Goal: Task Accomplishment & Management: Manage account settings

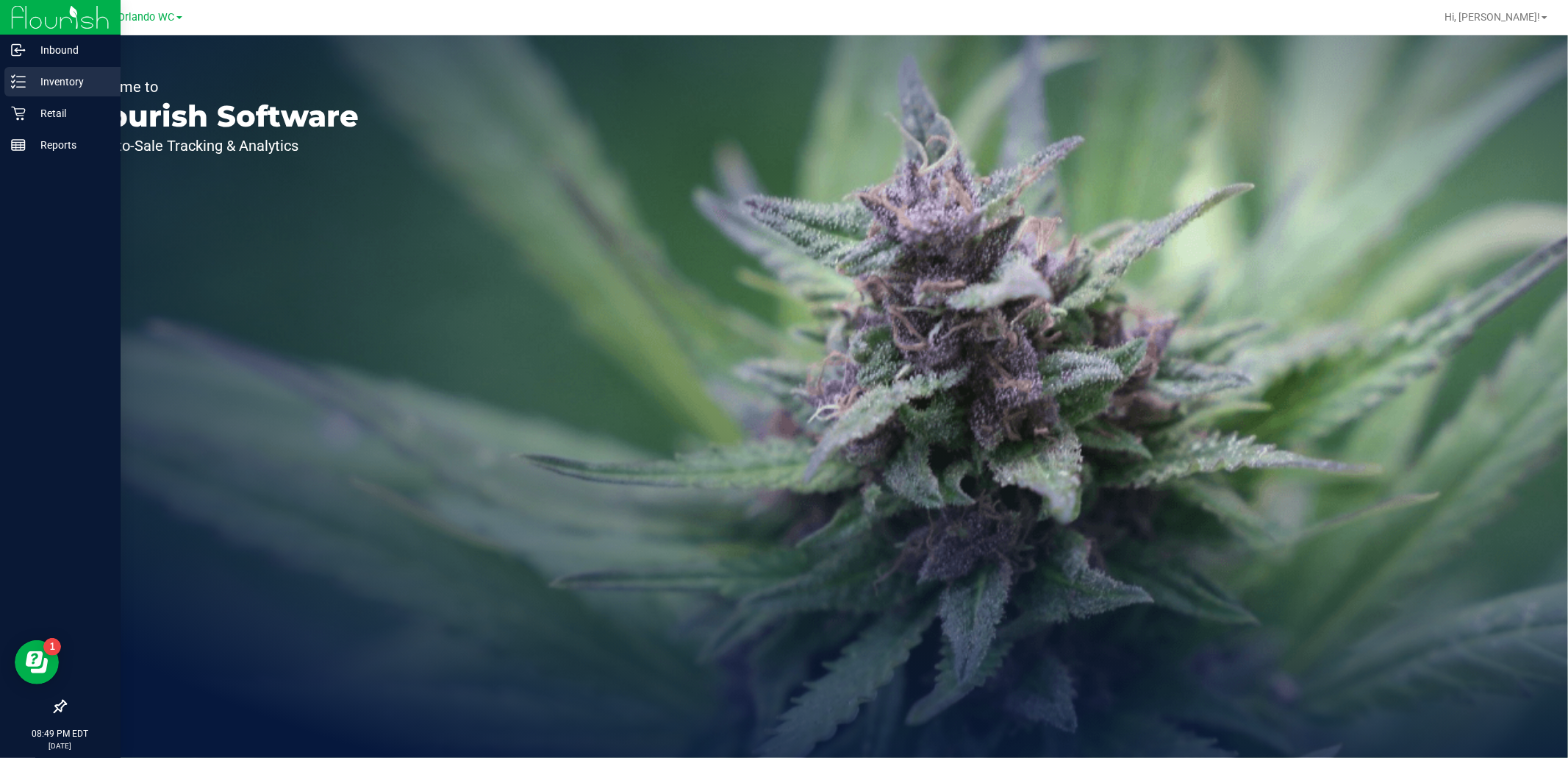
click at [22, 83] on icon at bounding box center [18, 81] width 14 height 14
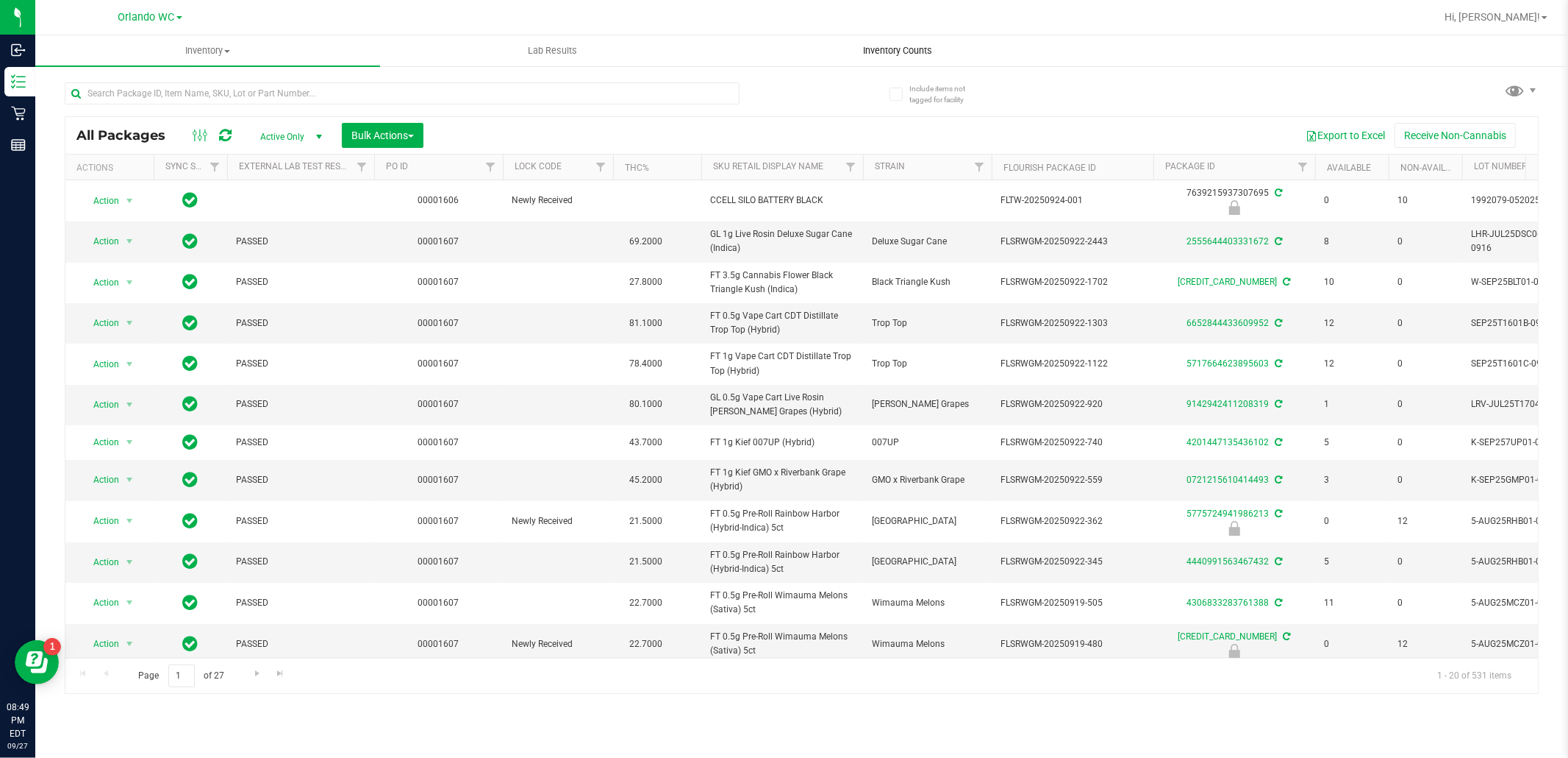
click at [883, 46] on span "Inventory Counts" at bounding box center [897, 50] width 109 height 14
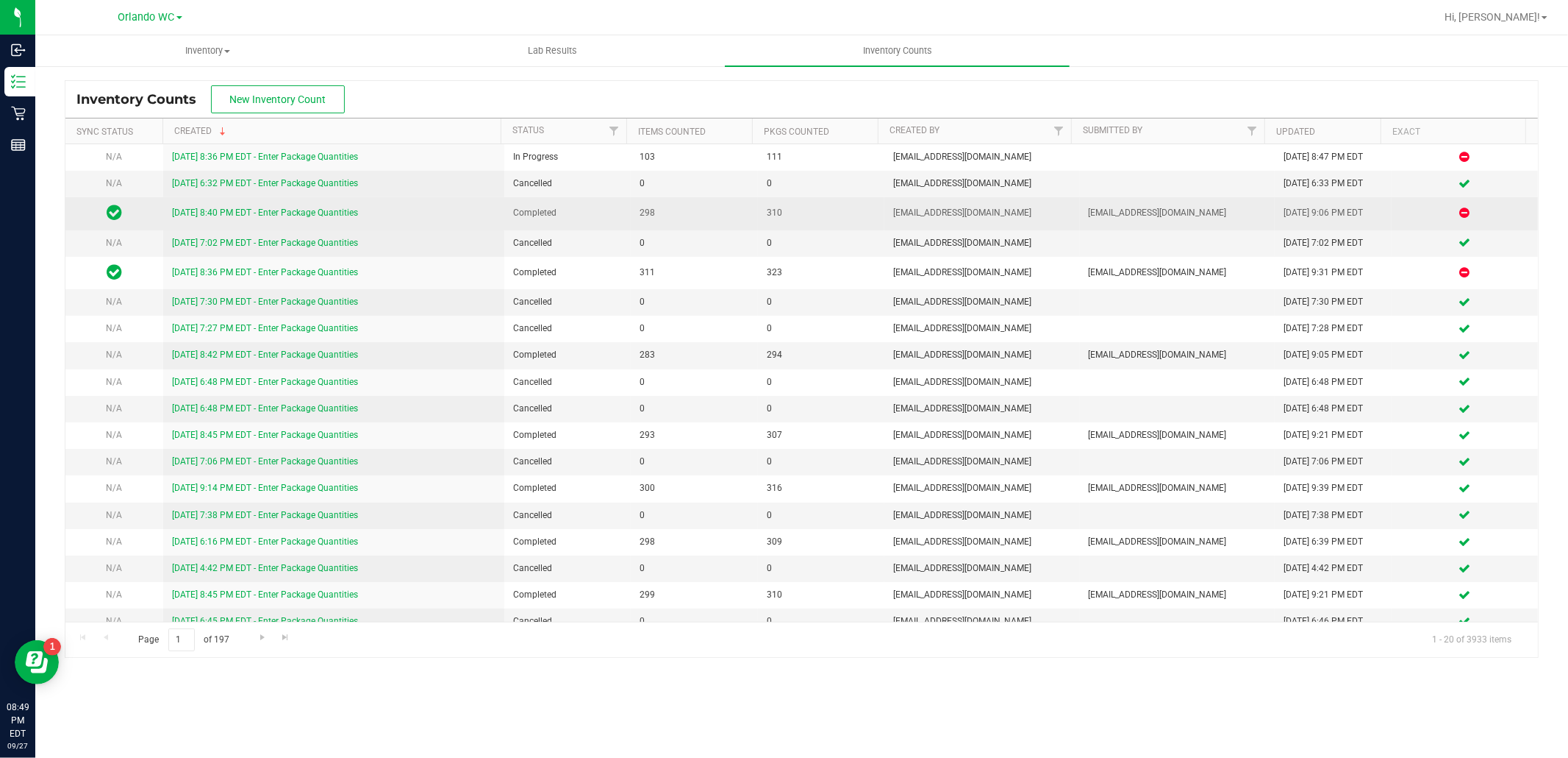
click at [319, 206] on div "[DATE] 8:40 PM EDT - Enter Package Quantities" at bounding box center [333, 212] width 323 height 14
click at [315, 213] on link "[DATE] 8:40 PM EDT - Enter Package Quantities" at bounding box center [264, 212] width 186 height 10
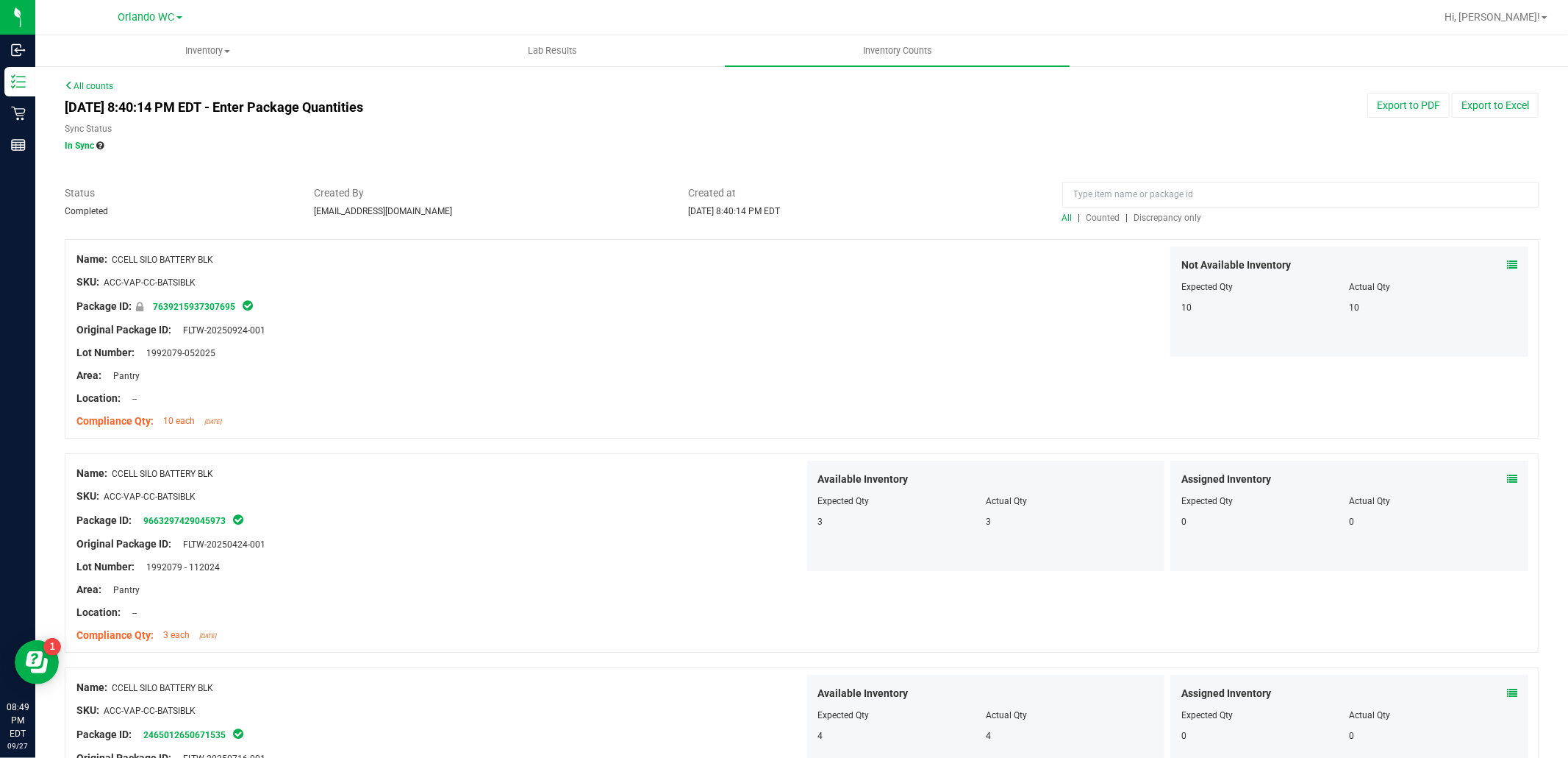
click at [1134, 219] on span "Discrepancy only" at bounding box center [1168, 217] width 68 height 10
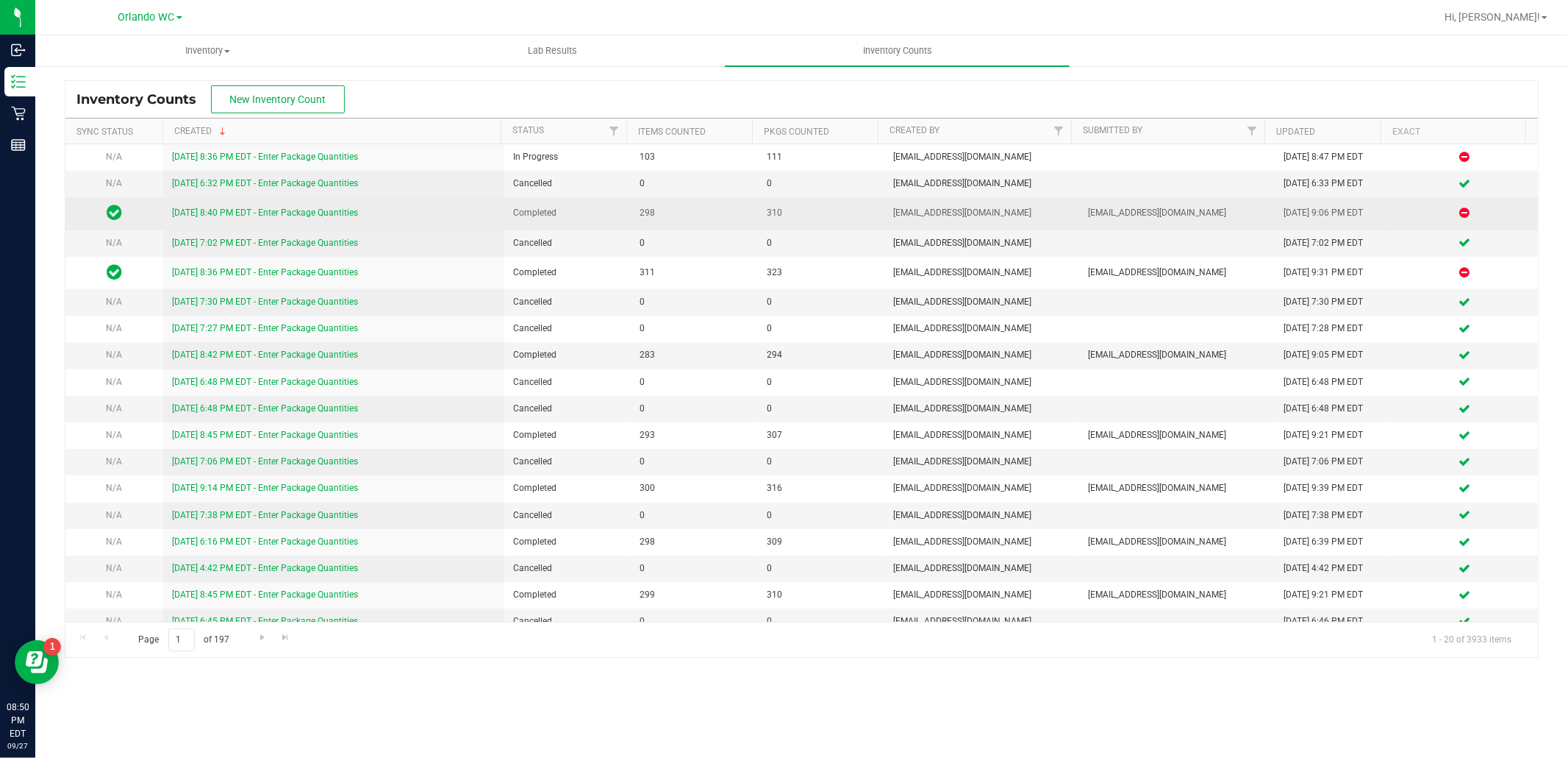
click at [341, 210] on link "[DATE] 8:40 PM EDT - Enter Package Quantities" at bounding box center [264, 212] width 186 height 10
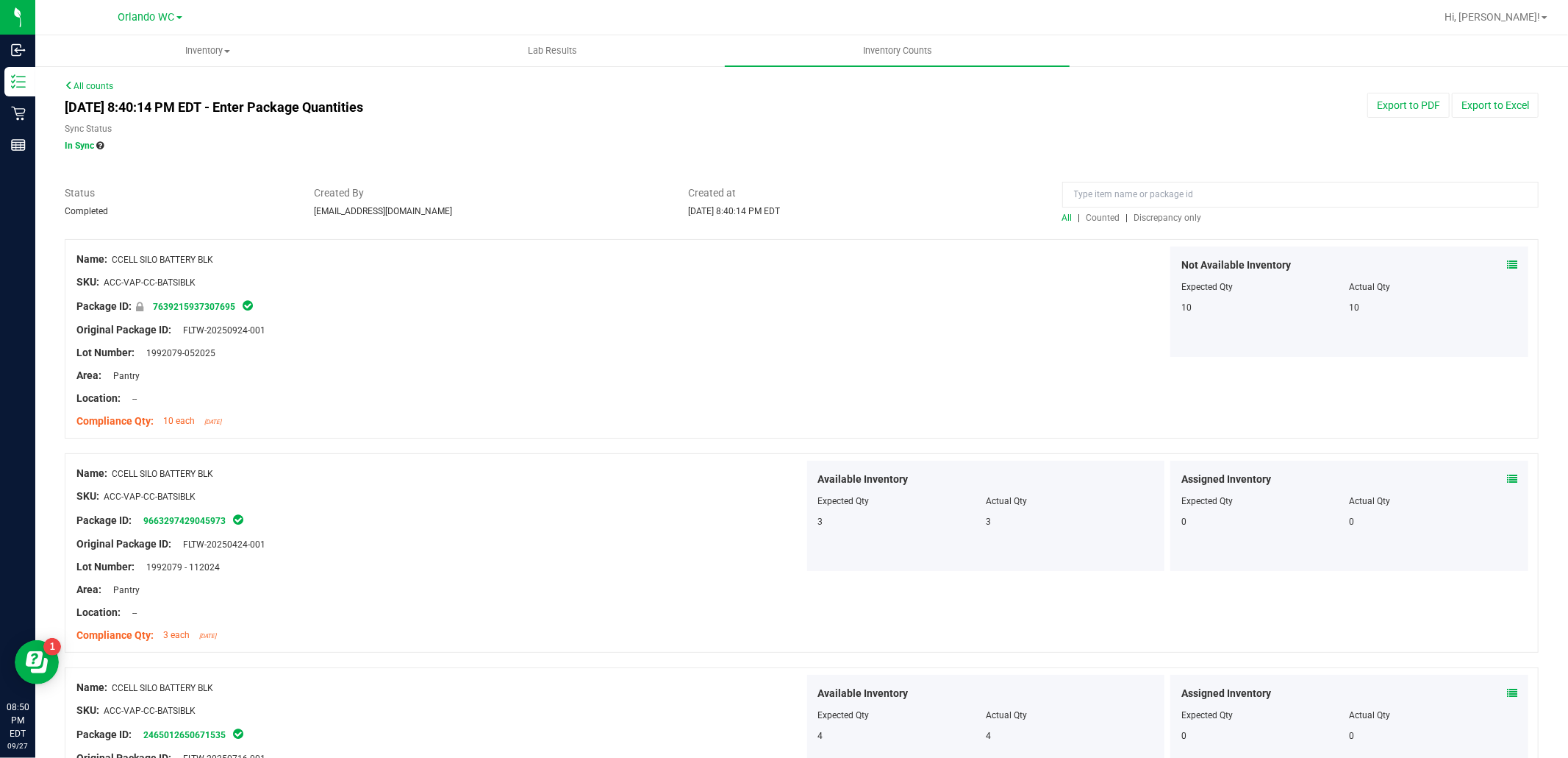
click at [1147, 216] on span "Discrepancy only" at bounding box center [1168, 217] width 68 height 10
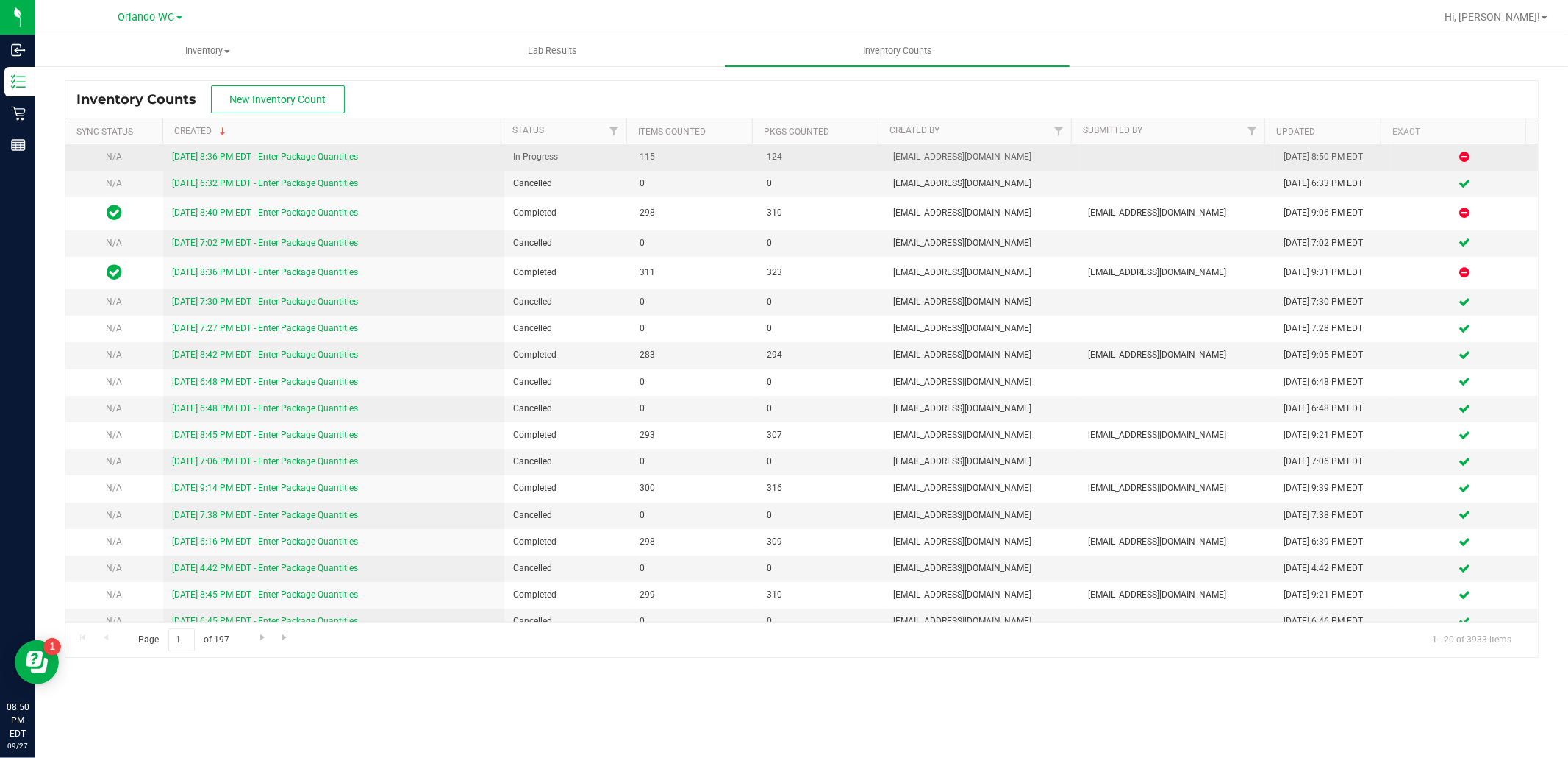
click at [202, 160] on link "[DATE] 8:36 PM EDT - Enter Package Quantities" at bounding box center [264, 157] width 186 height 10
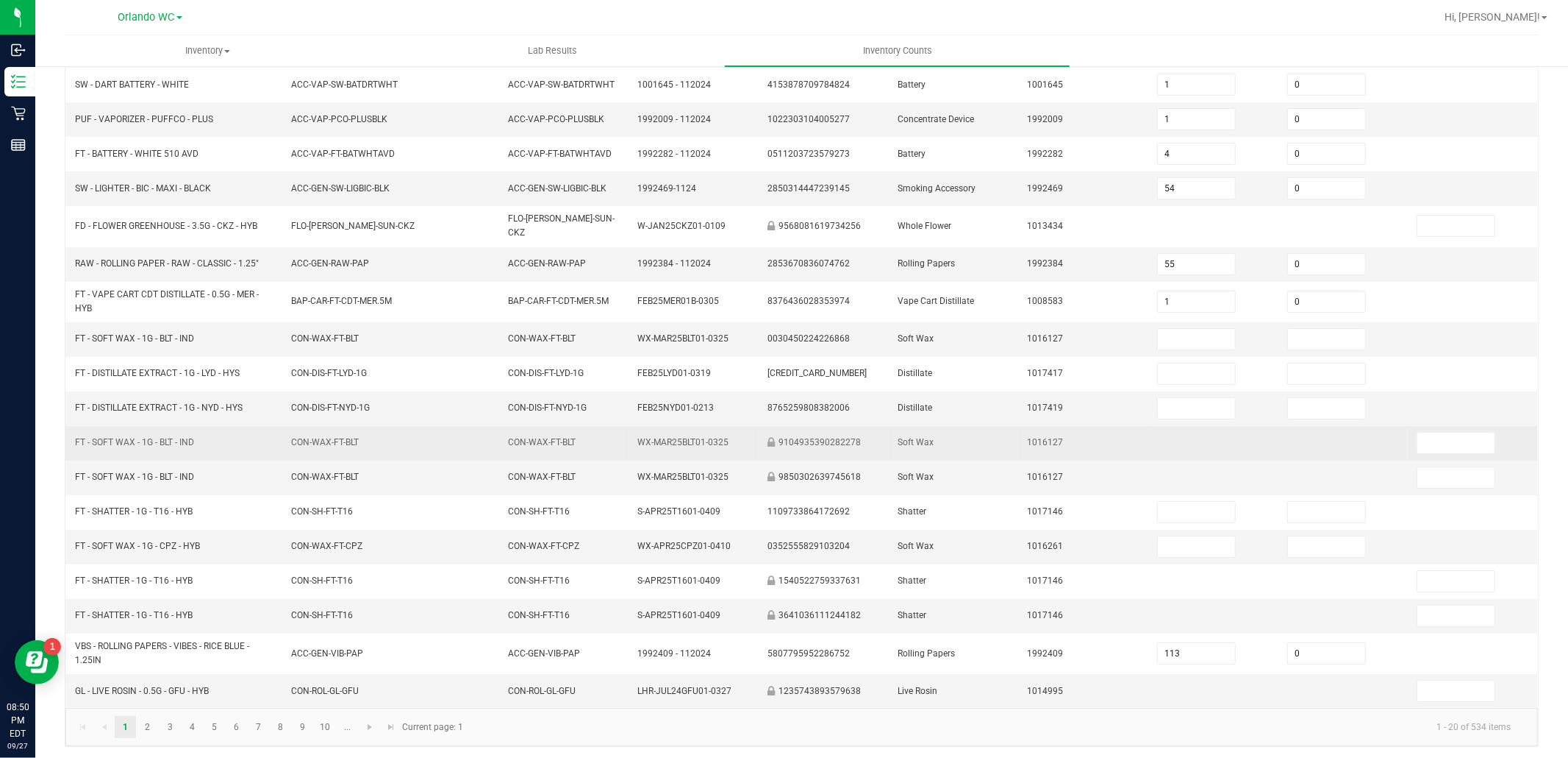
scroll to position [247, 0]
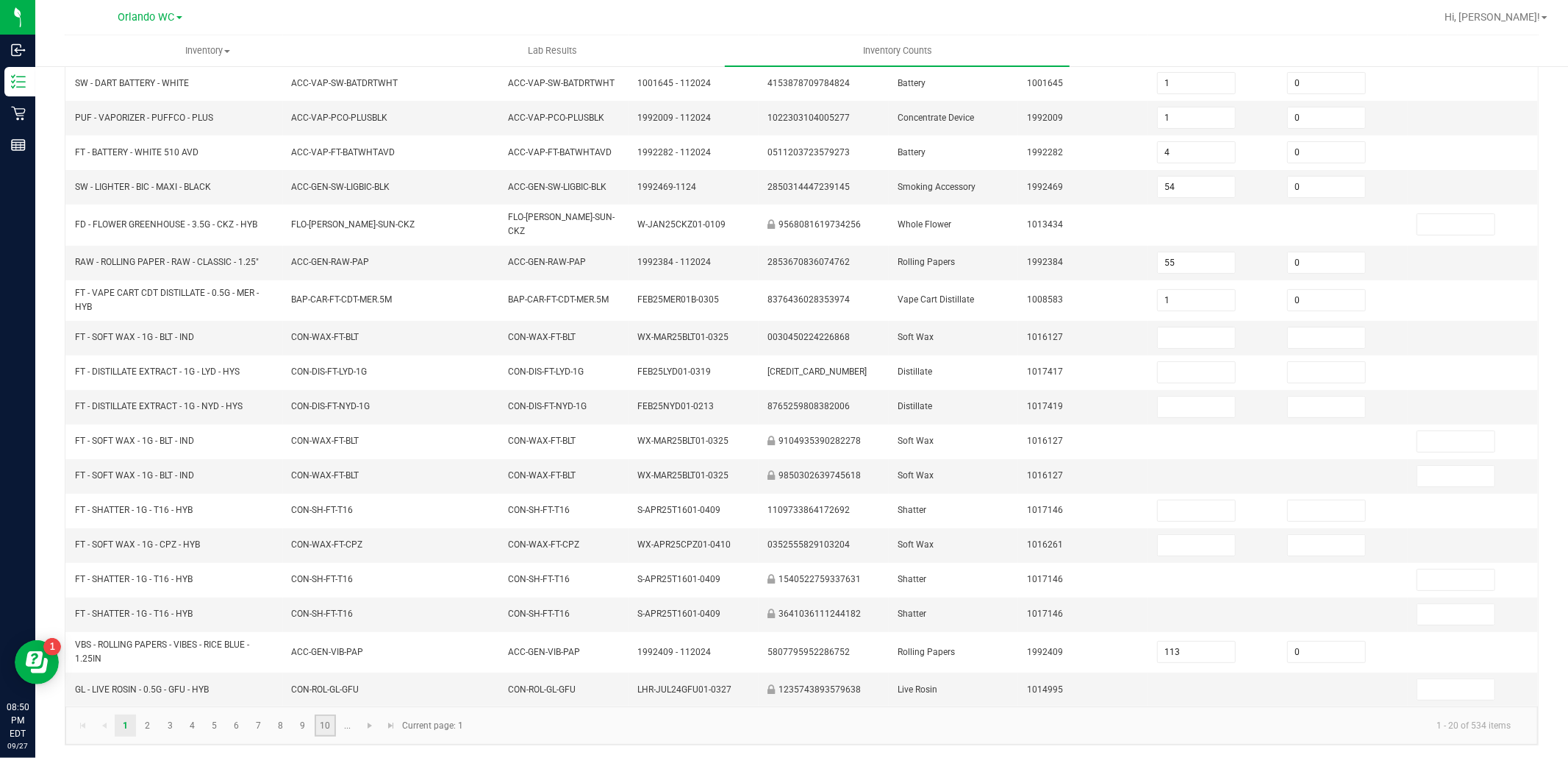
click at [334, 727] on link "10" at bounding box center [325, 725] width 22 height 22
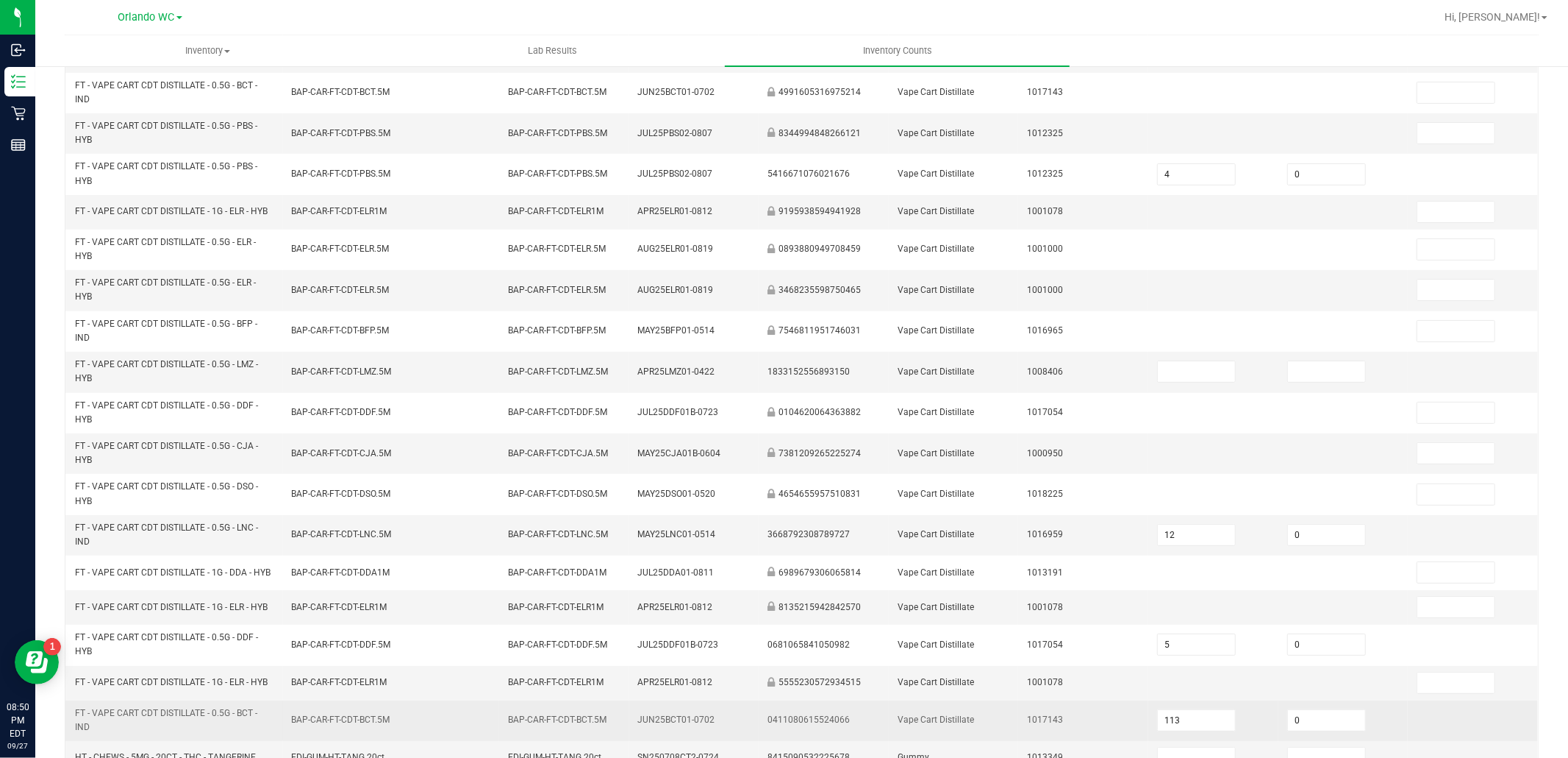
type input "5"
type input "1"
type input "0"
type input "11"
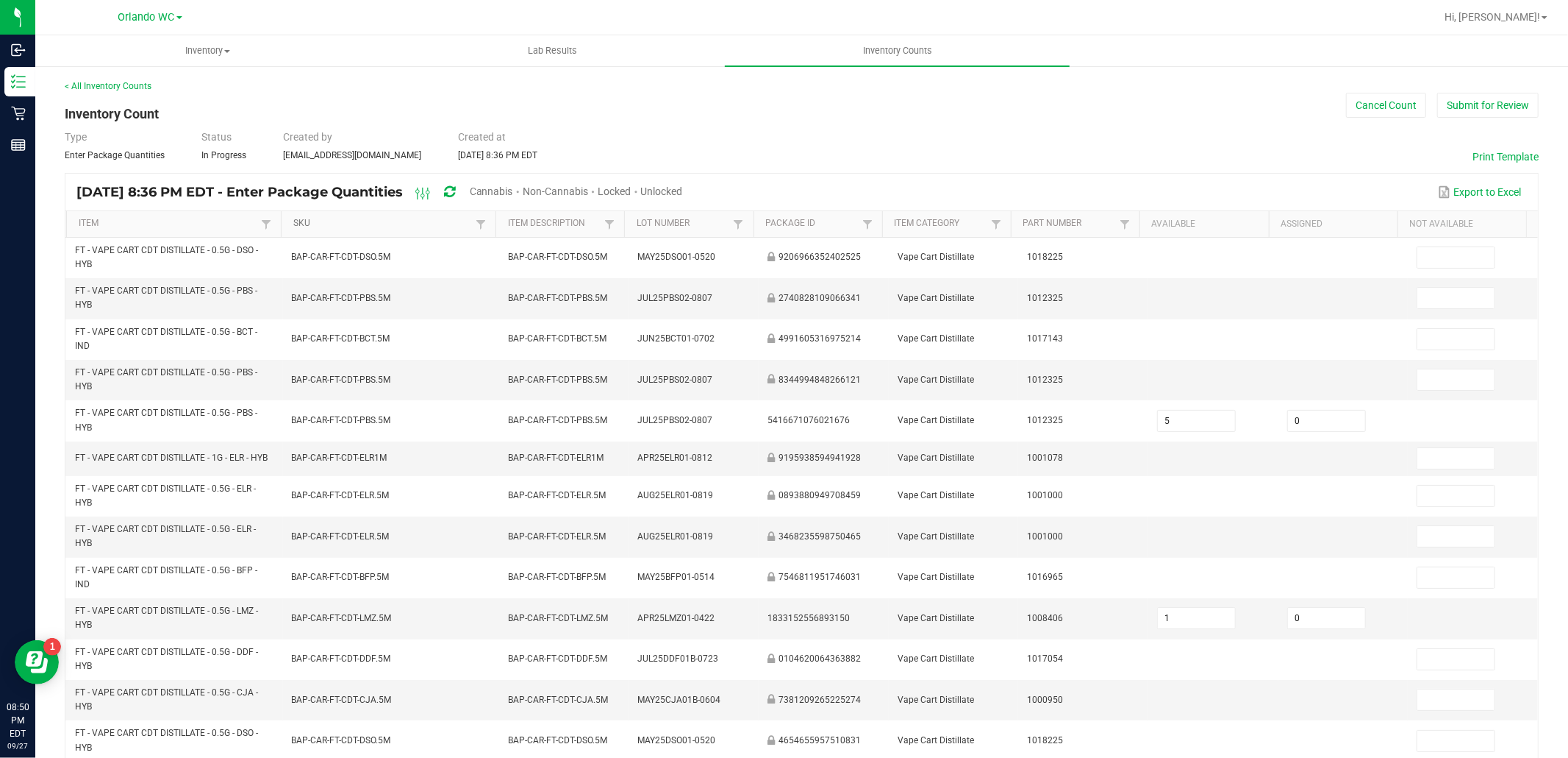
click at [410, 219] on link "SKU" at bounding box center [382, 224] width 179 height 12
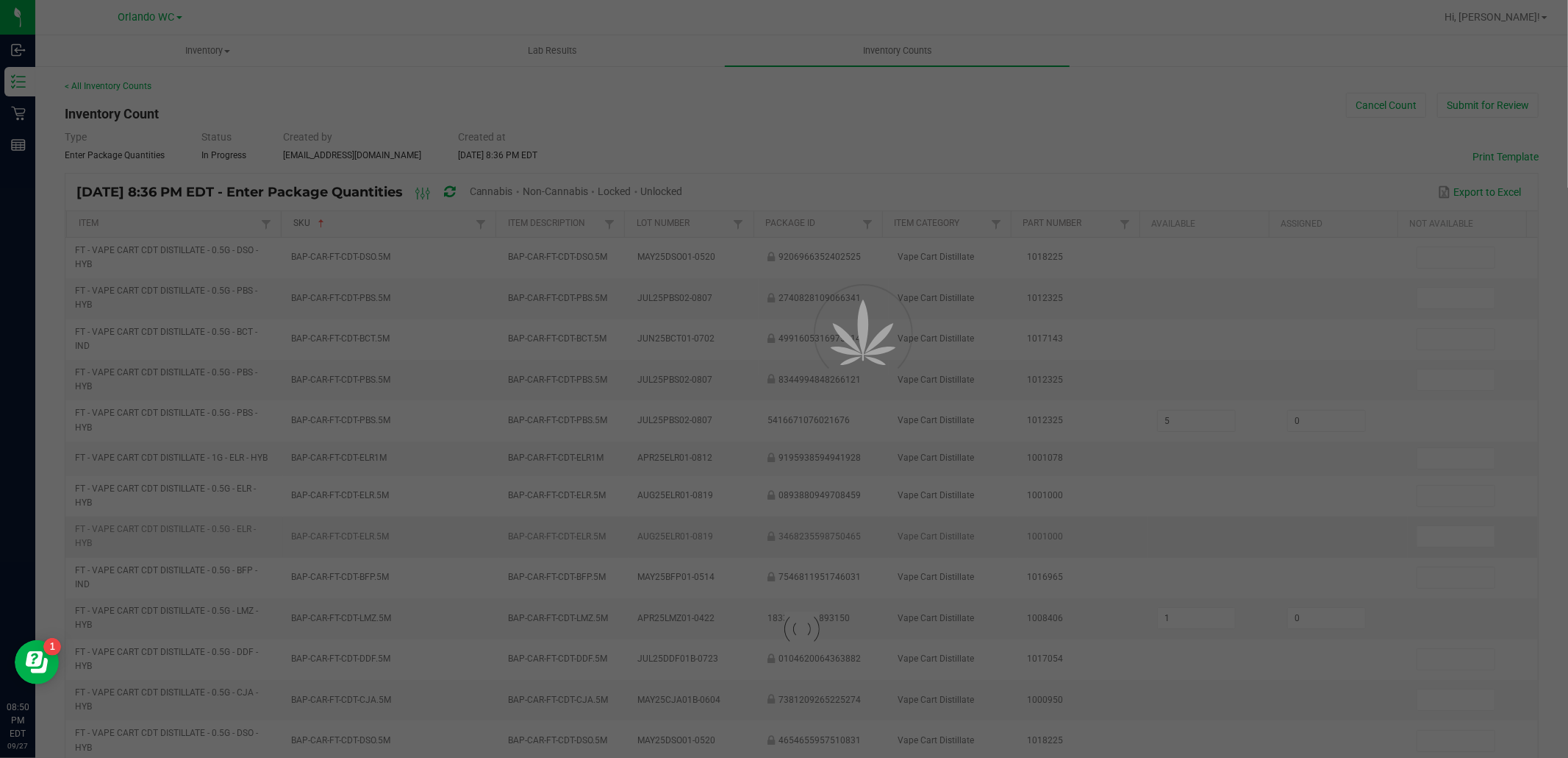
type input "2"
type input "54"
type input "4"
type input "0"
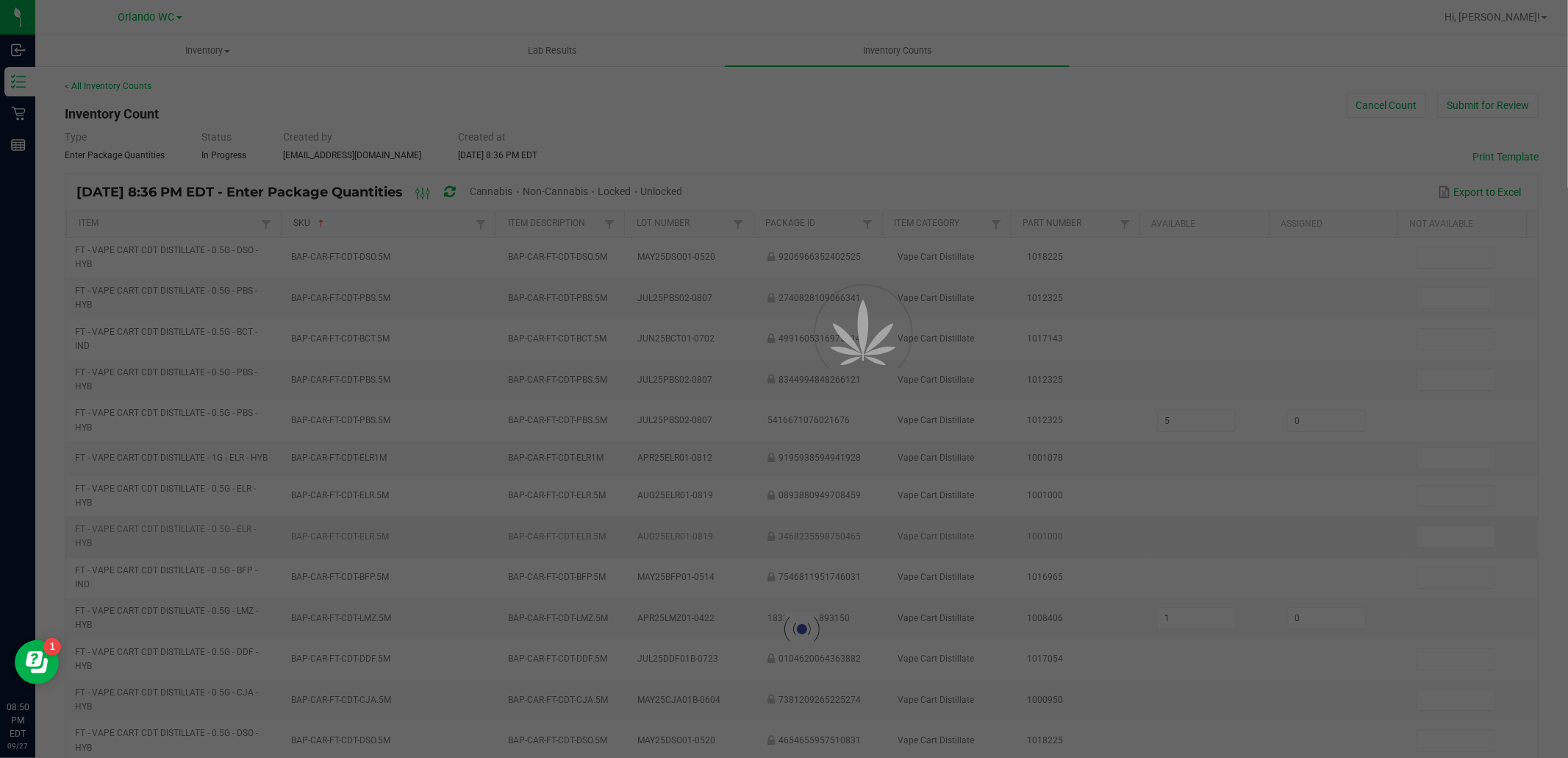
type input "67"
type input "0"
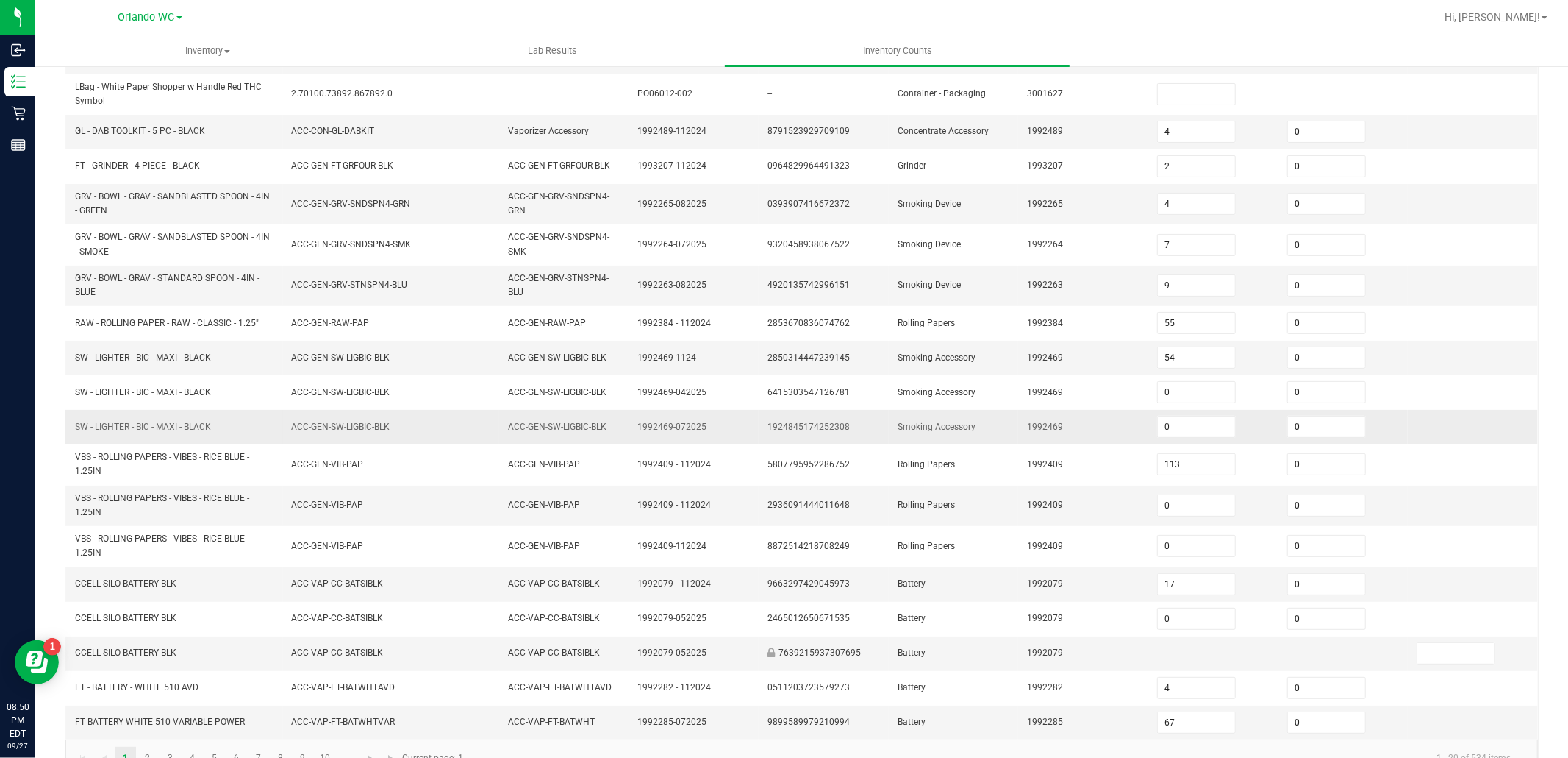
scroll to position [283, 0]
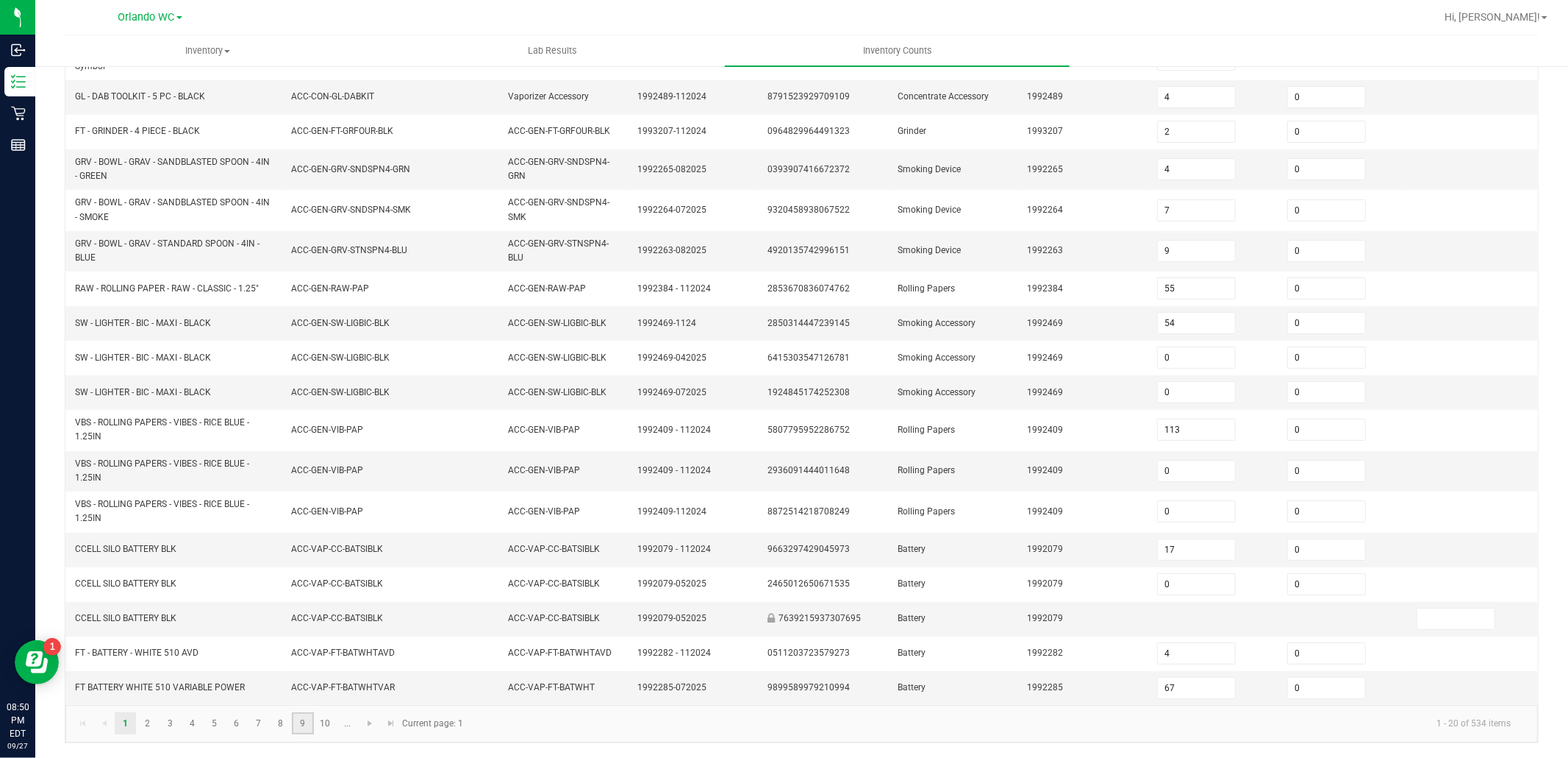
click at [309, 722] on link "9" at bounding box center [303, 723] width 22 height 22
type input "11"
type input "4"
type input "3"
type input "4"
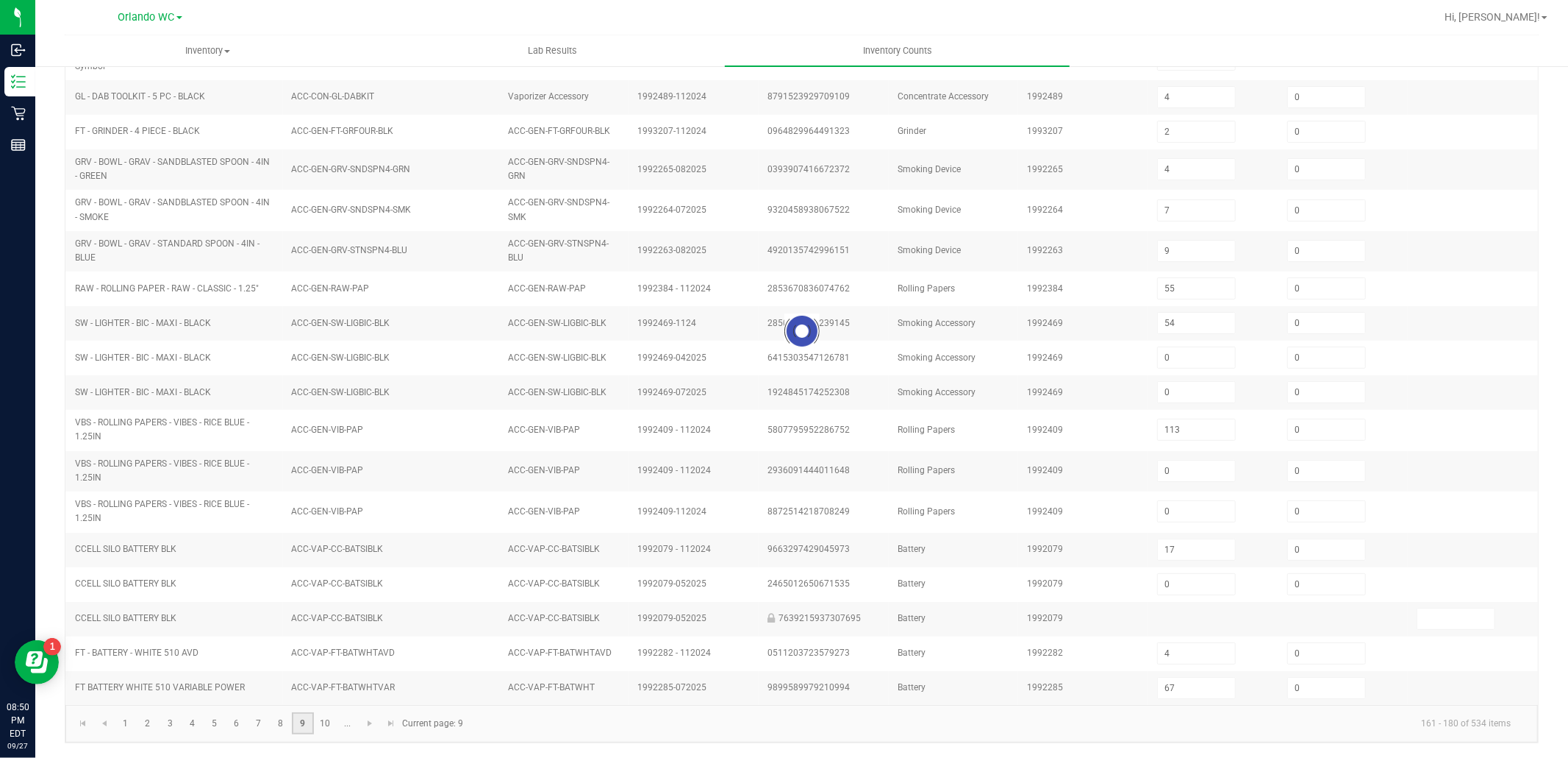
type input "5"
type input "10"
type input "7"
type input "5"
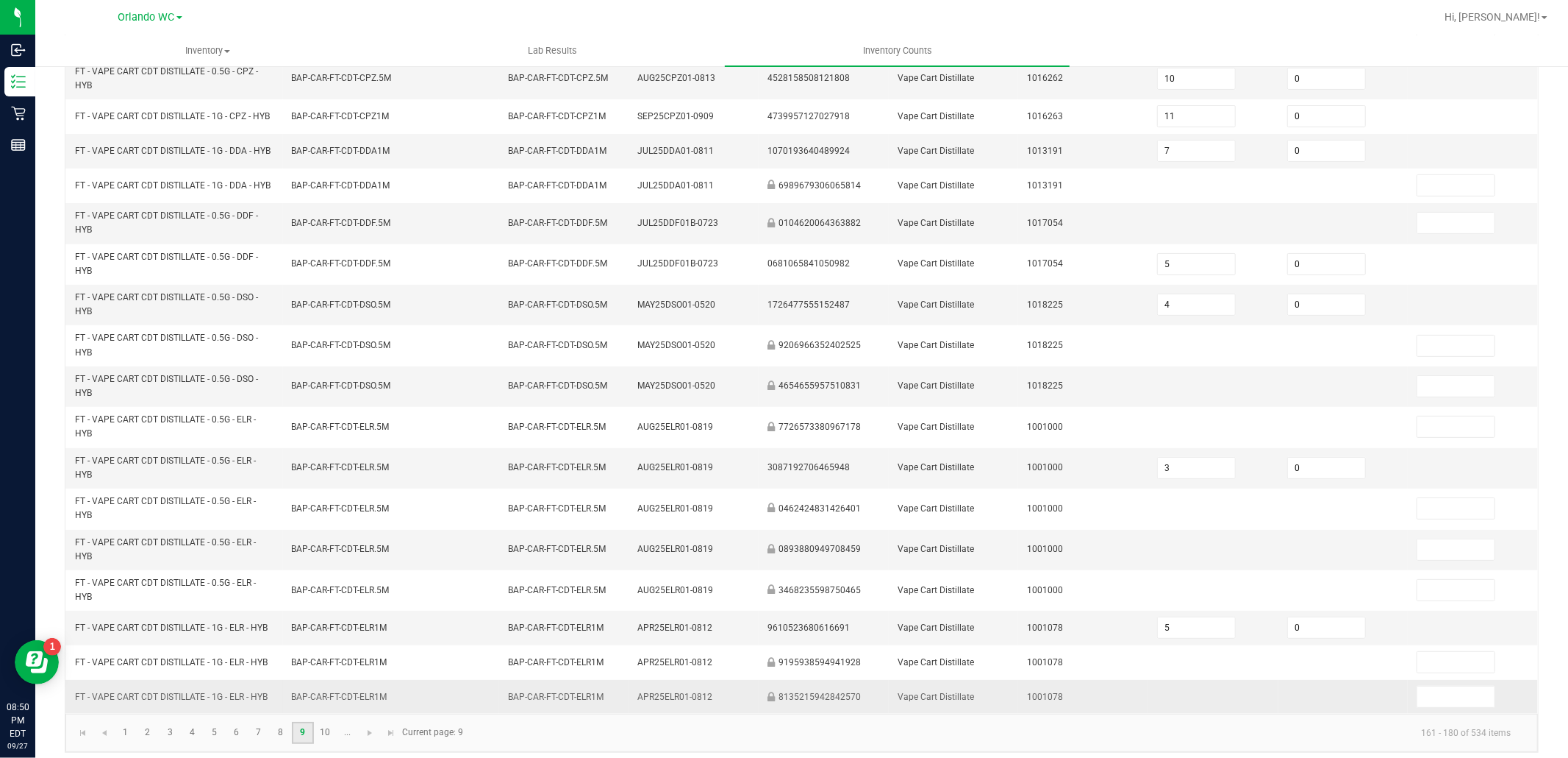
scroll to position [295, 0]
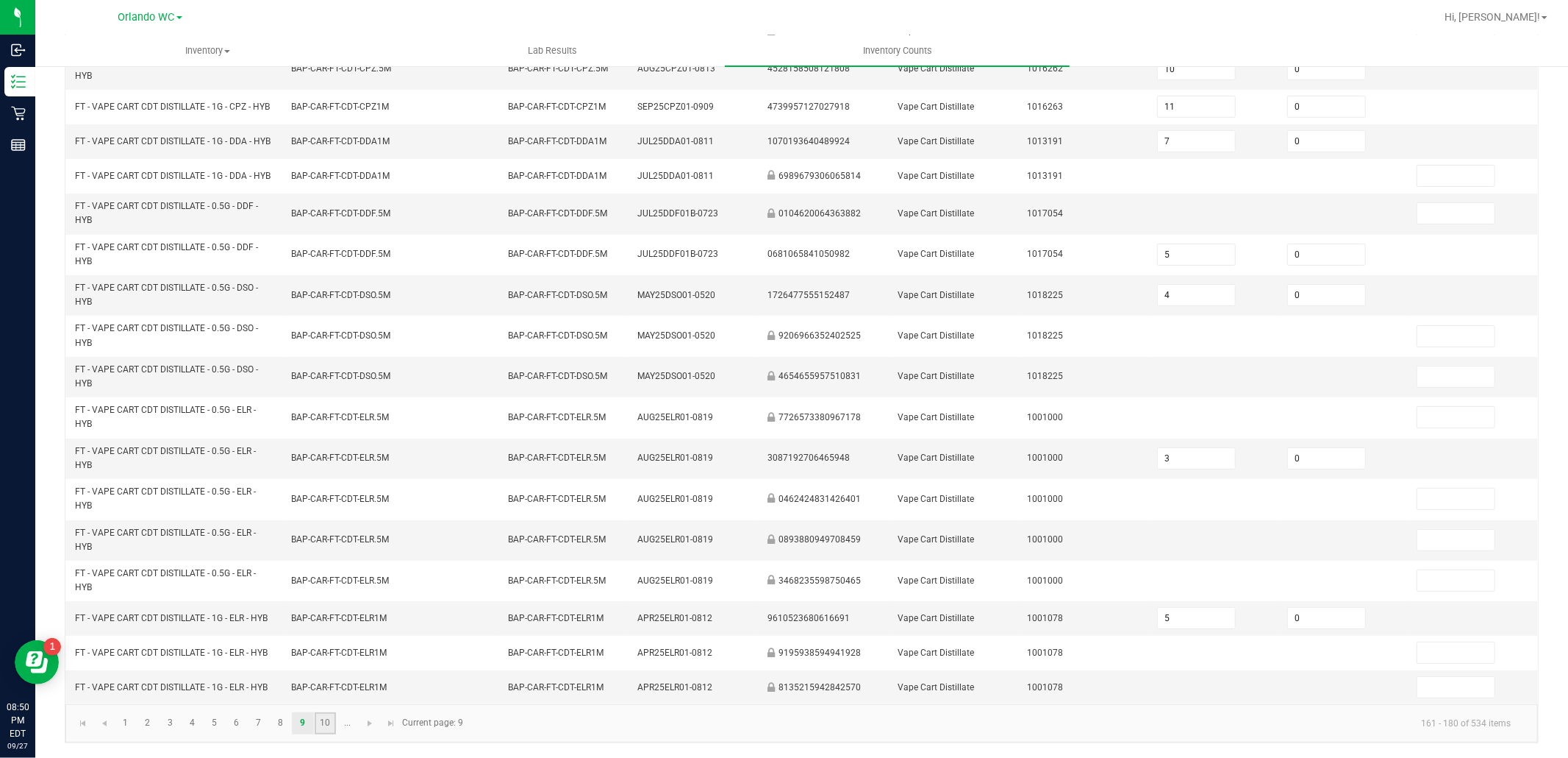
click at [324, 721] on link "10" at bounding box center [325, 723] width 22 height 22
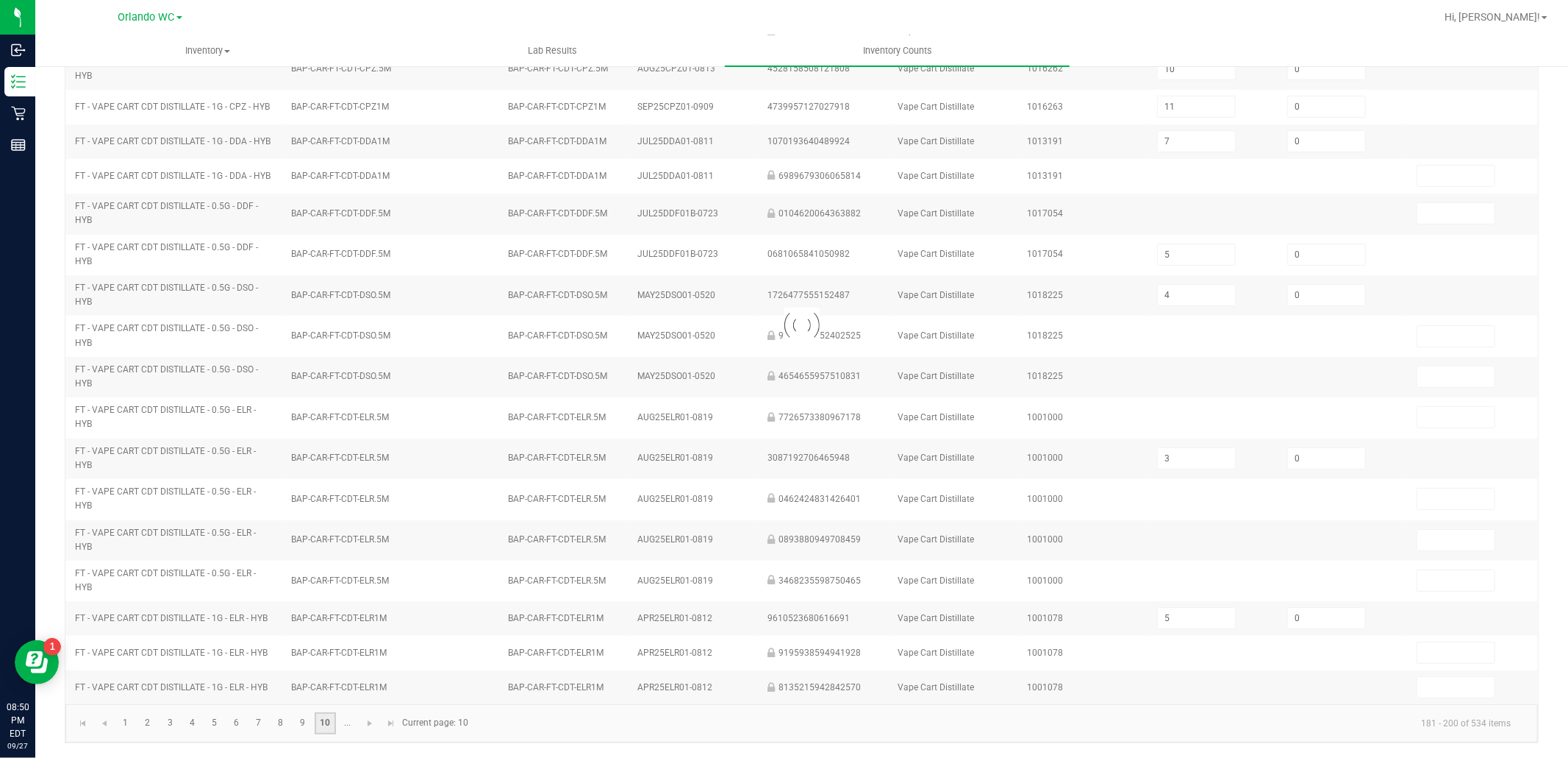
type input "8"
type input "12"
type input "4"
type input "6"
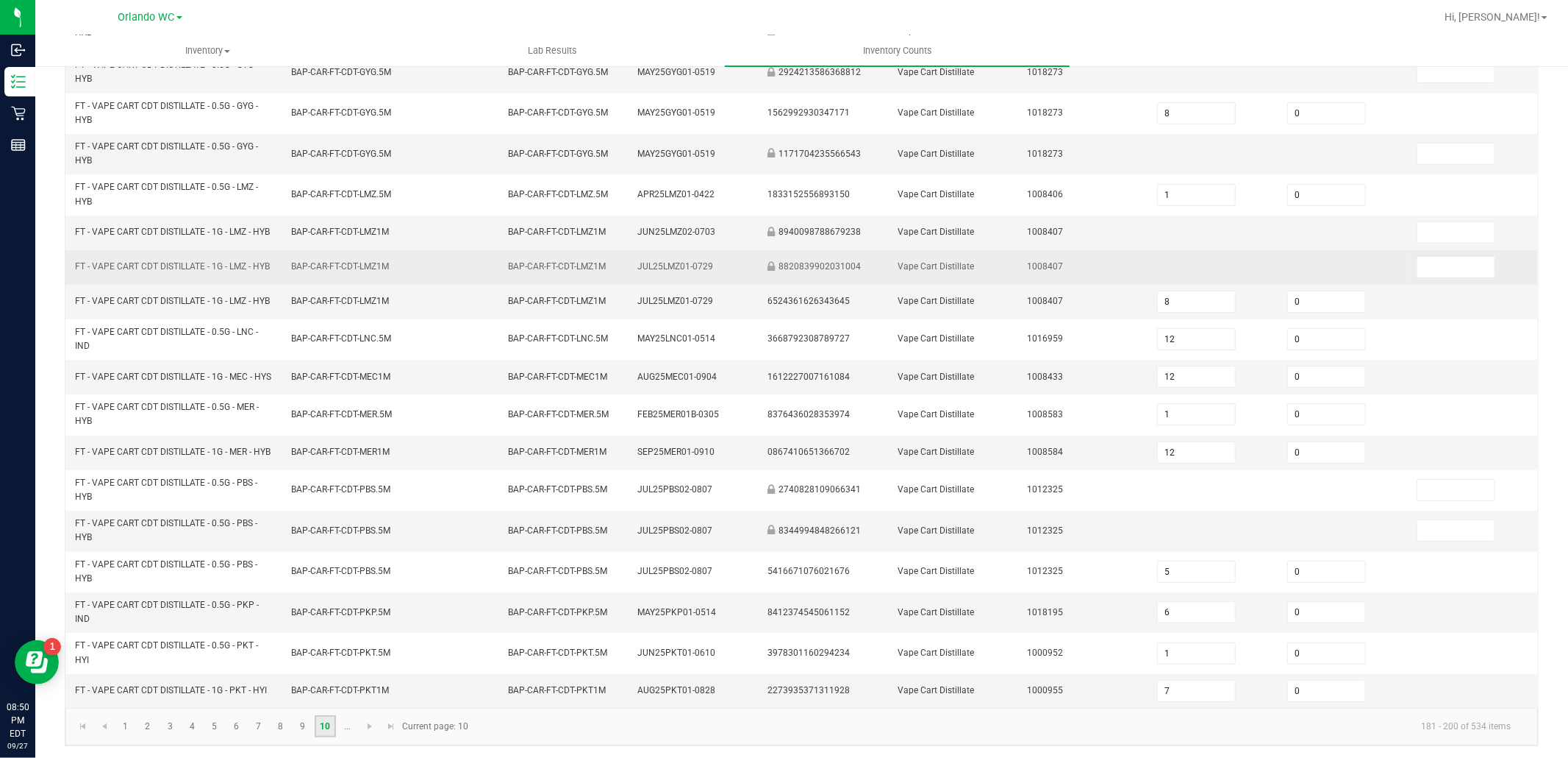
scroll to position [0, 0]
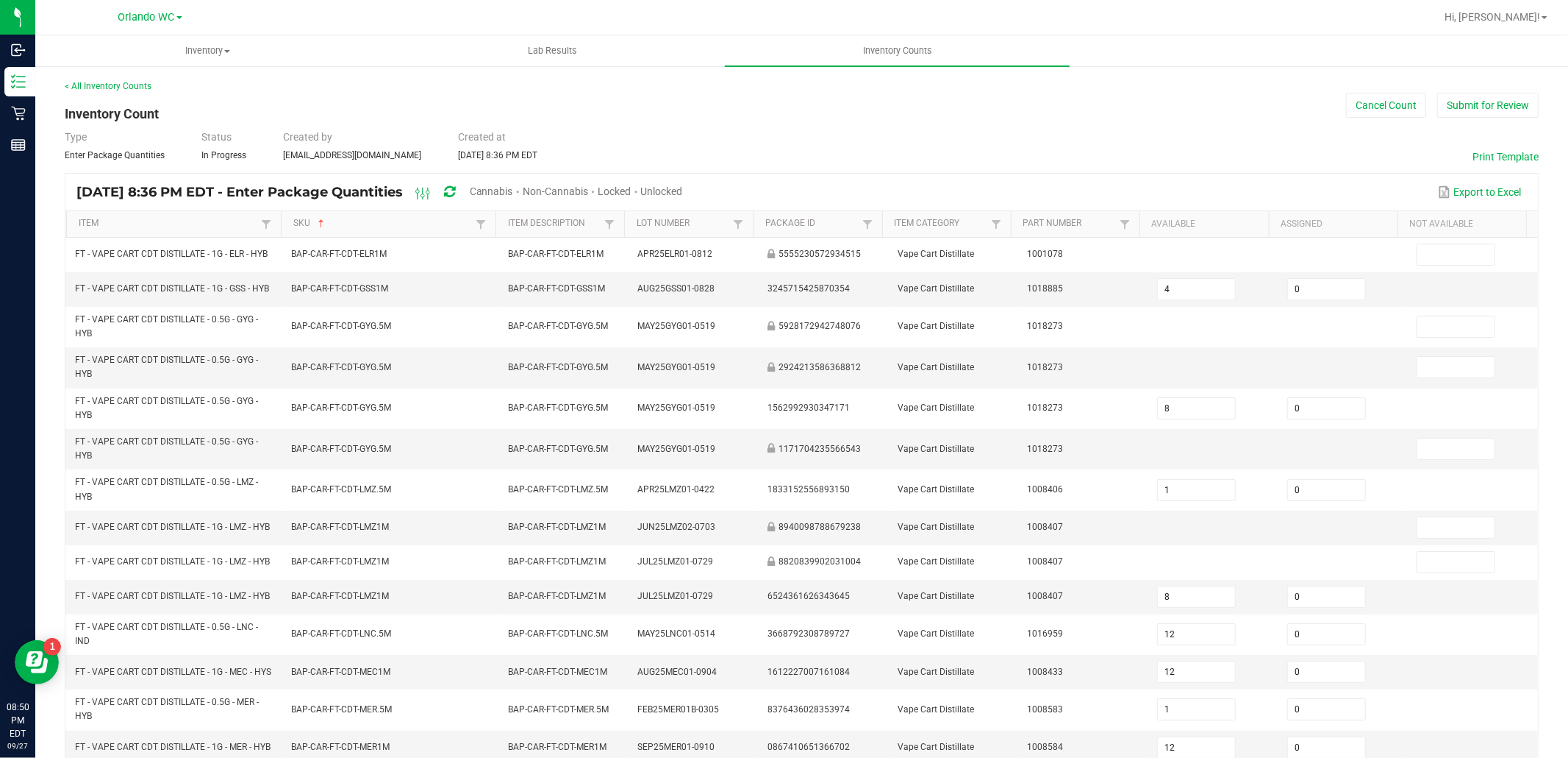
click at [683, 189] on span "Unlocked" at bounding box center [662, 191] width 42 height 12
type input "9"
type input "113"
type input "0"
type input "2"
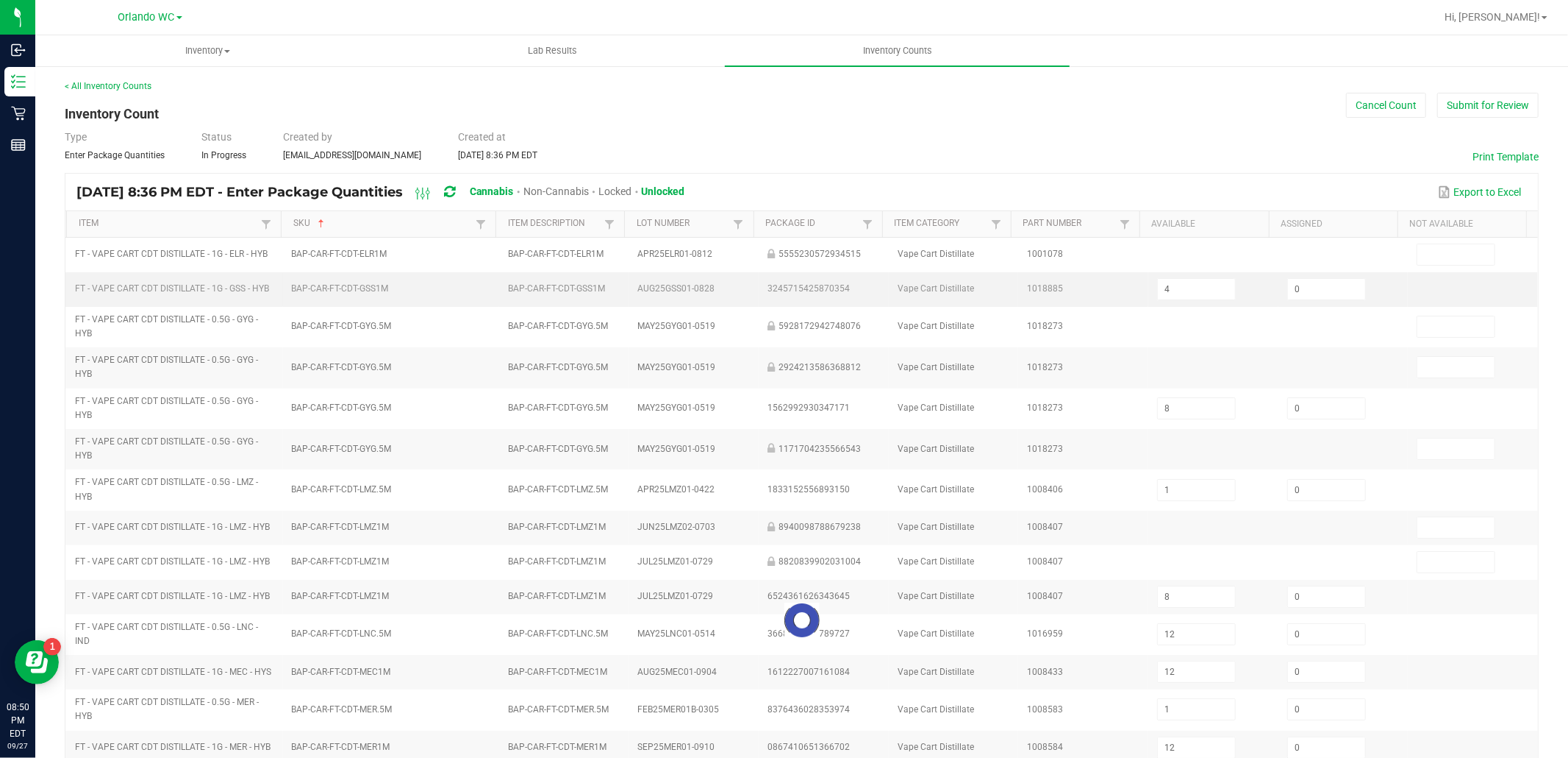
type input "0"
type input "54"
type input "0"
type input "17"
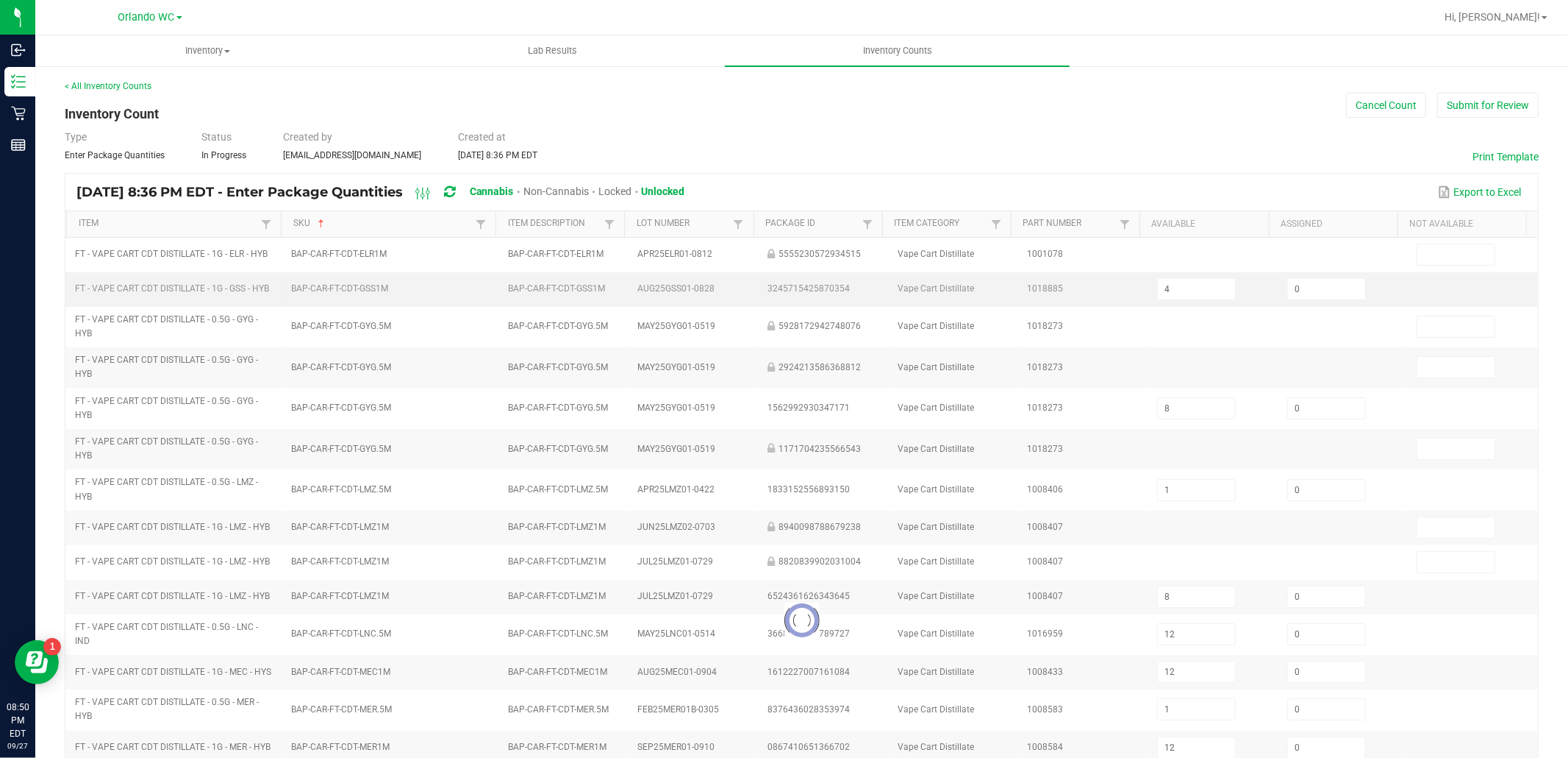
type input "0"
type input "2"
type input "12"
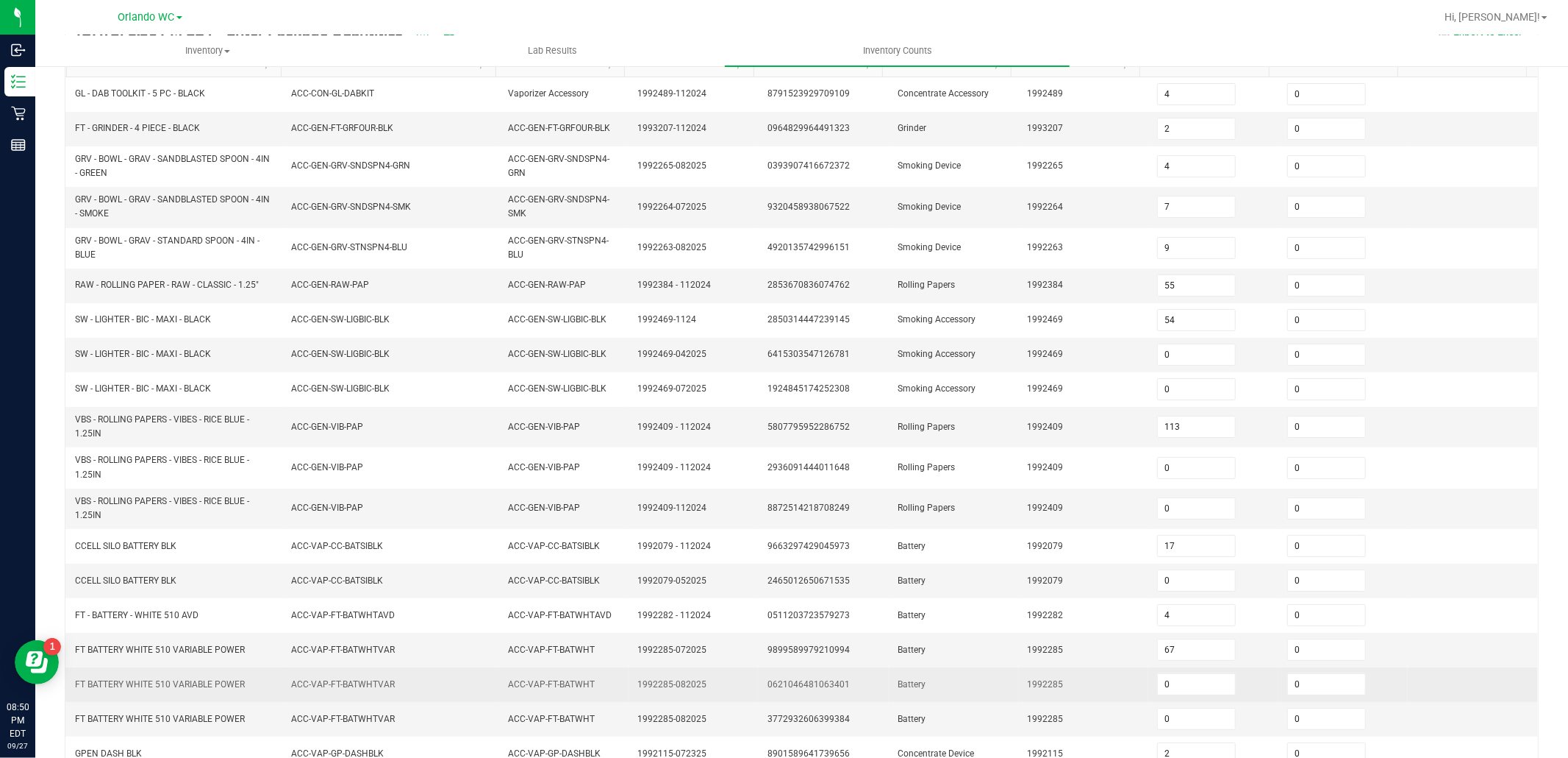
scroll to position [270, 0]
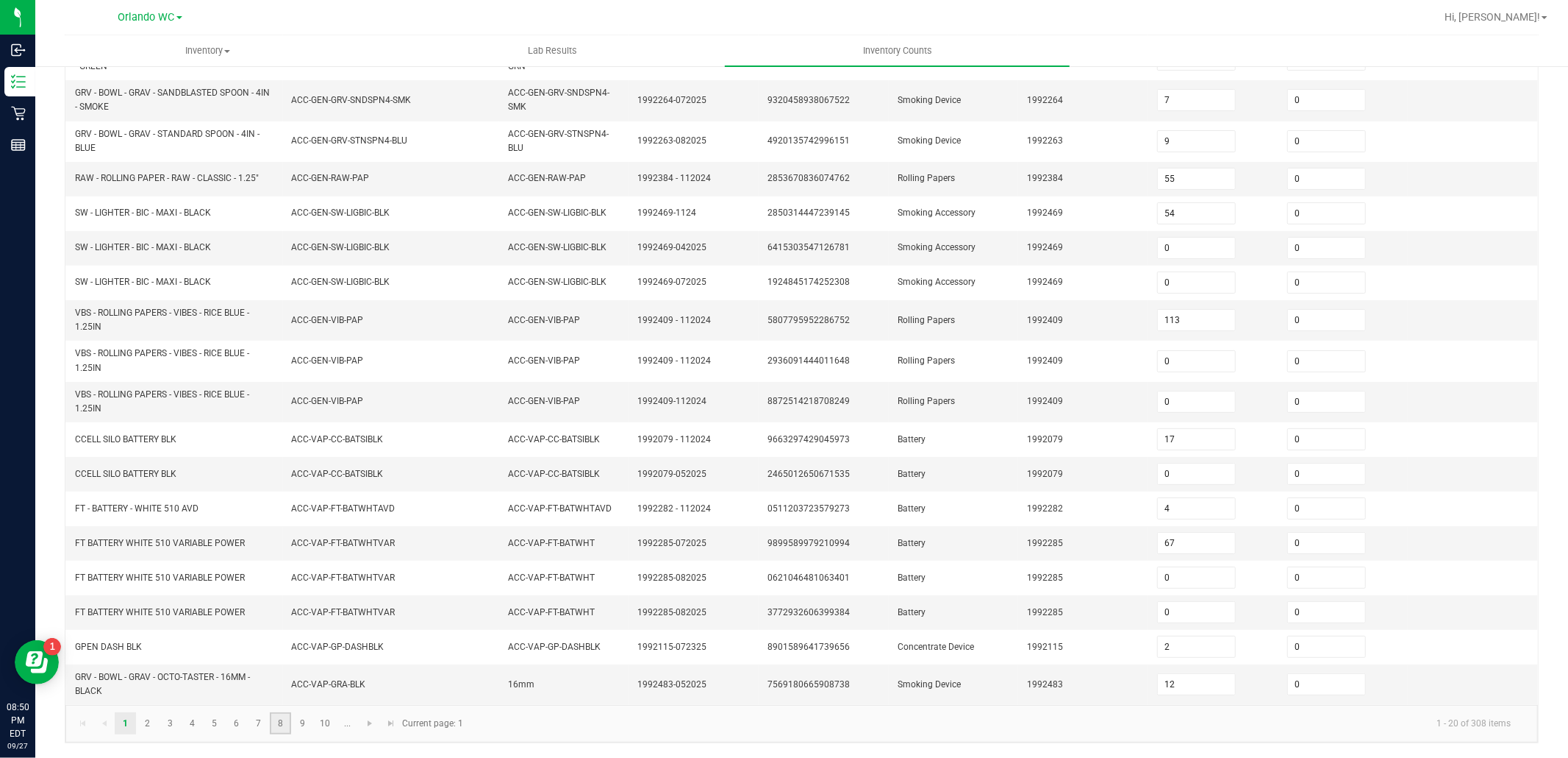
click at [288, 719] on link "8" at bounding box center [280, 723] width 22 height 22
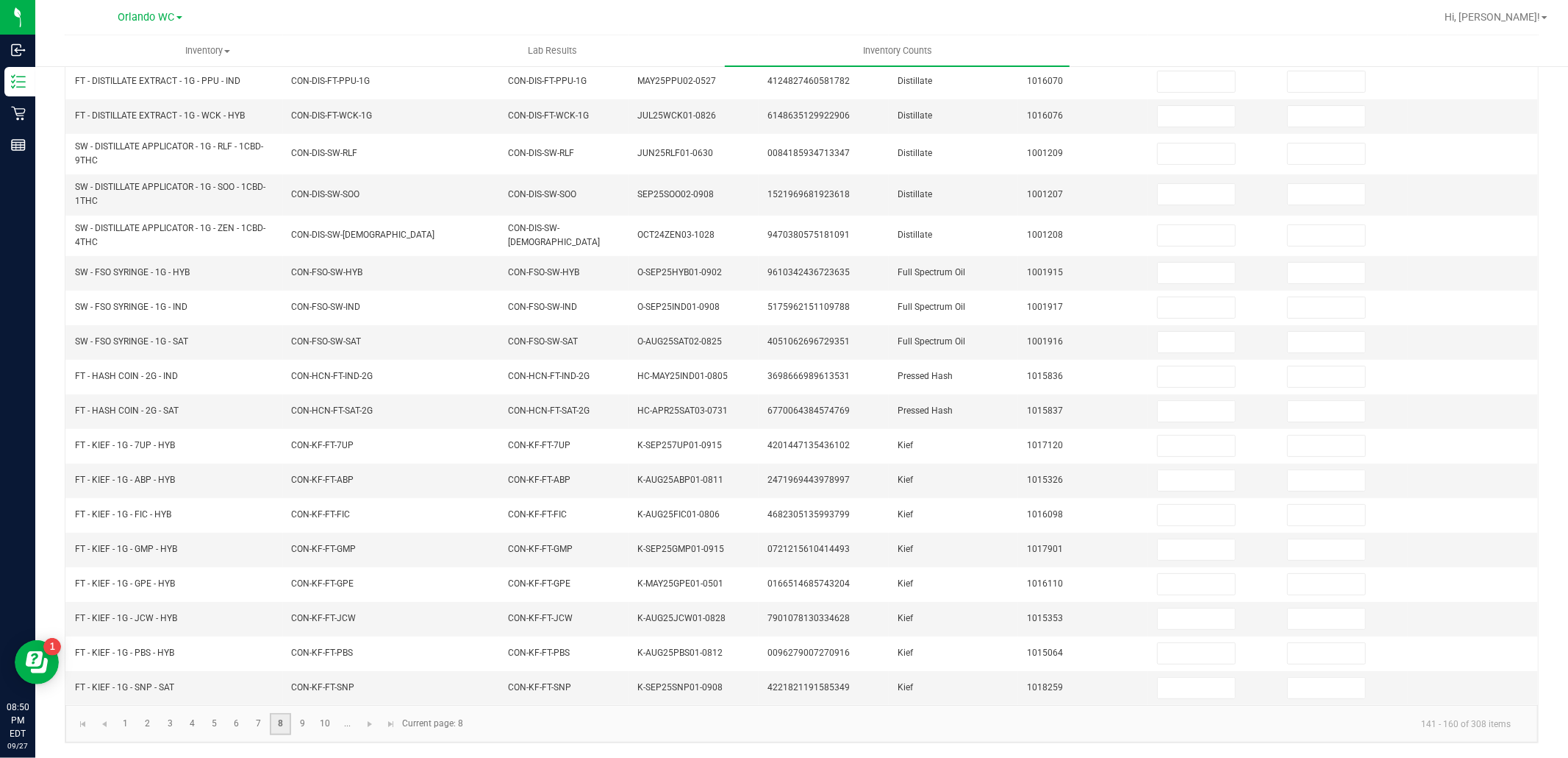
scroll to position [247, 0]
click at [307, 728] on link "9" at bounding box center [303, 724] width 22 height 22
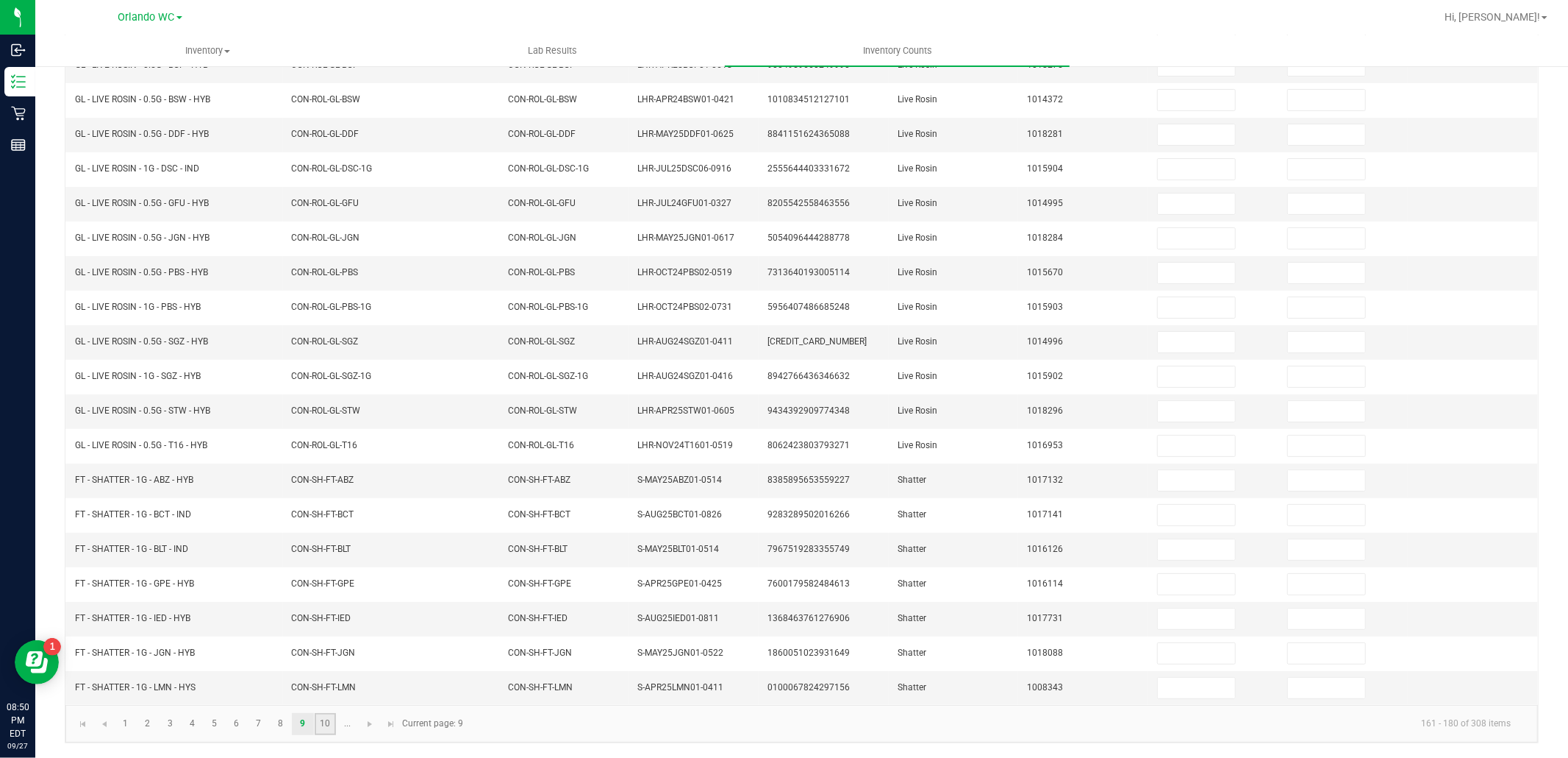
click at [321, 729] on link "10" at bounding box center [325, 724] width 22 height 22
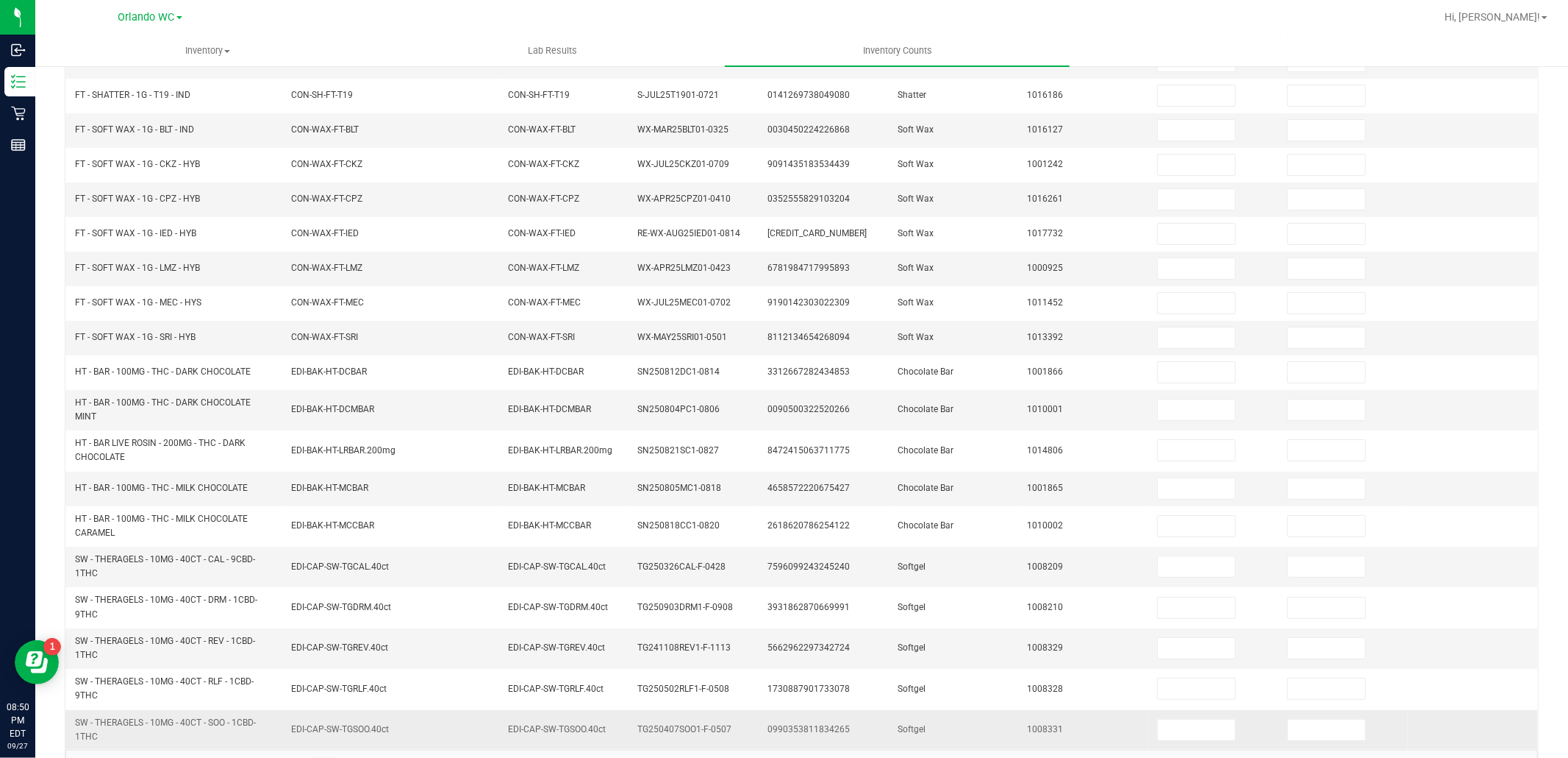
scroll to position [276, 0]
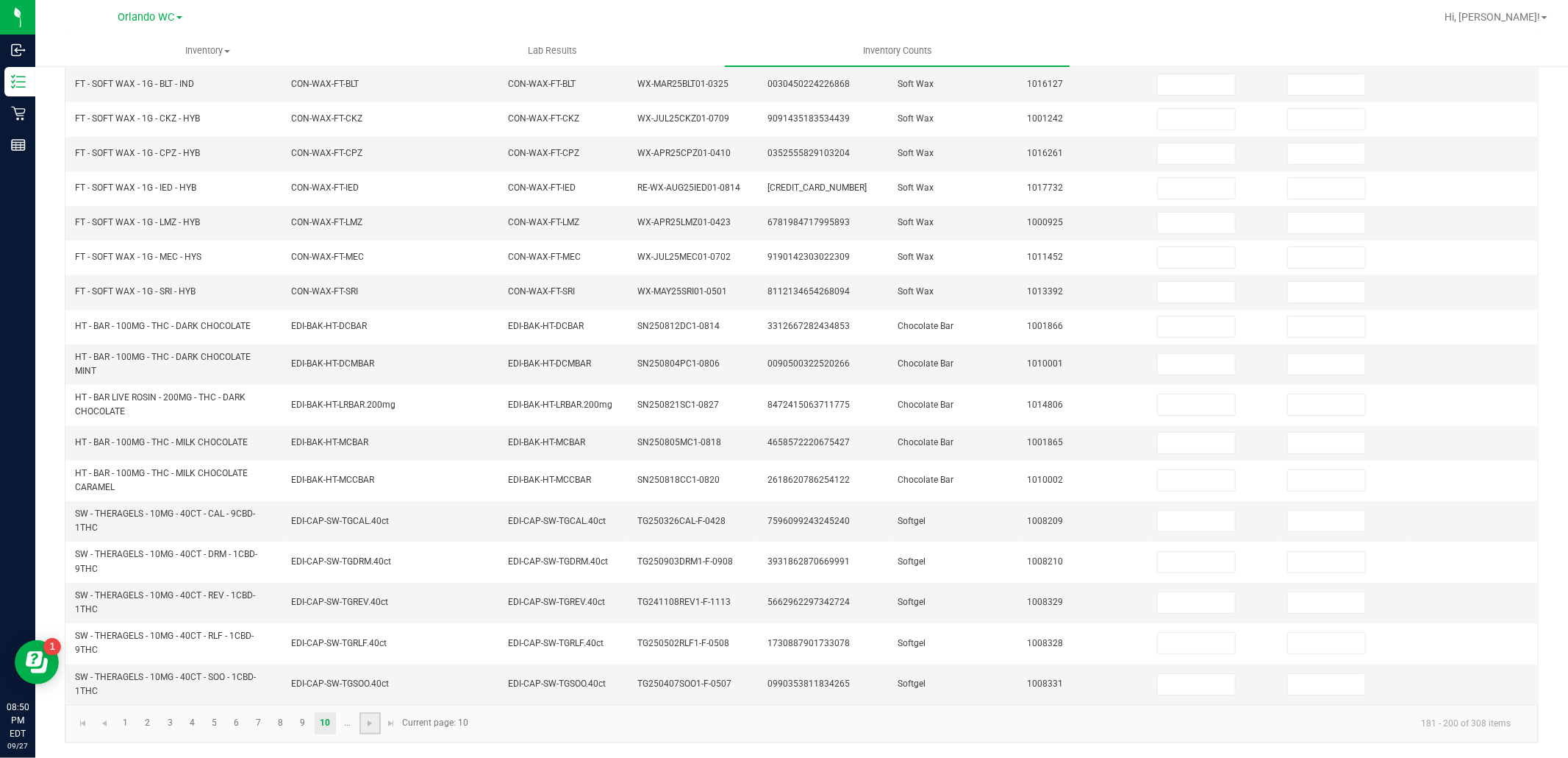
click at [360, 720] on link at bounding box center [370, 723] width 22 height 22
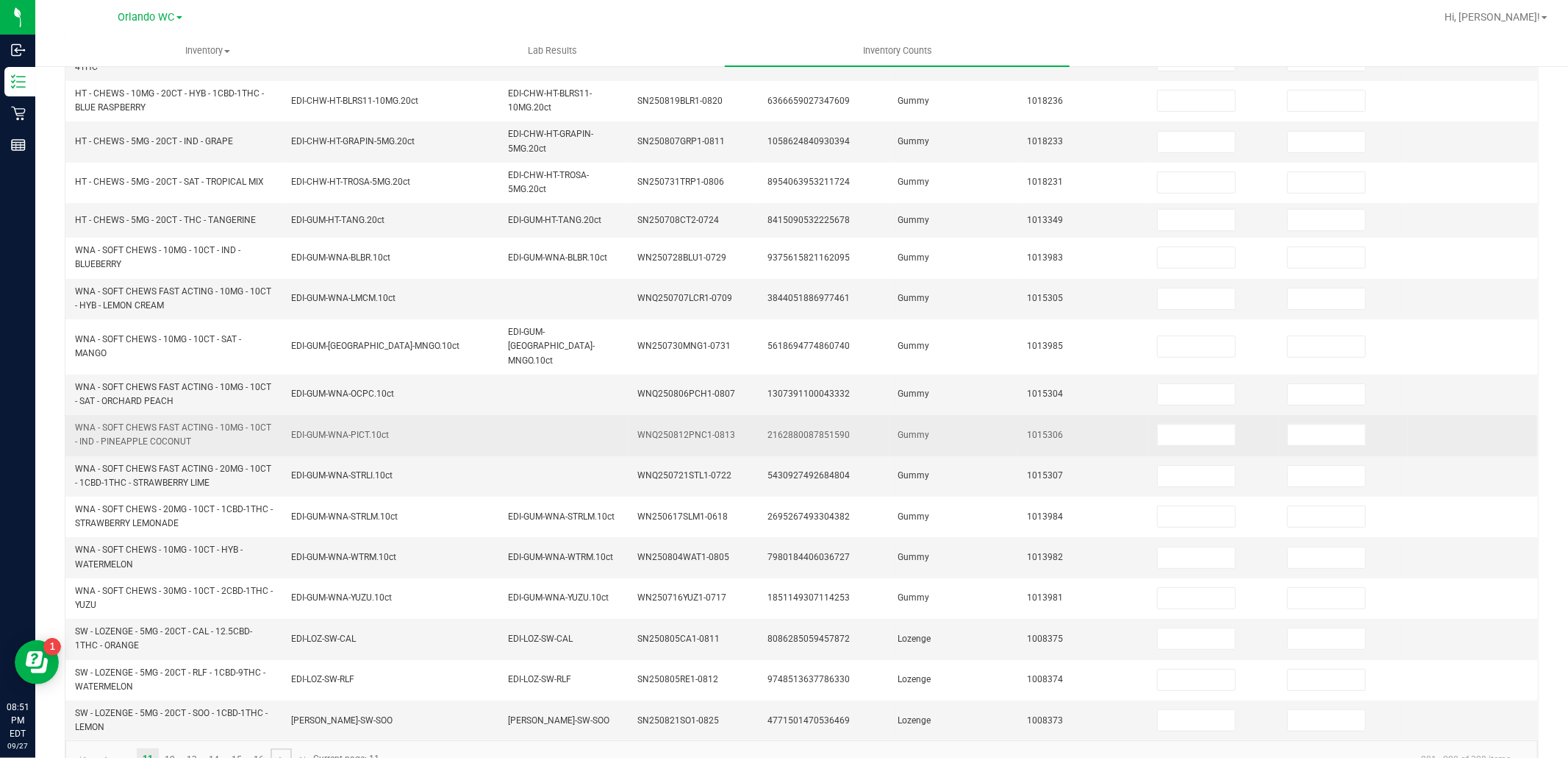
scroll to position [327, 0]
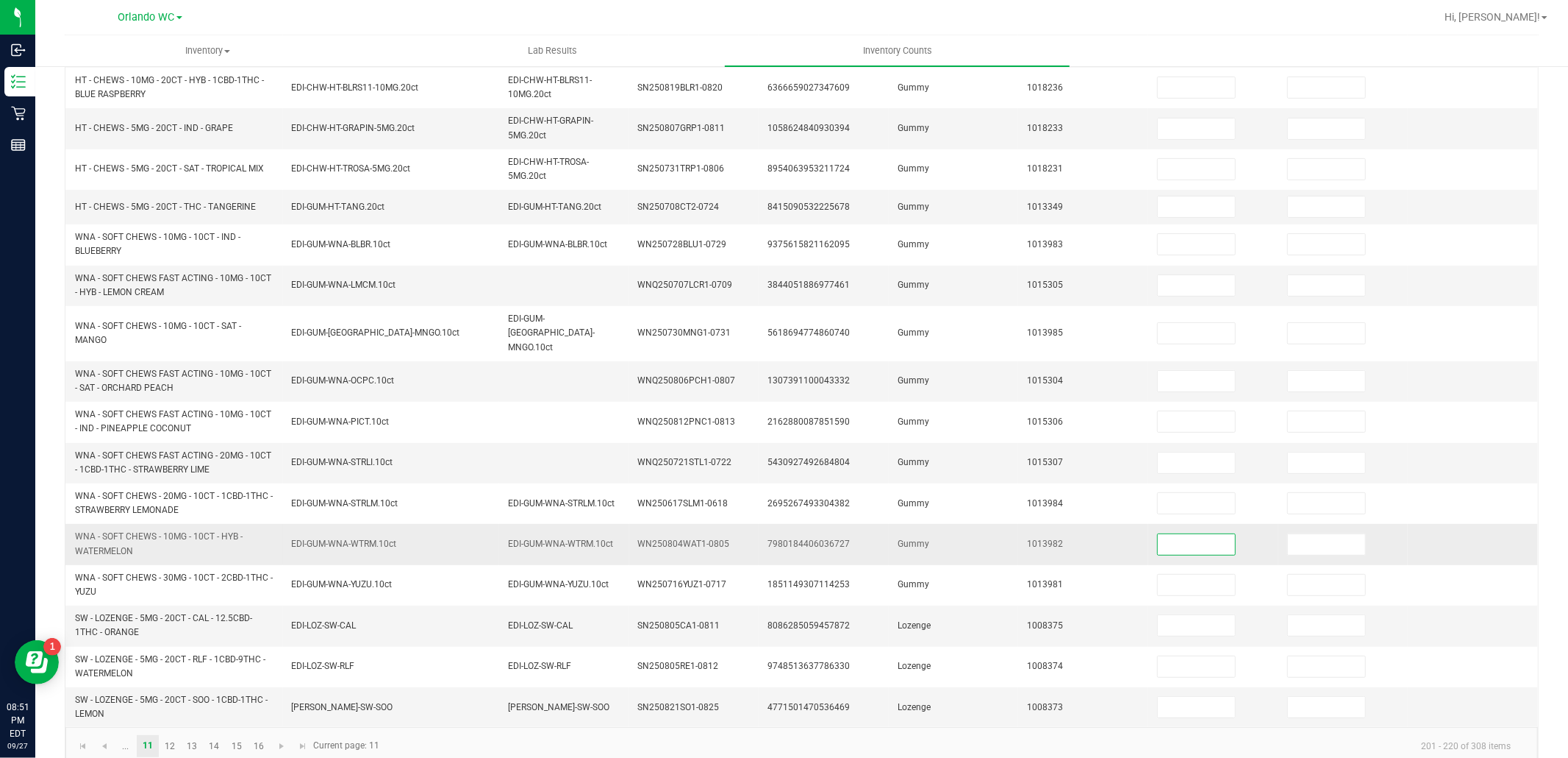
click at [1178, 534] on input at bounding box center [1196, 545] width 77 height 21
type input "36"
type input "0"
type input "16"
type input "0"
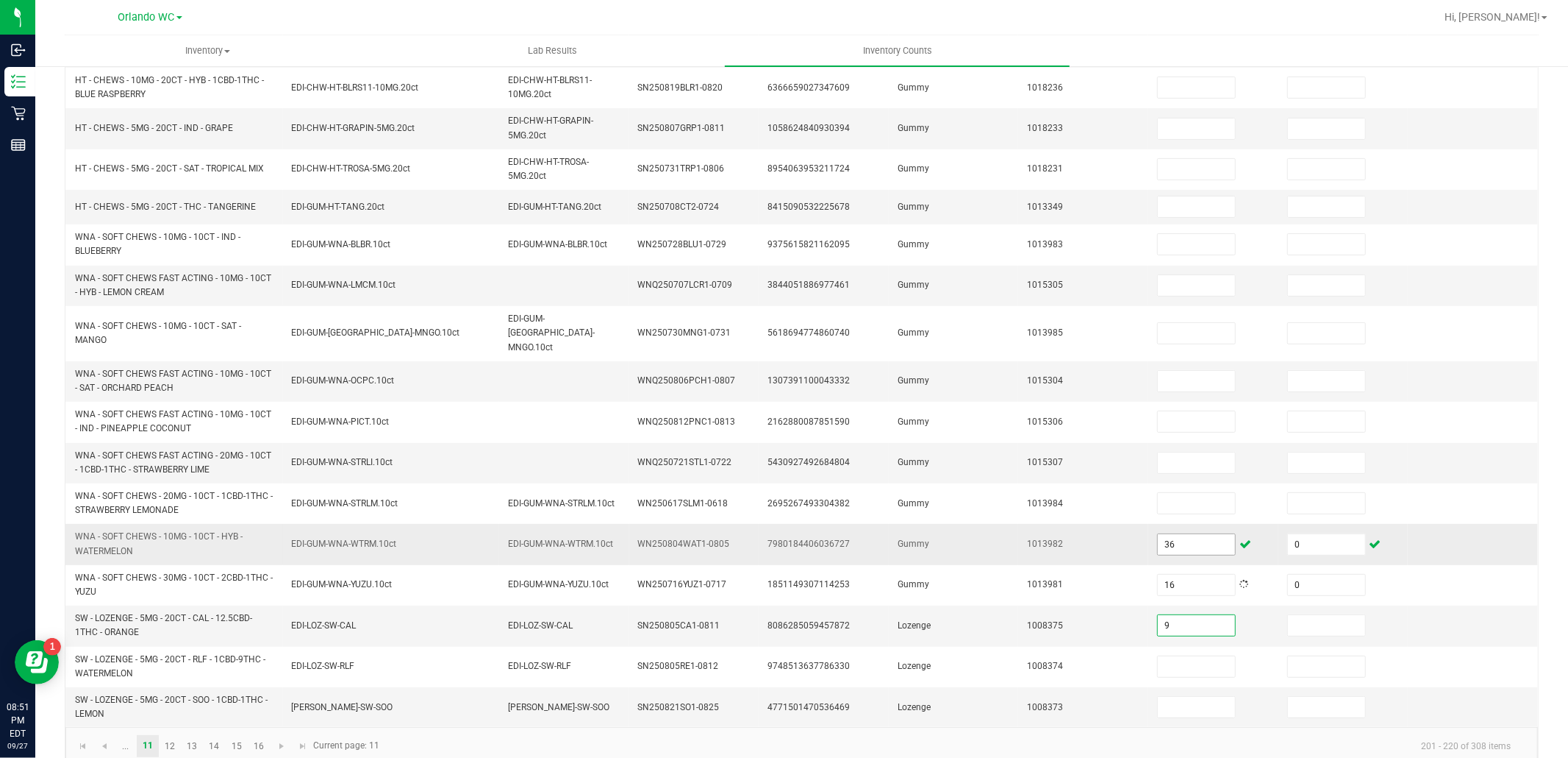
type input "9"
type input "0"
type input "15"
type input "0"
type input "2"
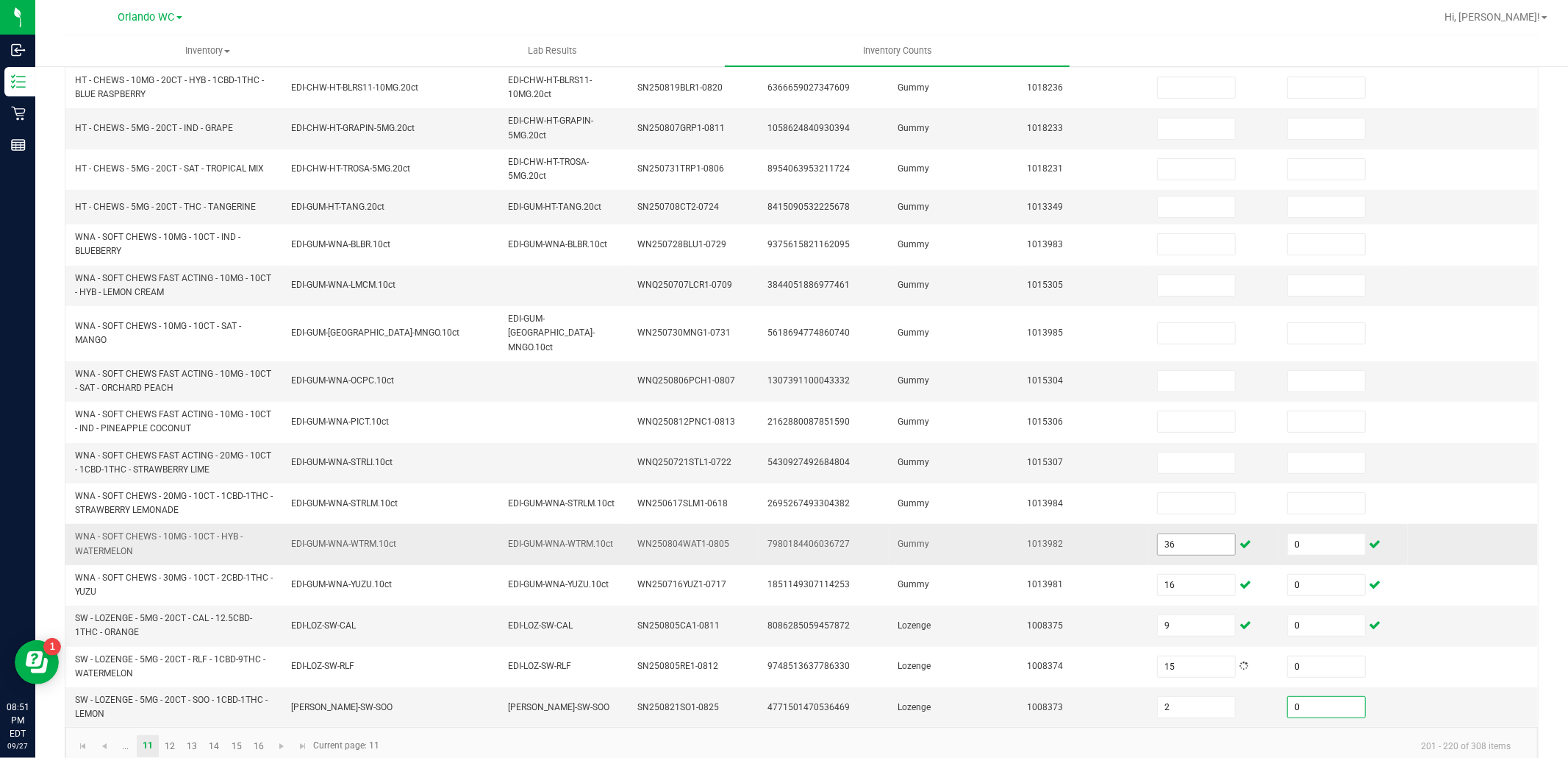
type input "0"
click at [173, 735] on link "12" at bounding box center [170, 746] width 22 height 22
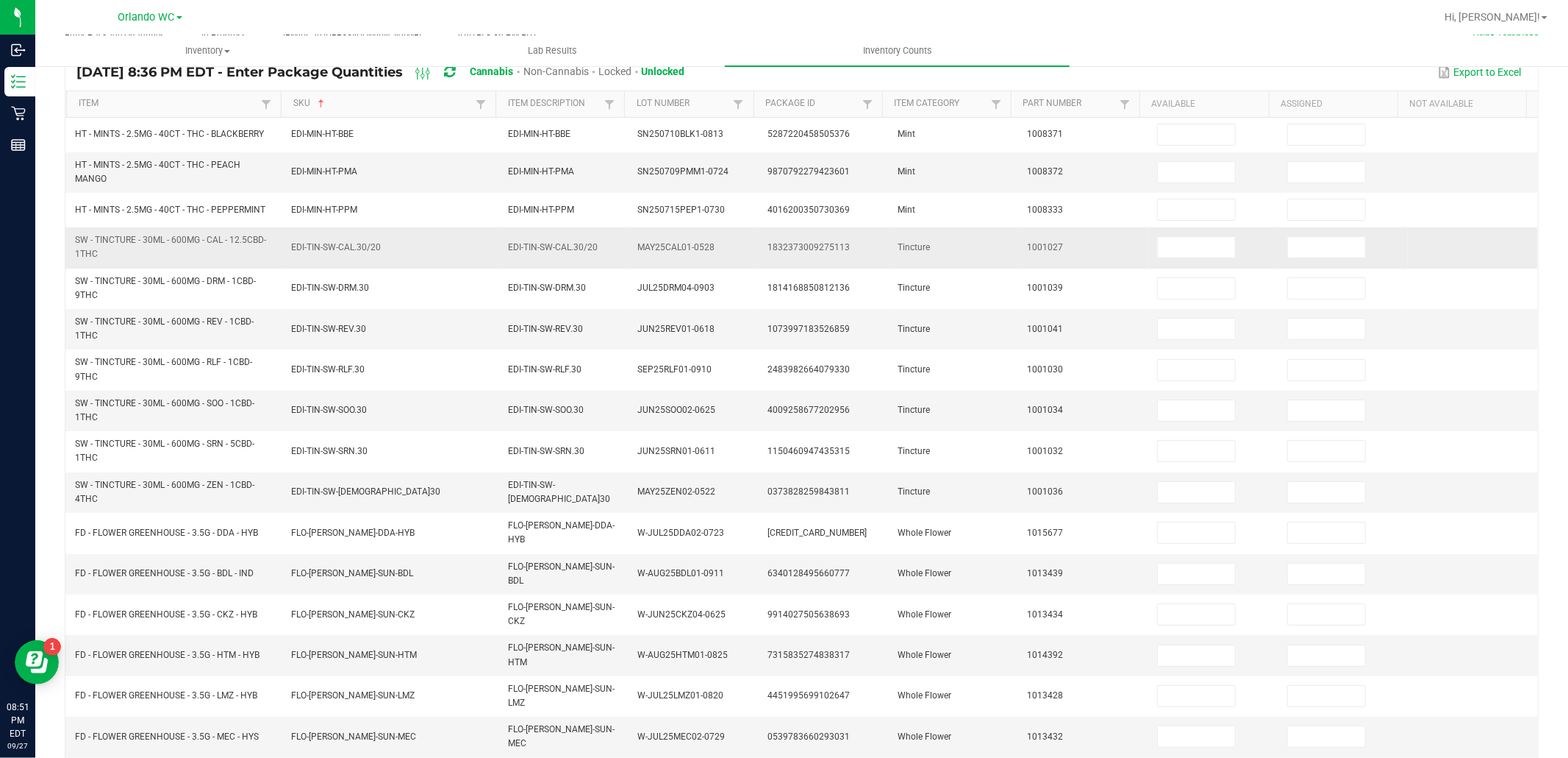
scroll to position [31, 0]
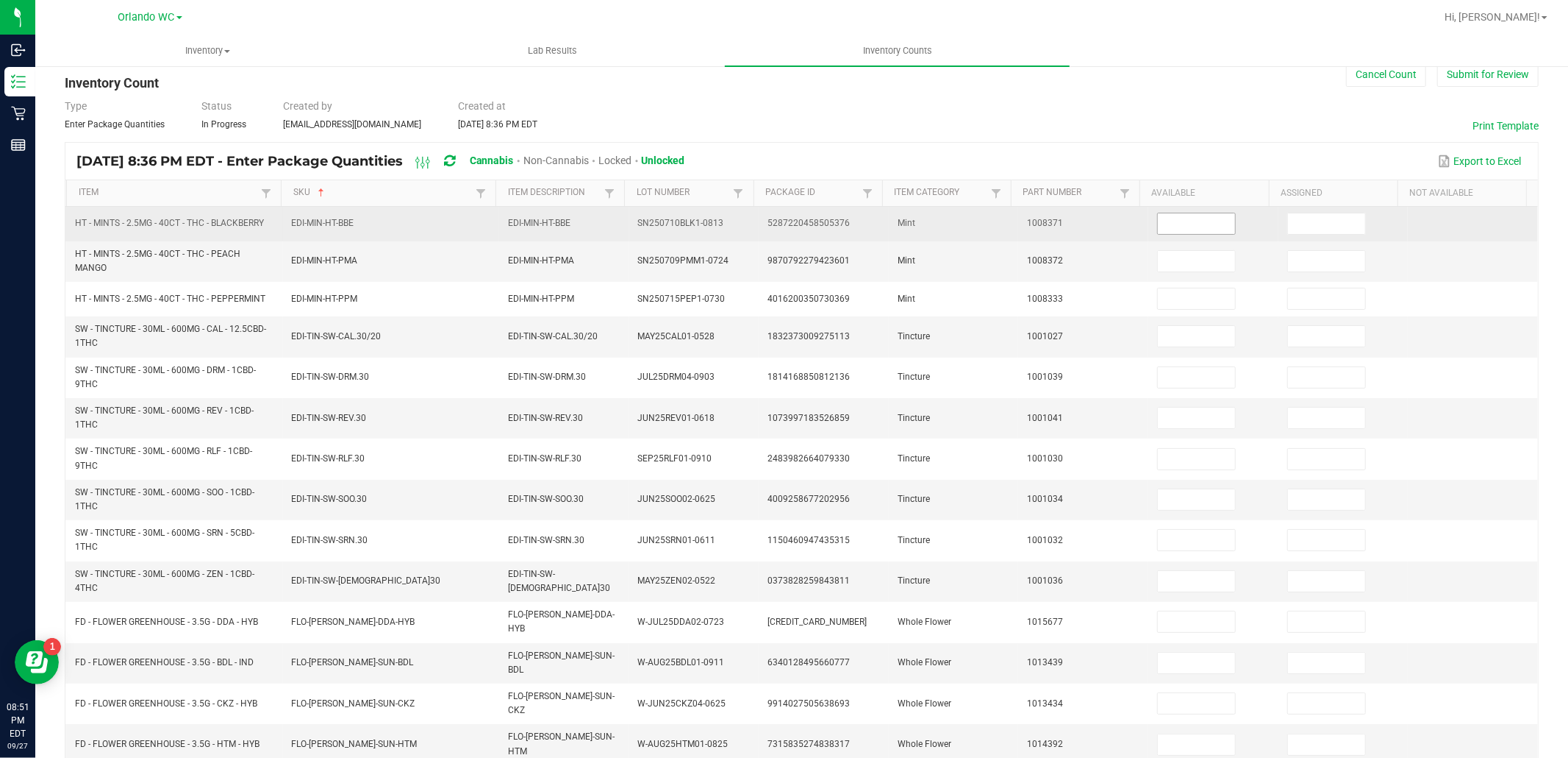
click at [1158, 224] on input at bounding box center [1196, 224] width 77 height 21
type input "6"
type input "0"
type input "2"
type input "0"
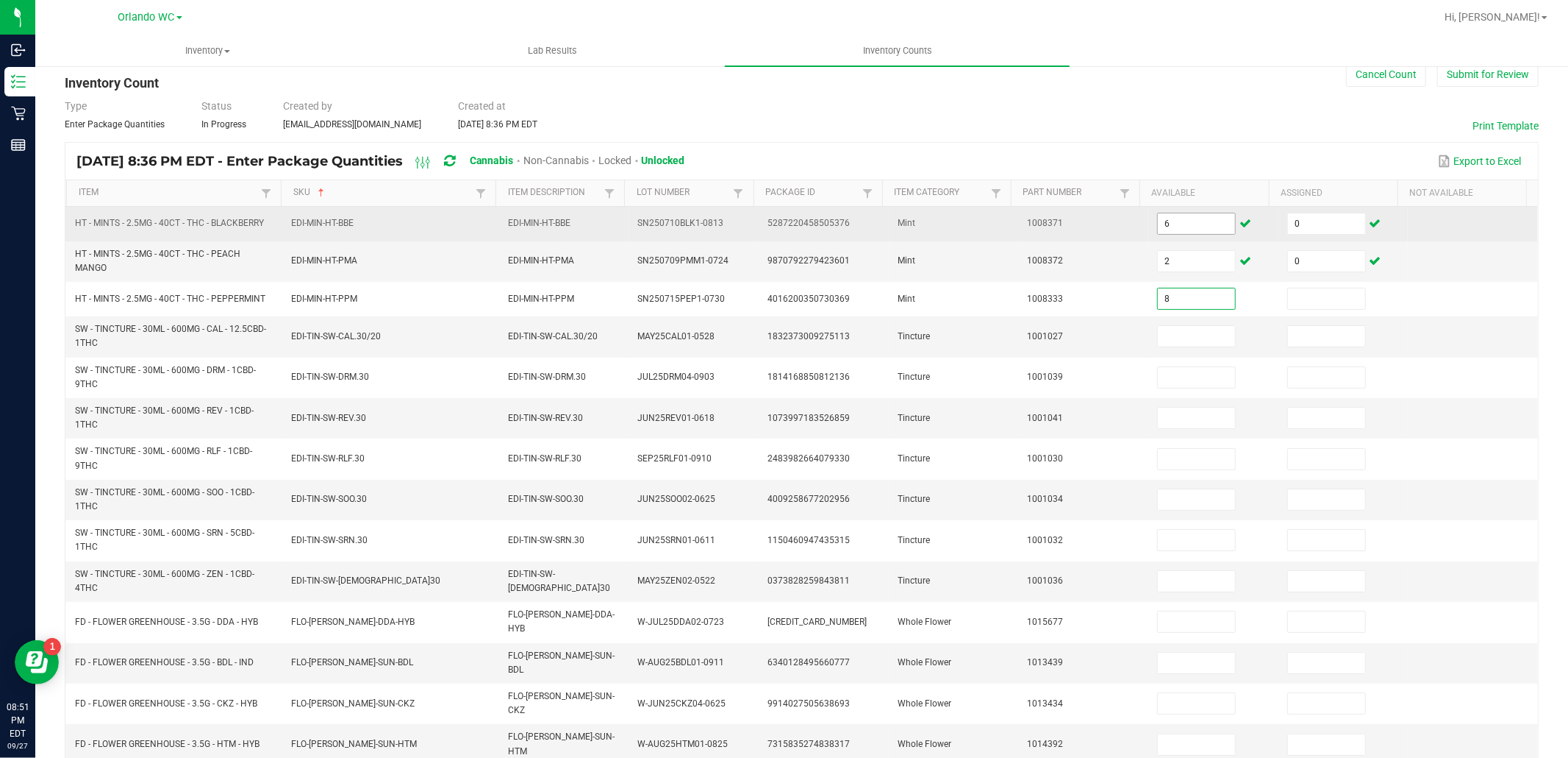
type input "8"
type input "0"
type input "1"
type input "0"
type input "16"
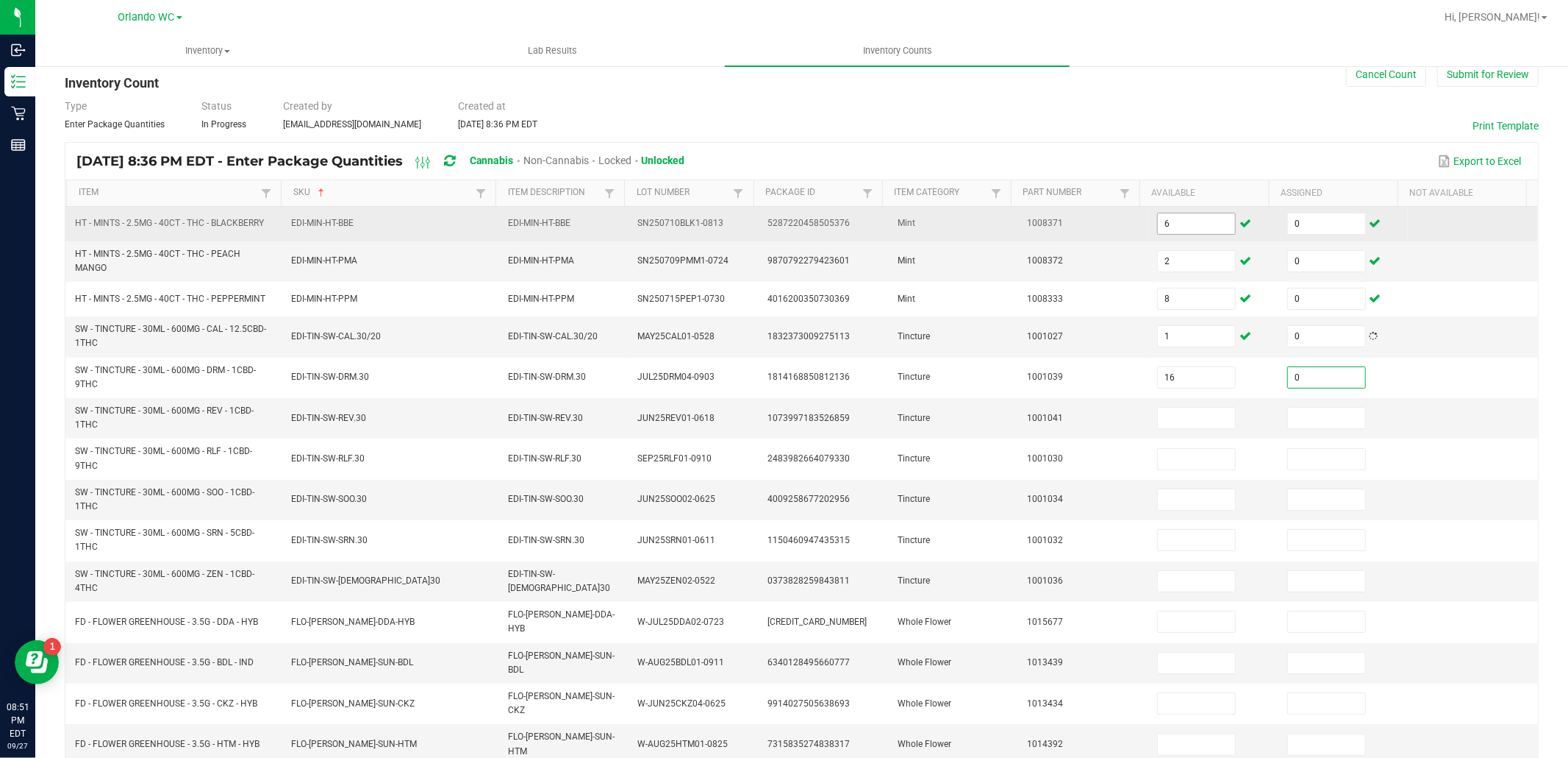
type input "0"
type input "16"
type input "0"
type input "12"
type input "0"
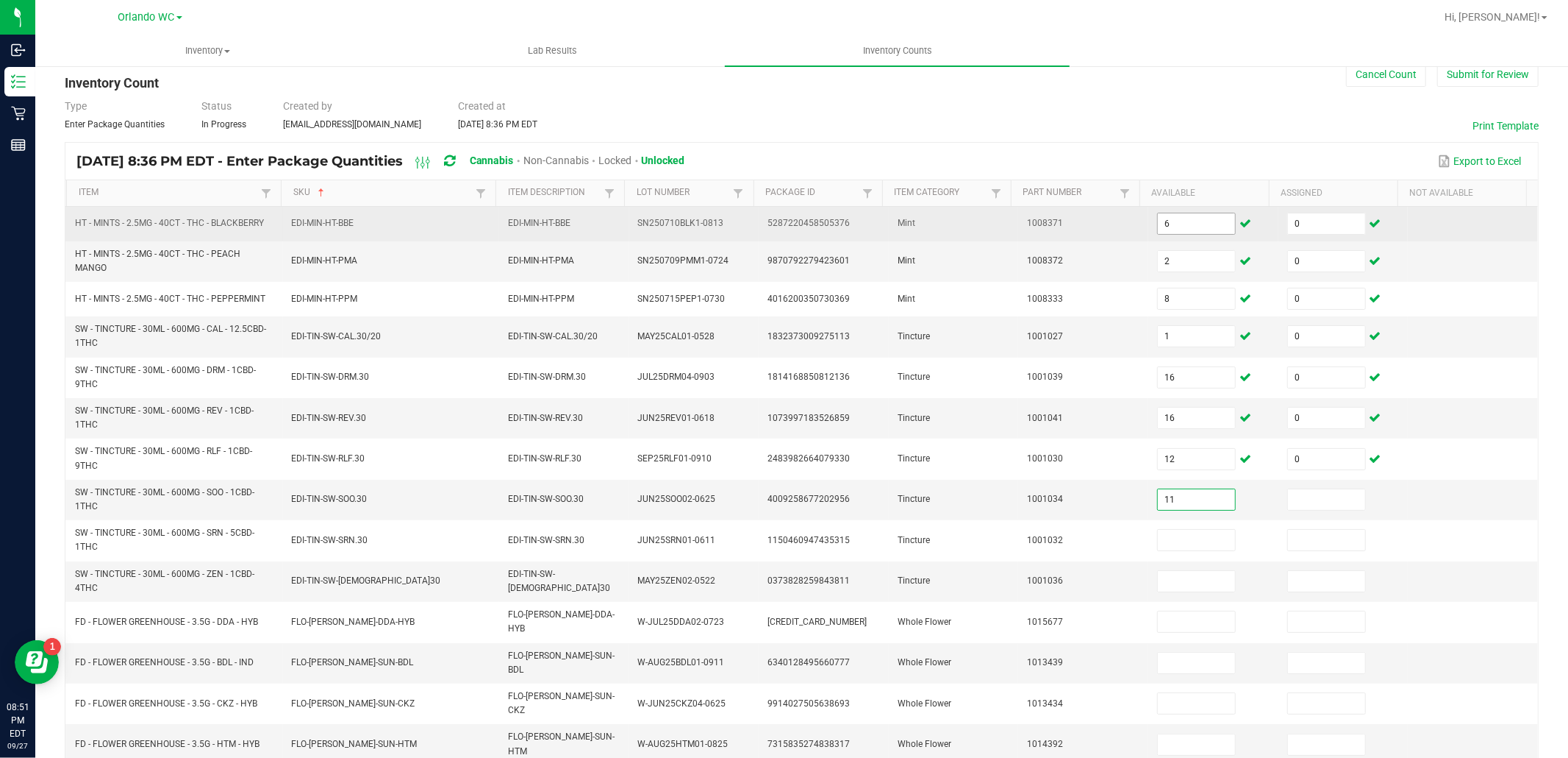
type input "11"
type input "0"
type input "18"
type input "0"
type input "17"
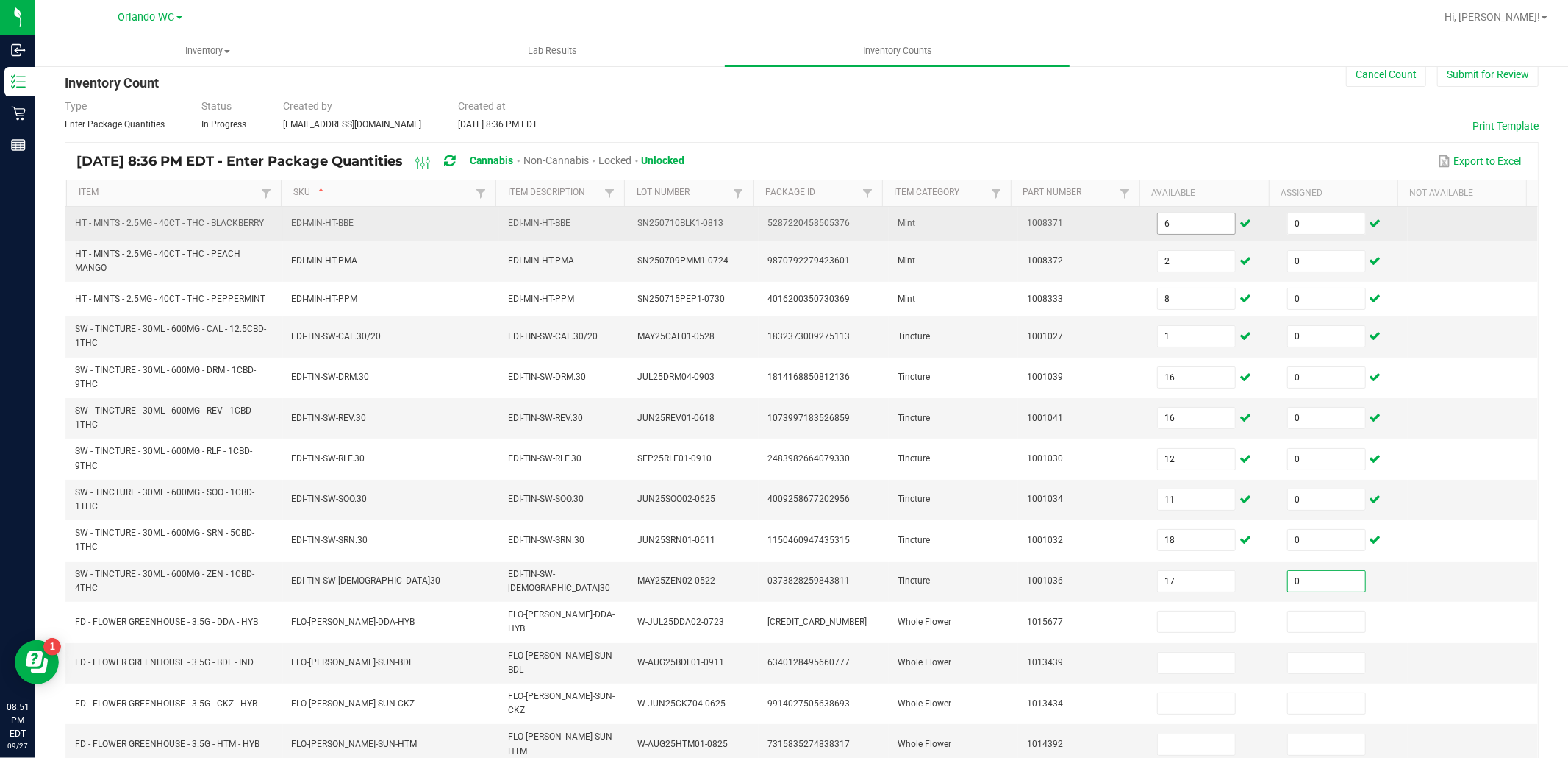
type input "0"
type input "16"
type input "0"
type input "10"
type input "0"
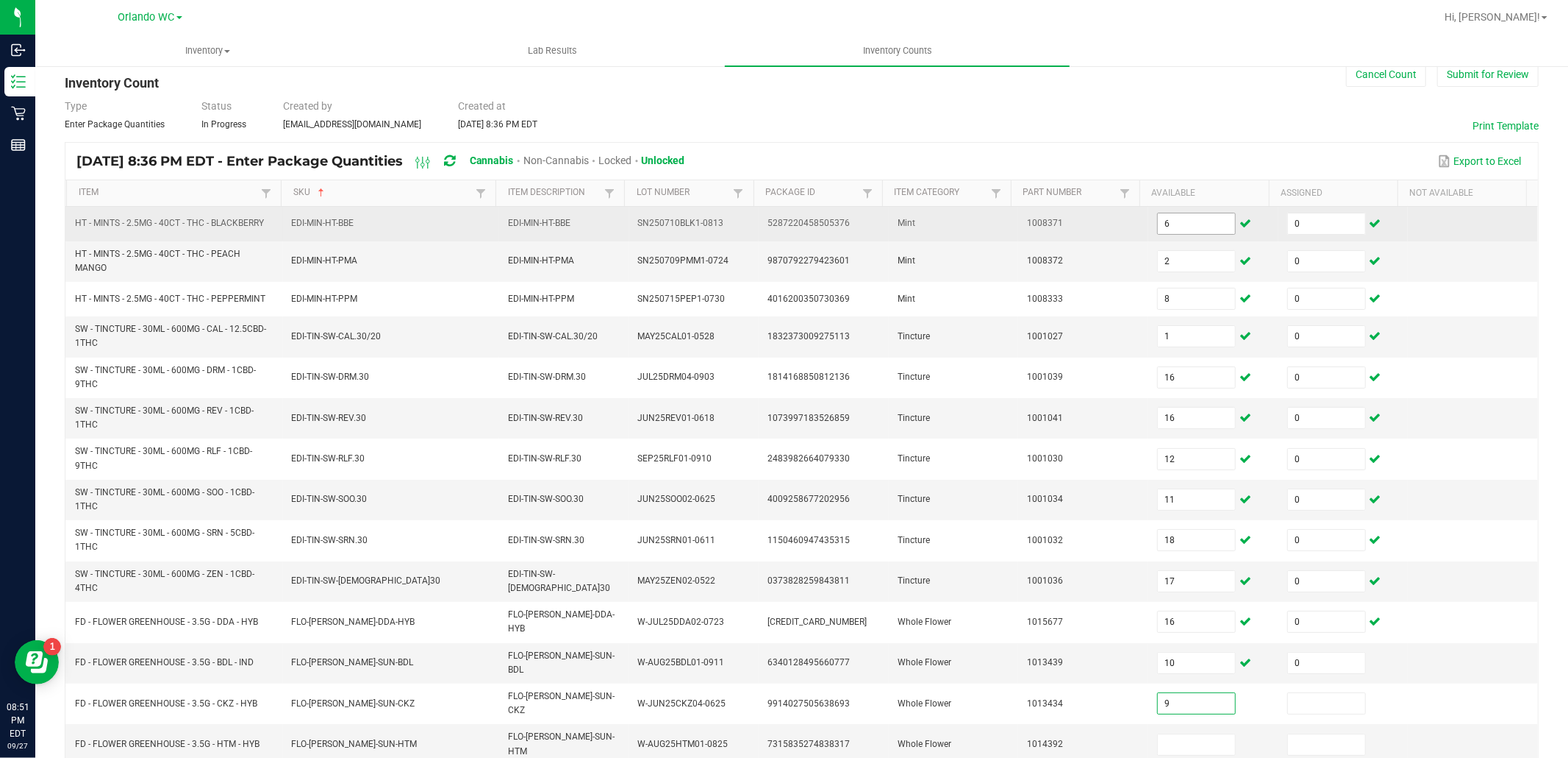
type input "9"
type input "0"
type input "5"
type input "0"
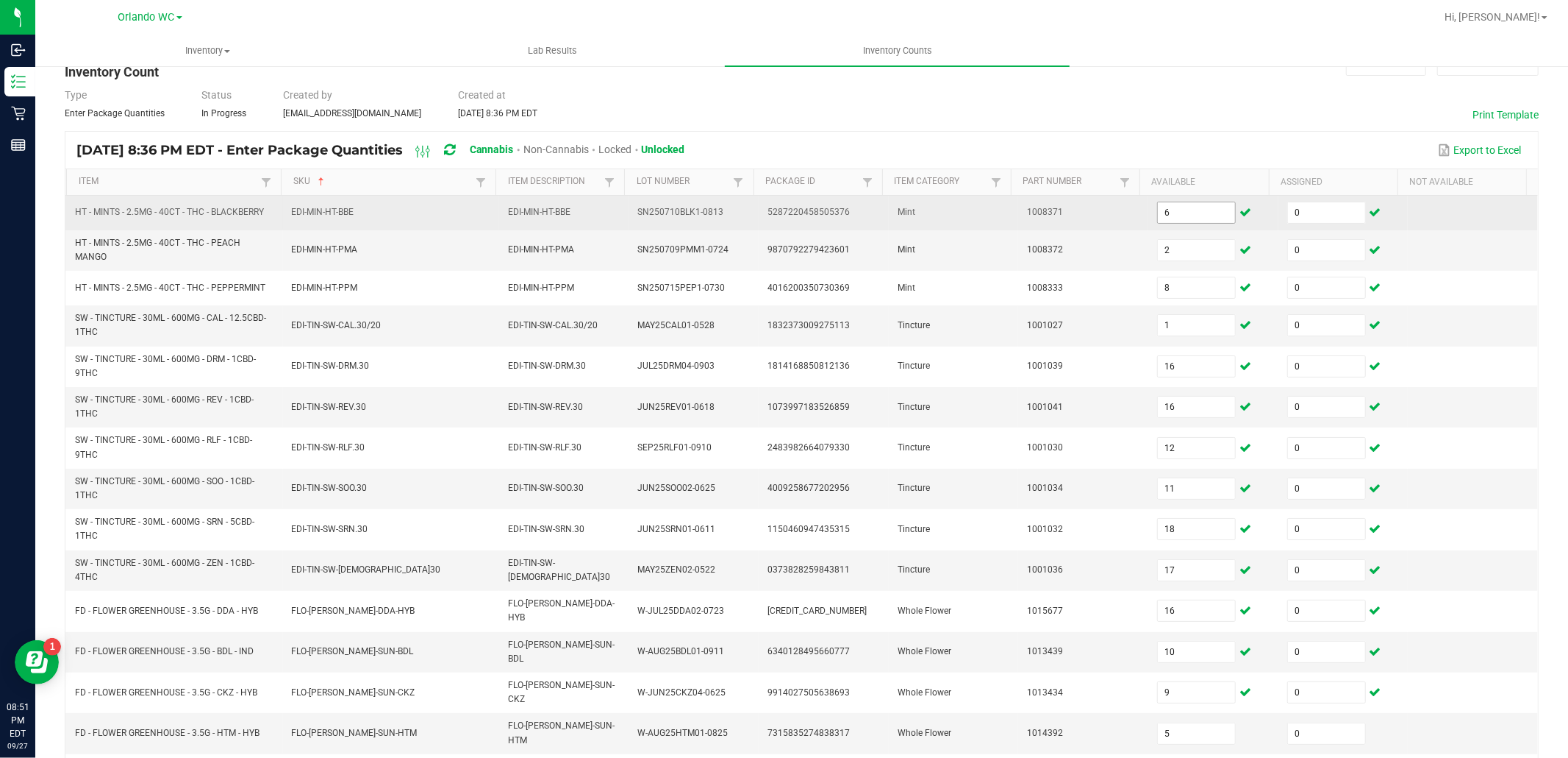
type input "19"
type input "0"
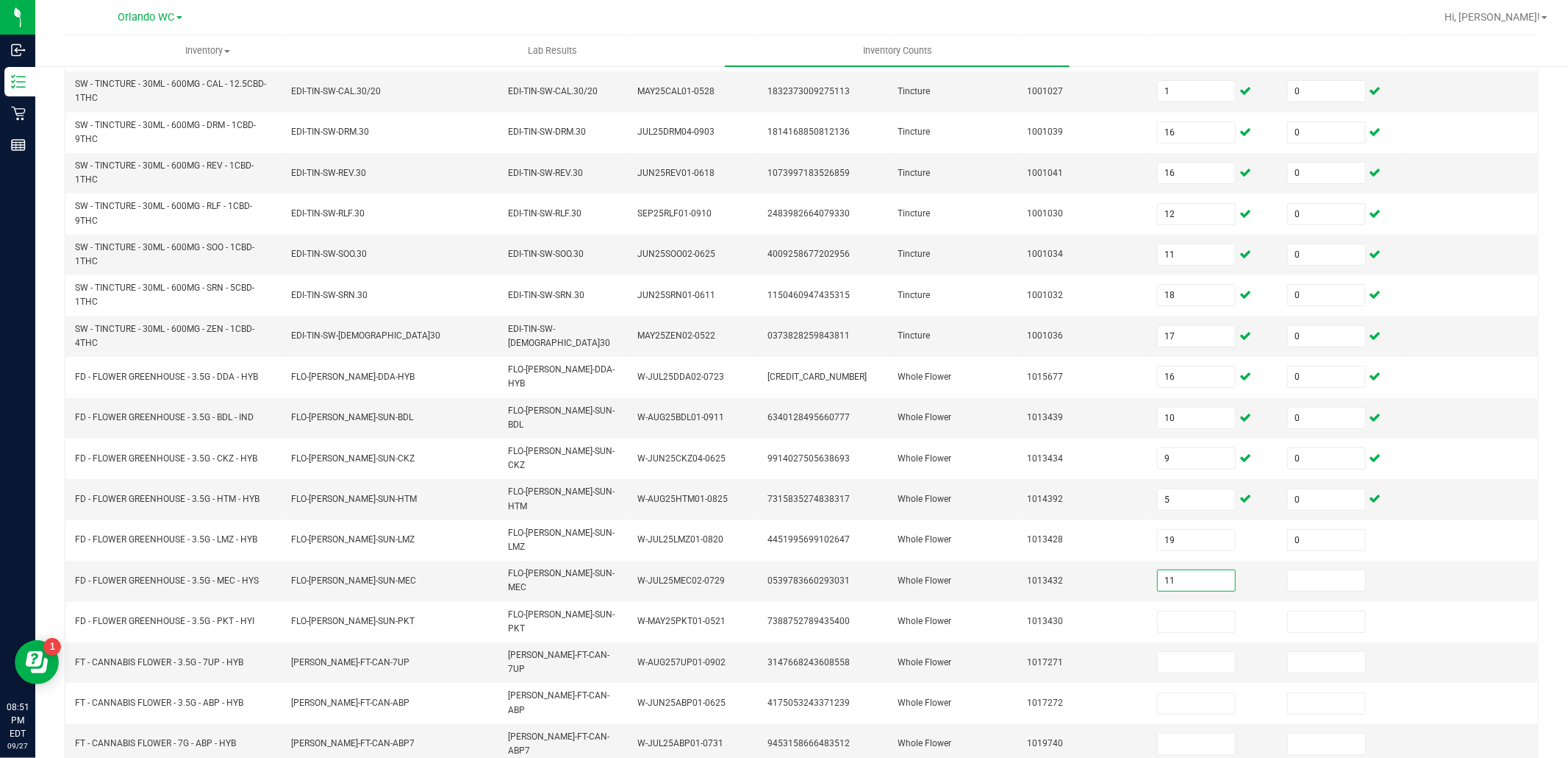
type input "11"
type input "0"
type input "5"
type input "0"
type input "5"
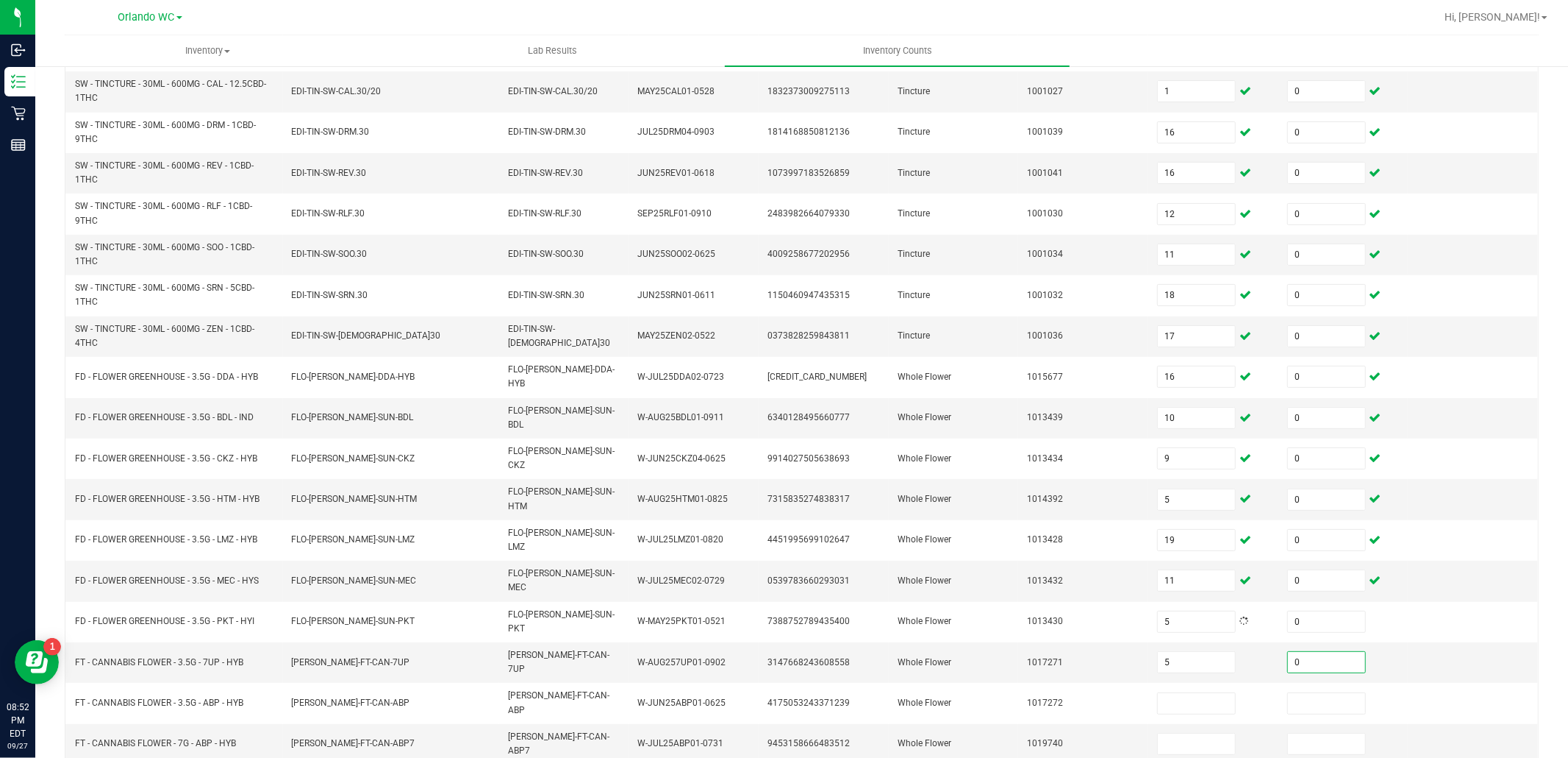
type input "0"
type input "3"
type input "0"
type input "20"
type input "0"
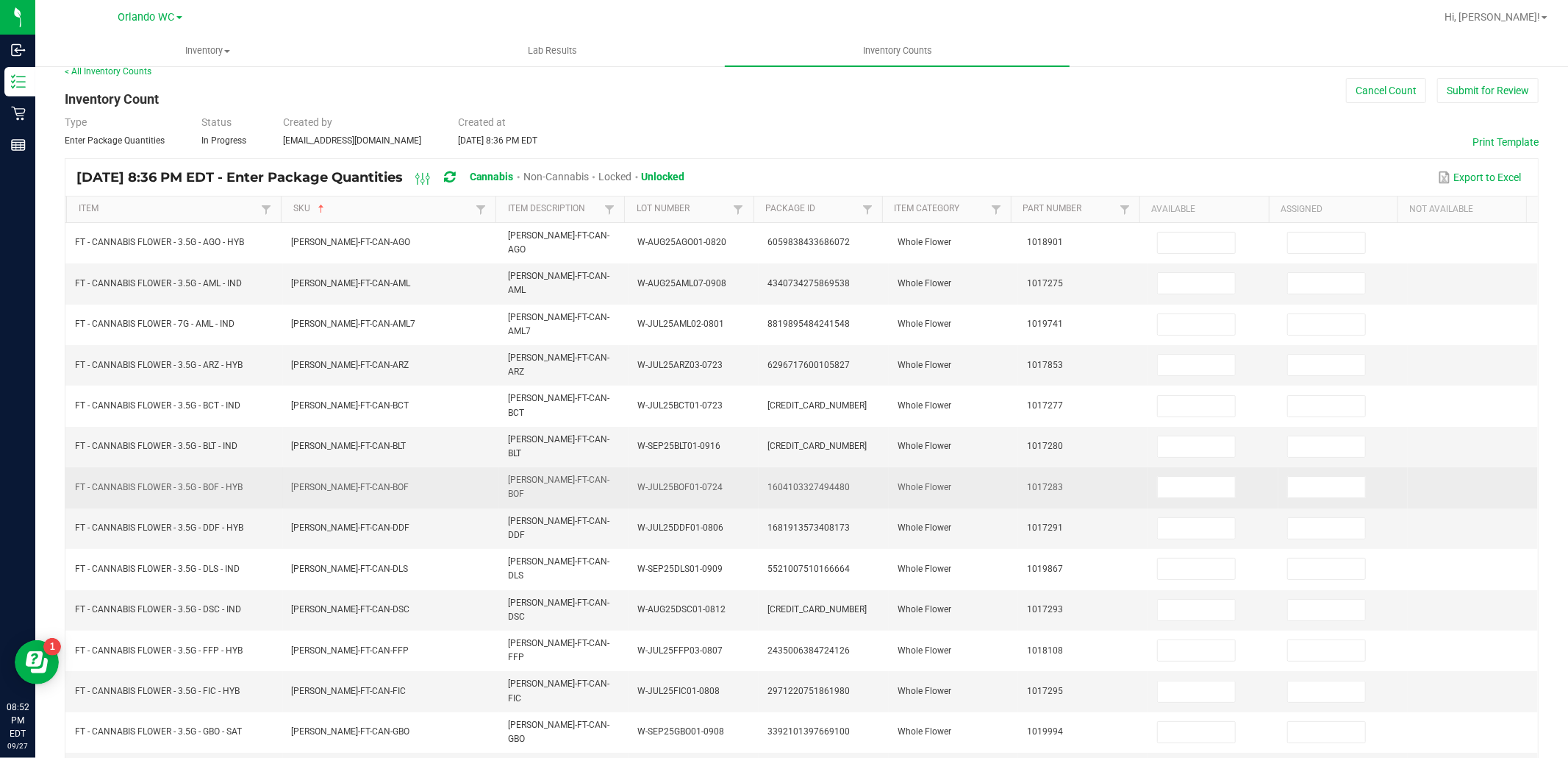
scroll to position [0, 0]
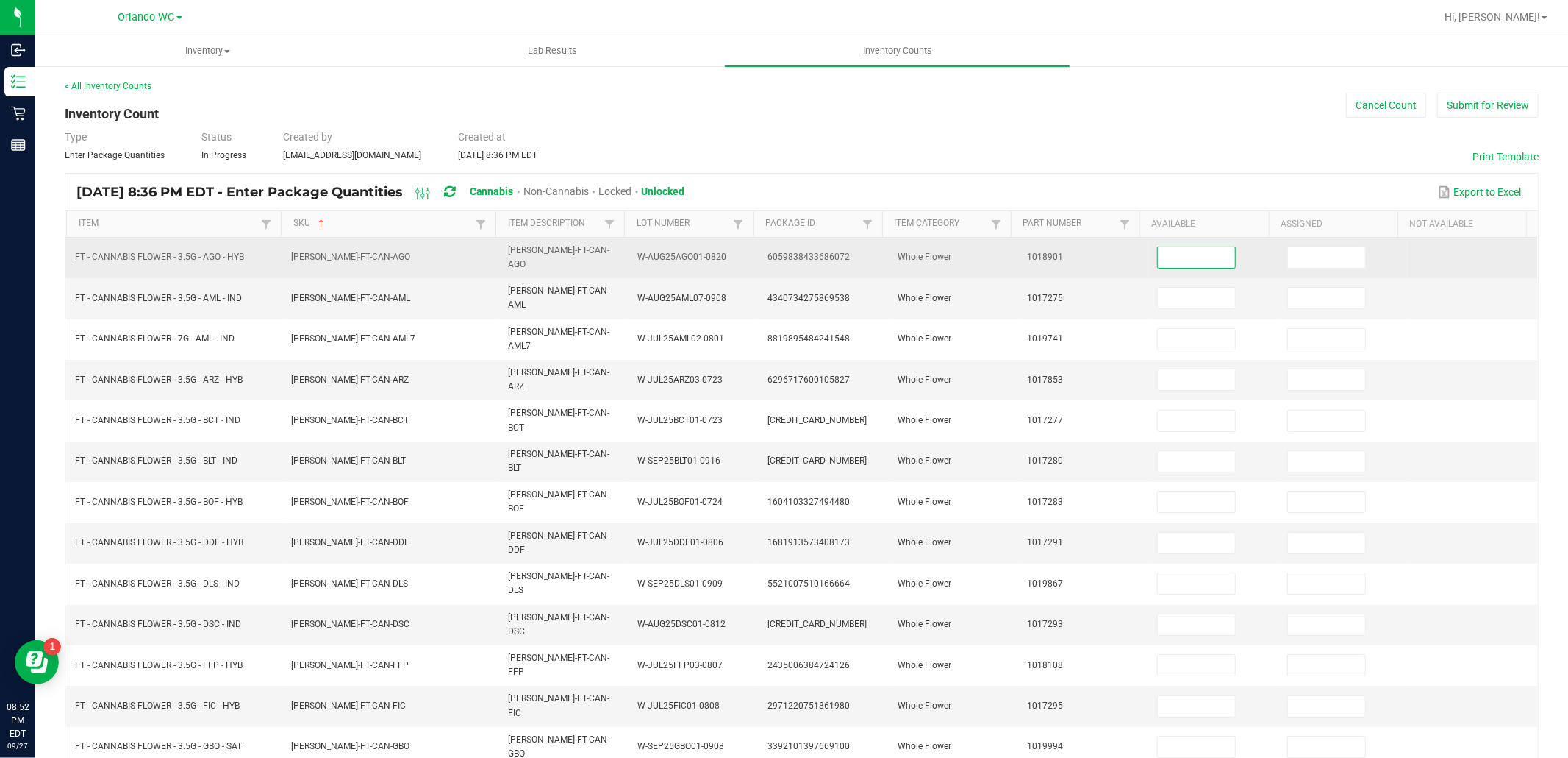
click at [1158, 257] on input at bounding box center [1196, 257] width 77 height 21
type input "4"
type input "0"
type input "10"
type input "0"
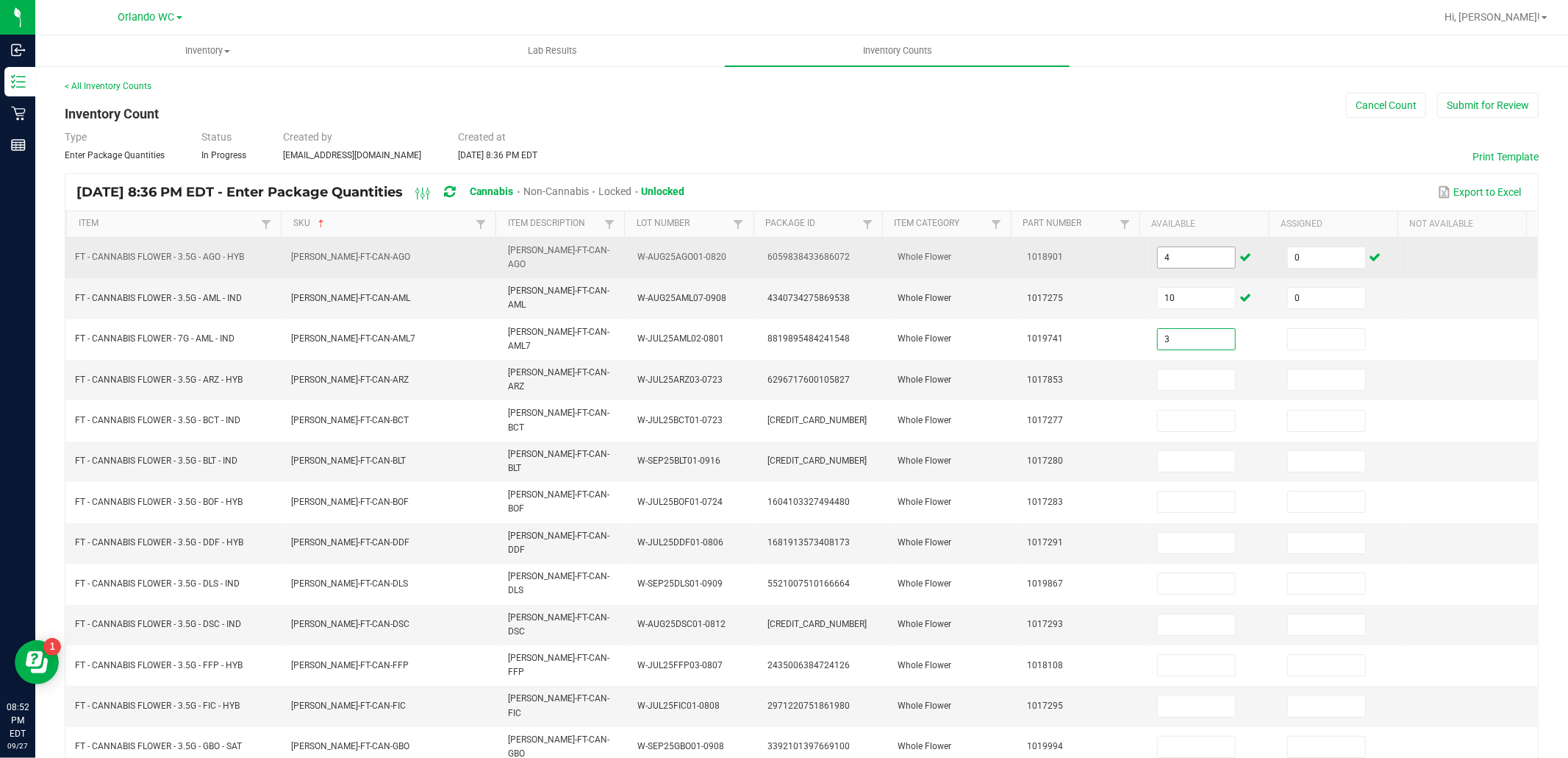
type input "3"
type input "0"
type input "6"
type input "0"
type input "13"
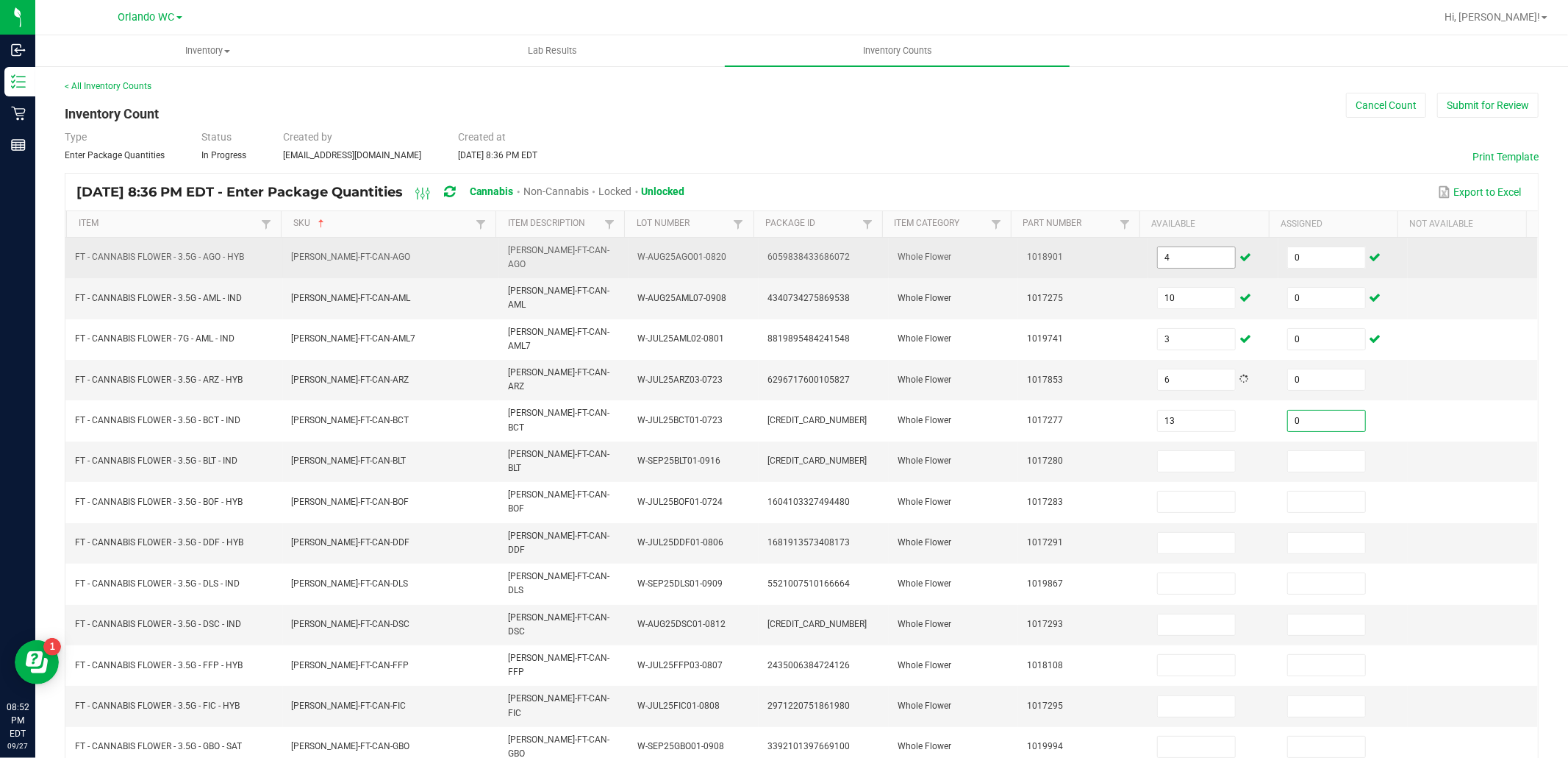
type input "0"
type input "10"
type input "0"
type input "3"
type input "0"
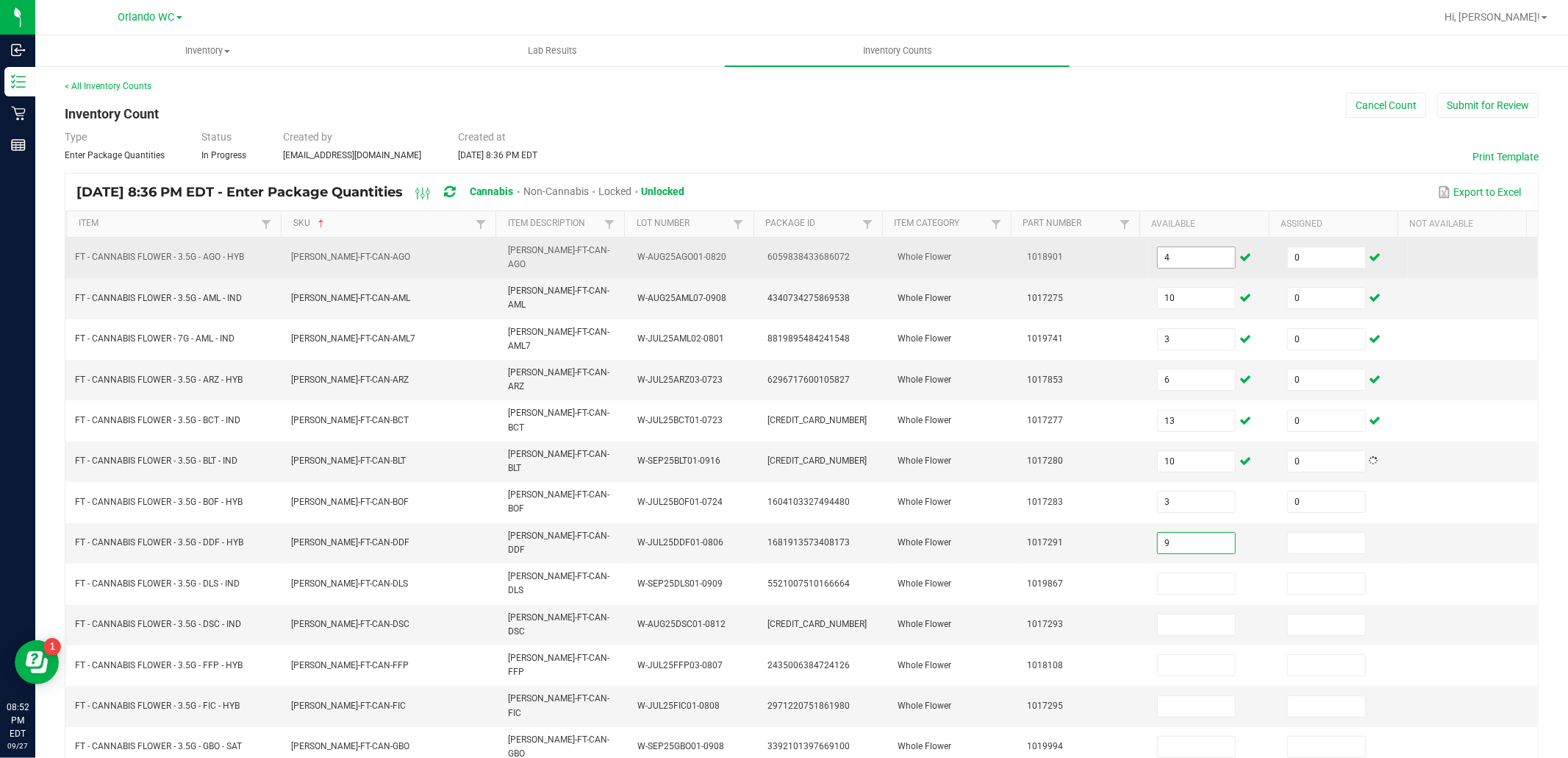
type input "9"
type input "0"
type input "11"
type input "0"
type input "6"
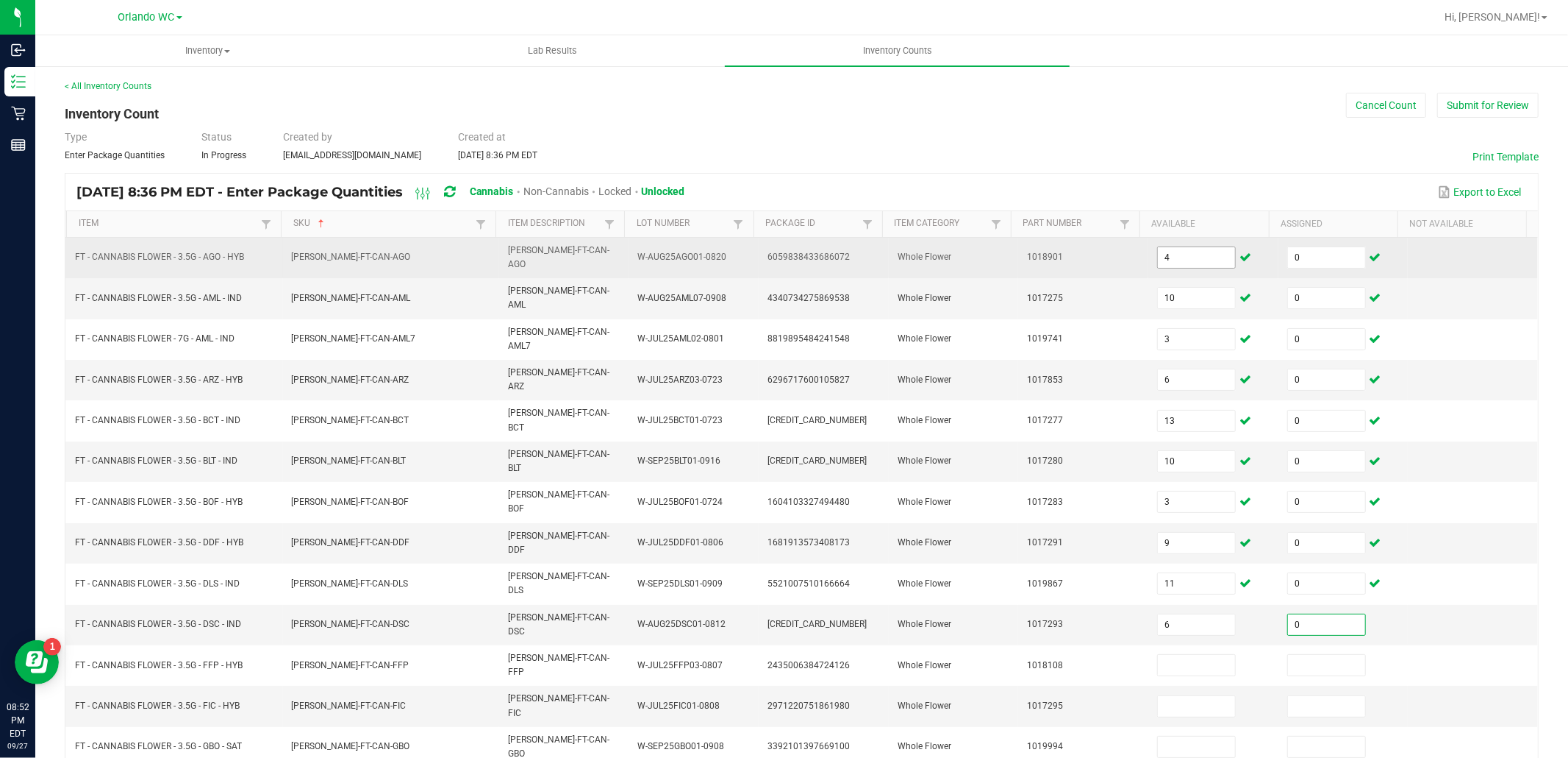
type input "0"
type input "5"
type input "0"
type input "4"
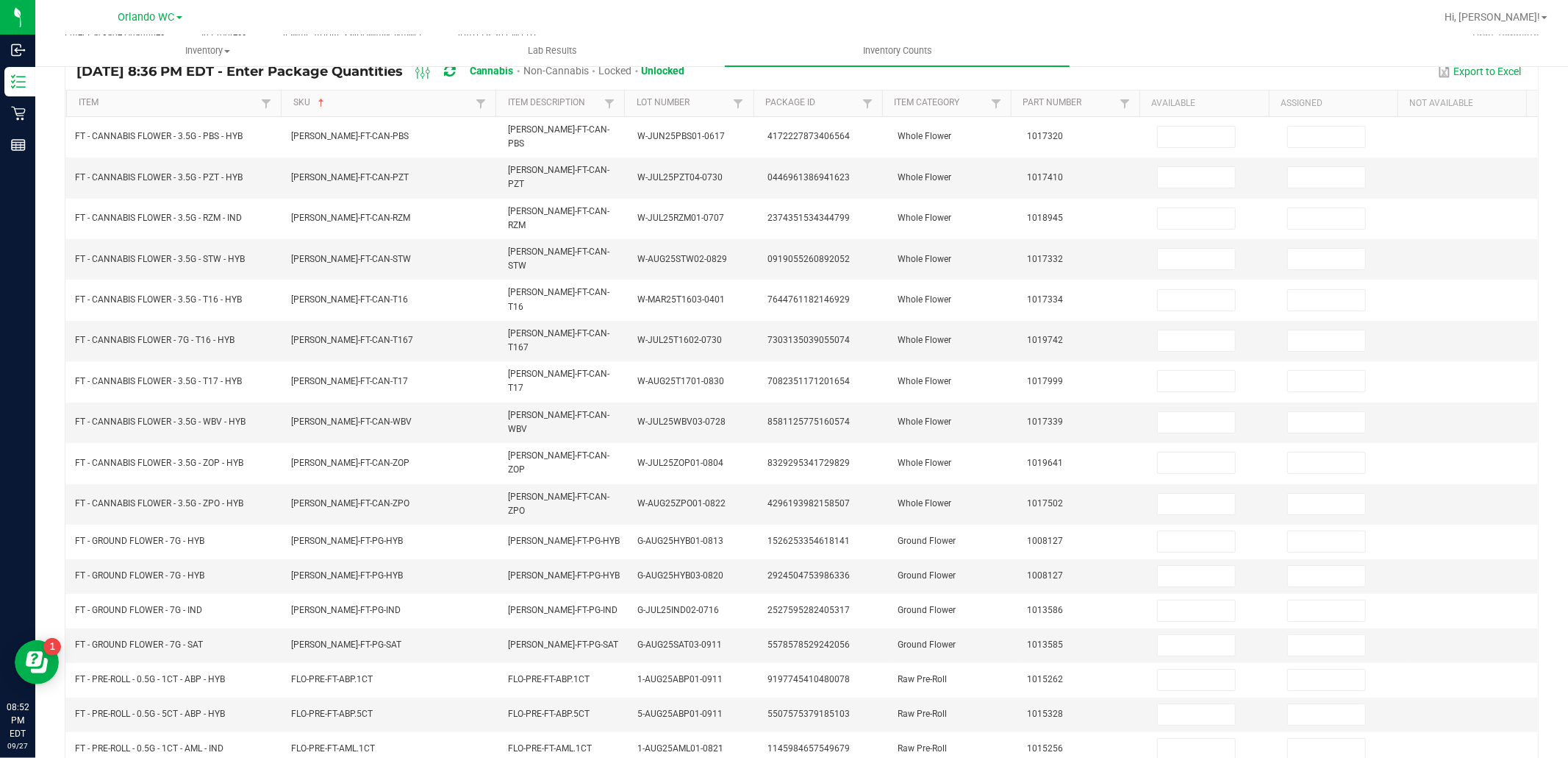
scroll to position [0, 0]
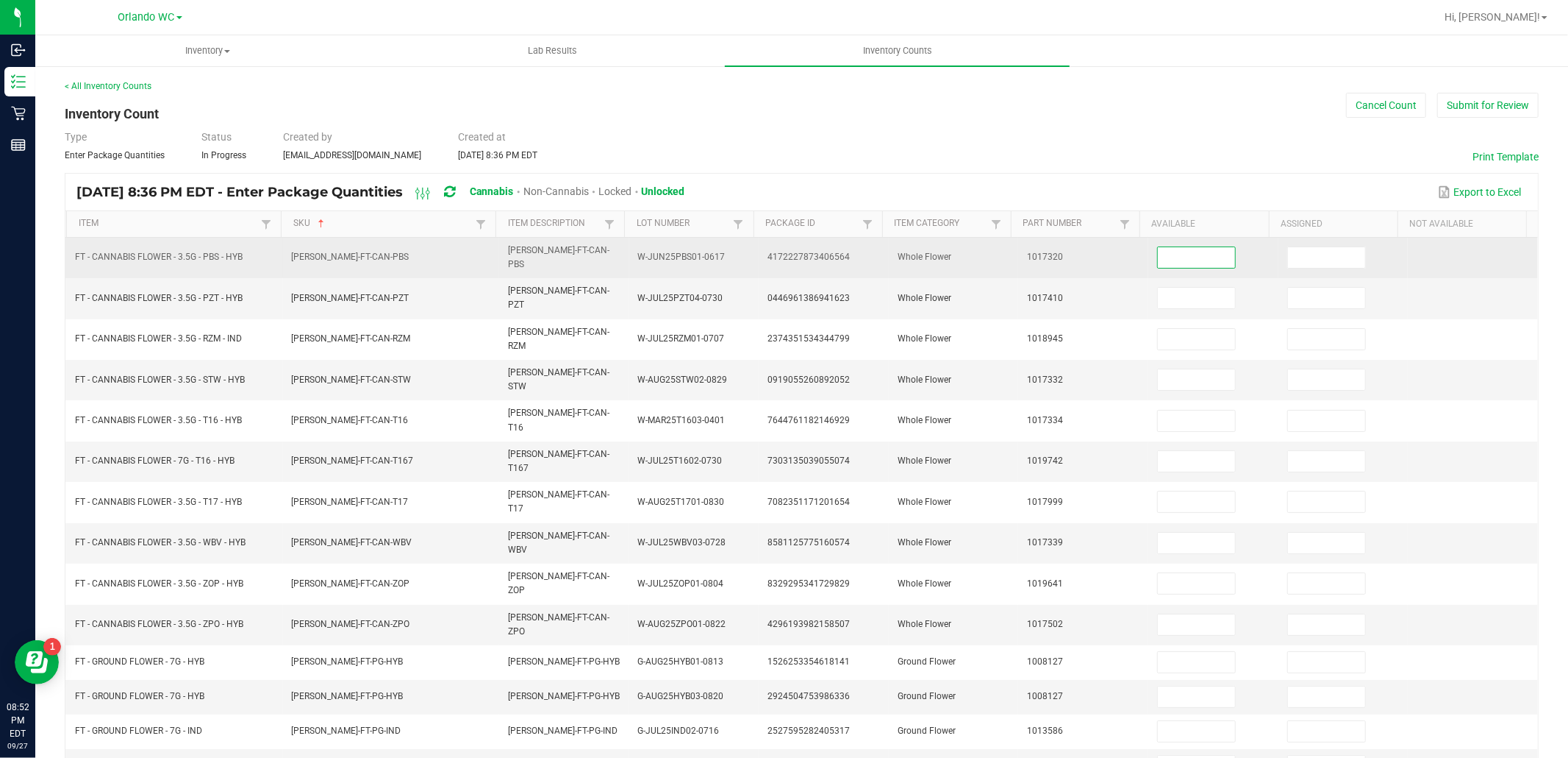
click at [1195, 247] on input at bounding box center [1196, 257] width 77 height 21
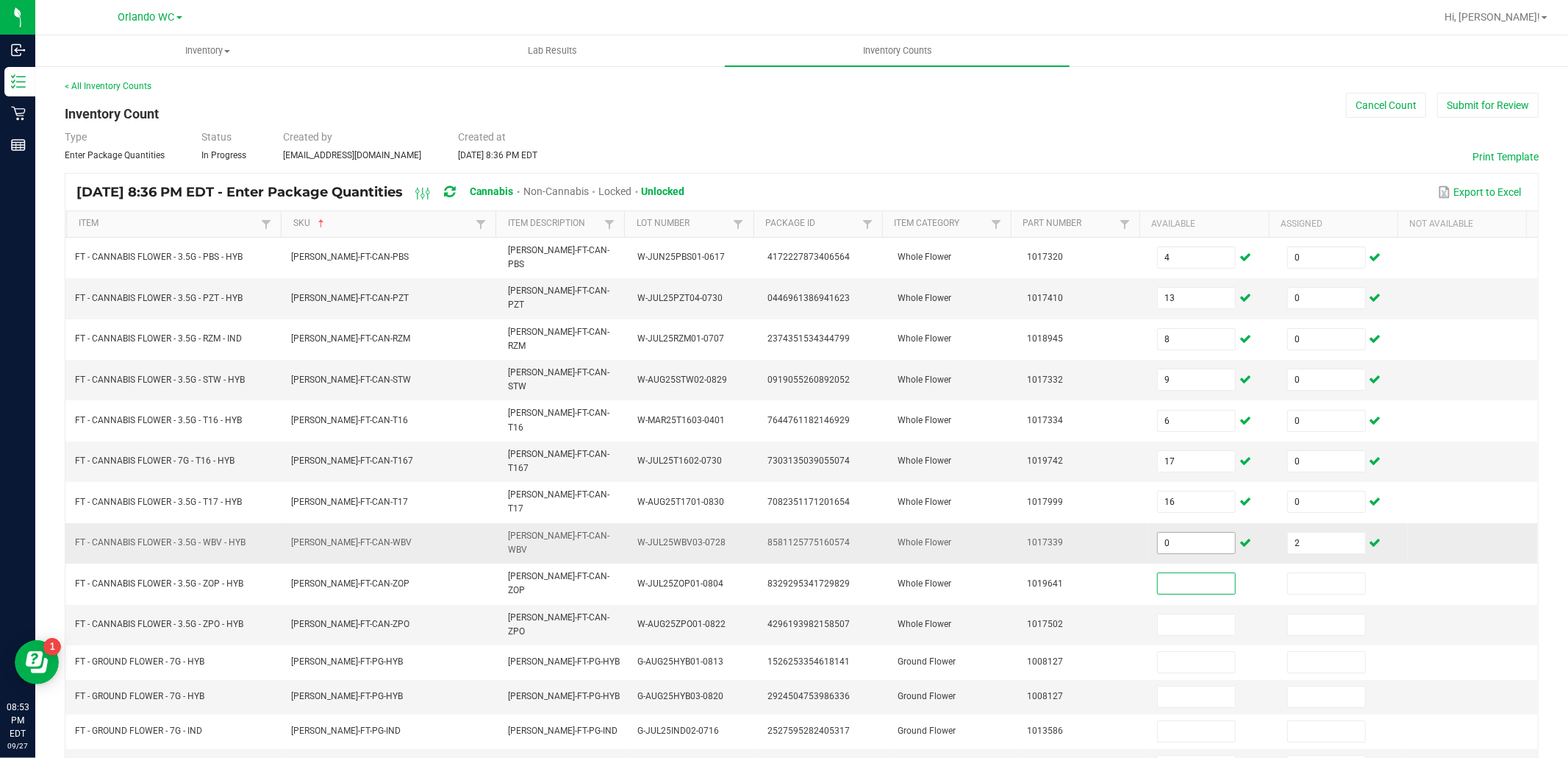
click at [1180, 533] on input "0" at bounding box center [1196, 543] width 77 height 21
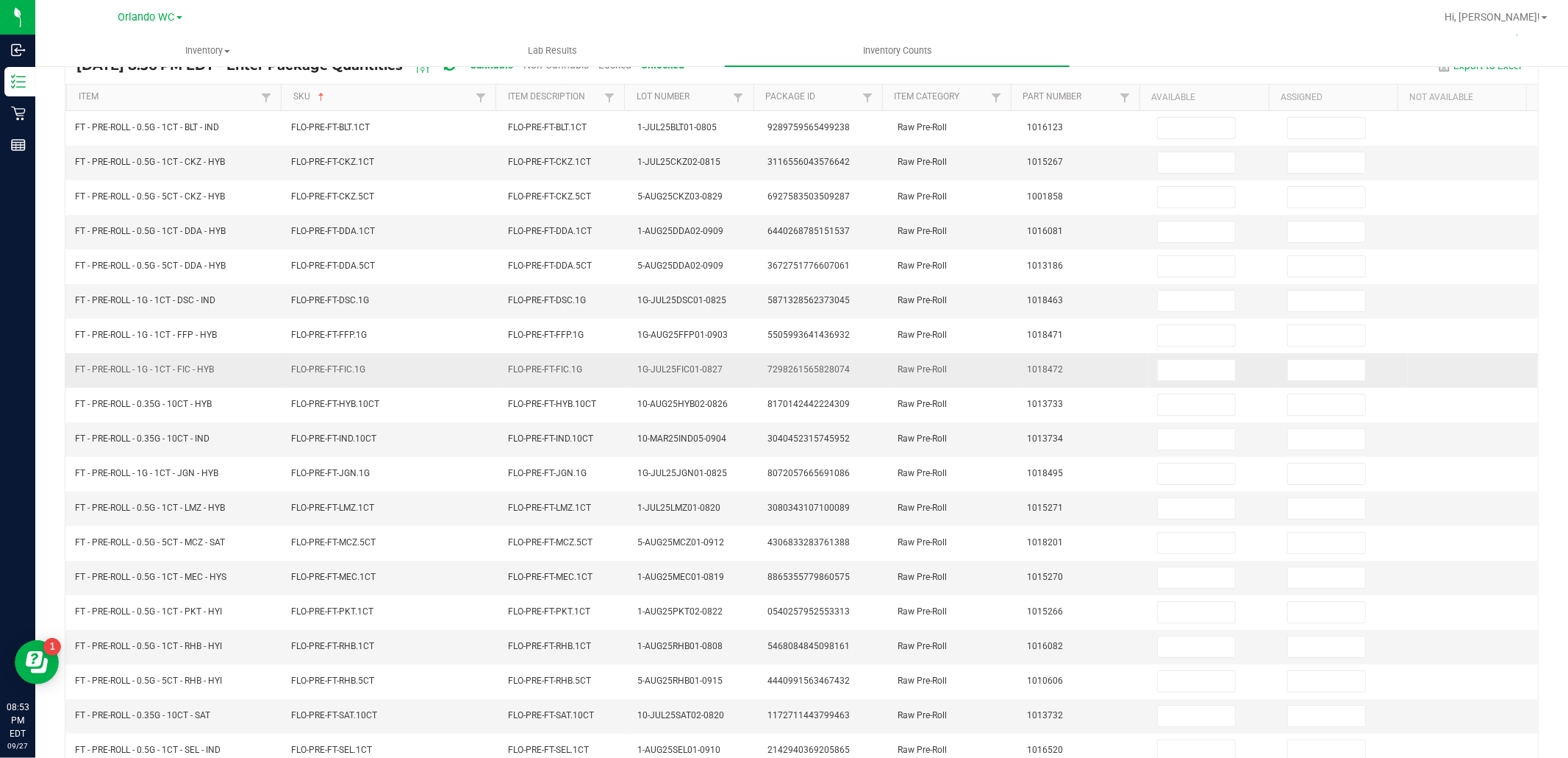
scroll to position [0, 0]
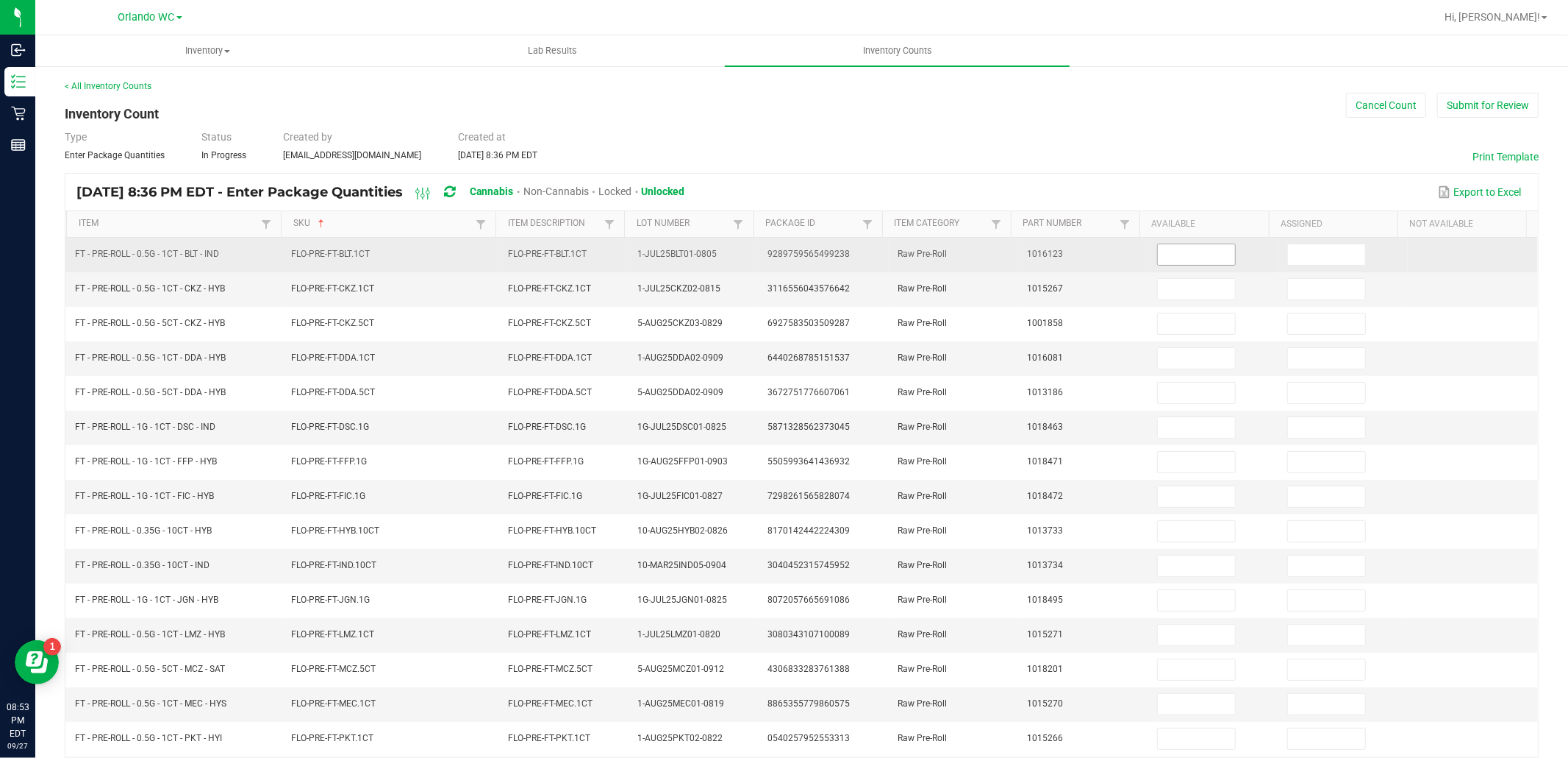
click at [1158, 255] on input at bounding box center [1196, 255] width 77 height 21
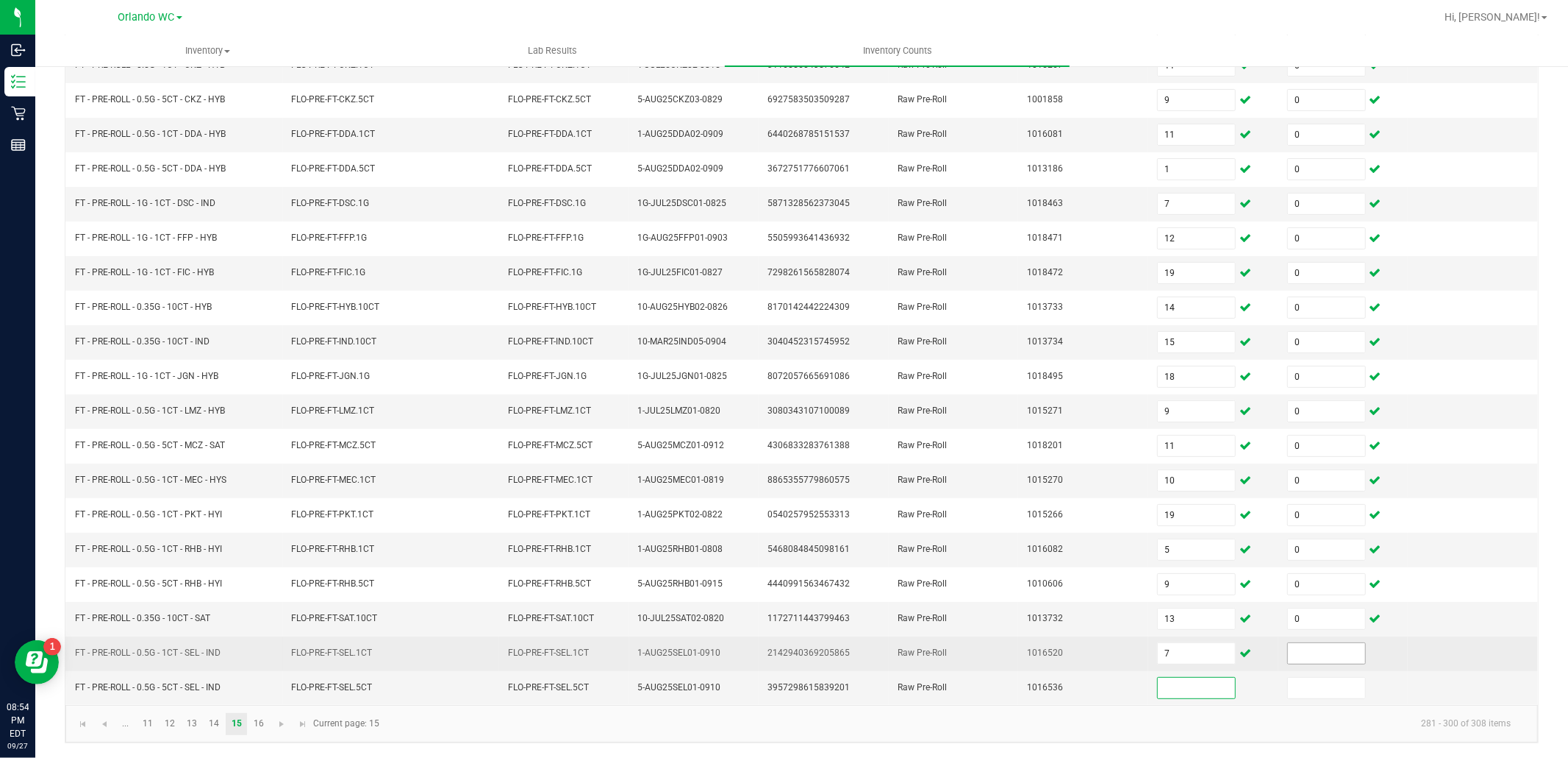
click at [1289, 651] on input at bounding box center [1326, 653] width 77 height 21
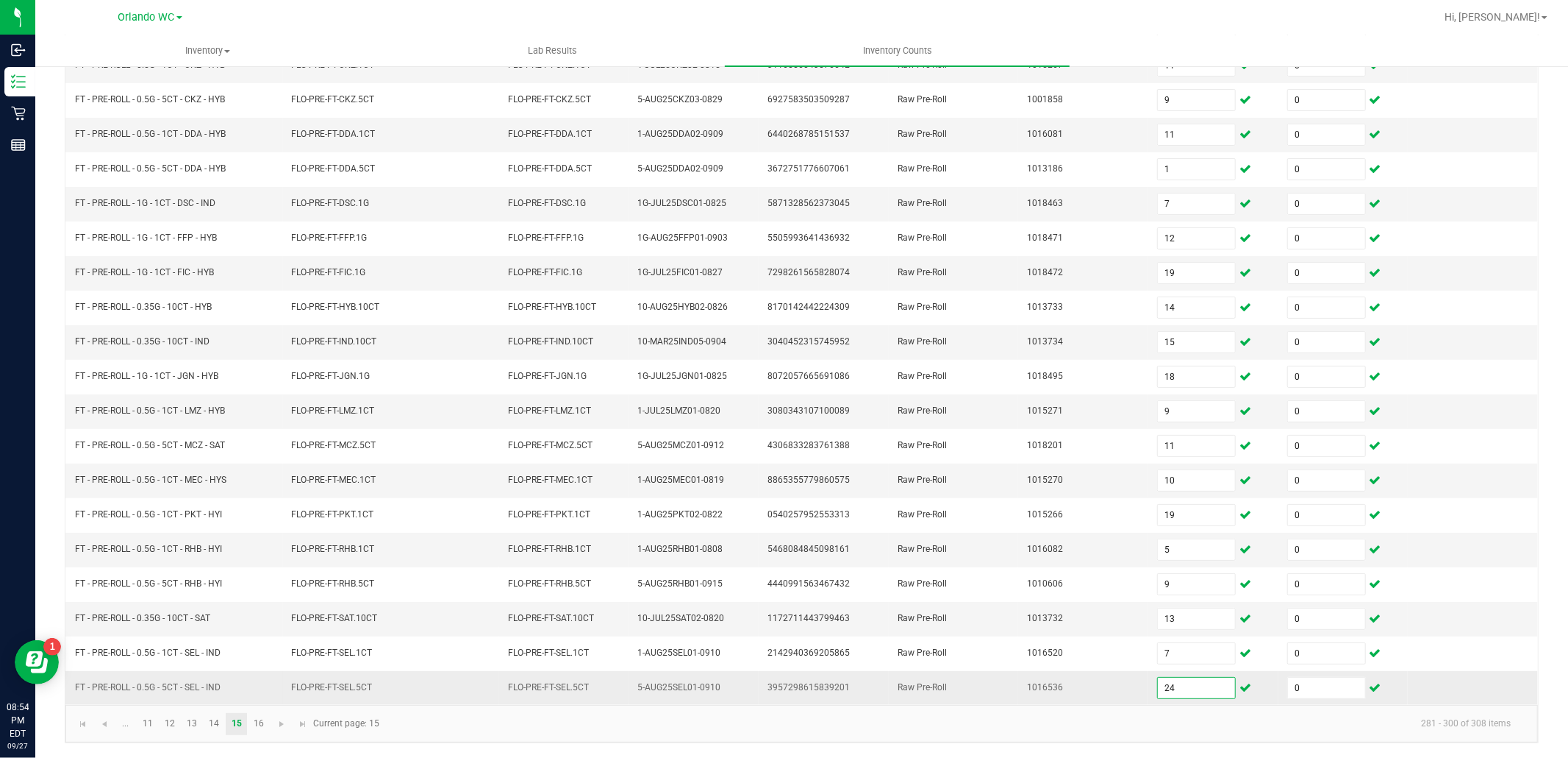
click at [1158, 684] on input "24" at bounding box center [1196, 688] width 77 height 21
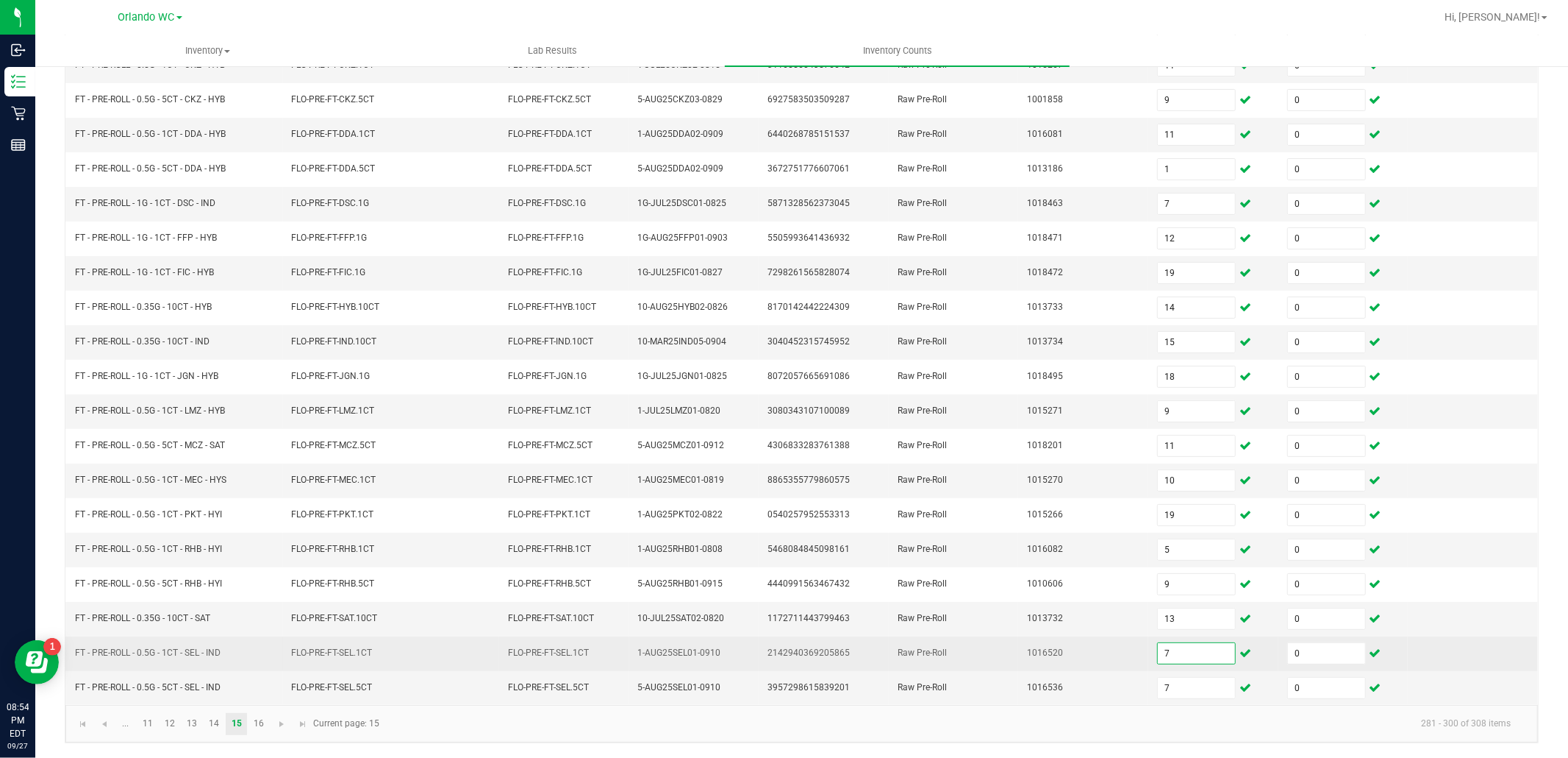
click at [1184, 653] on input "7" at bounding box center [1196, 653] width 77 height 21
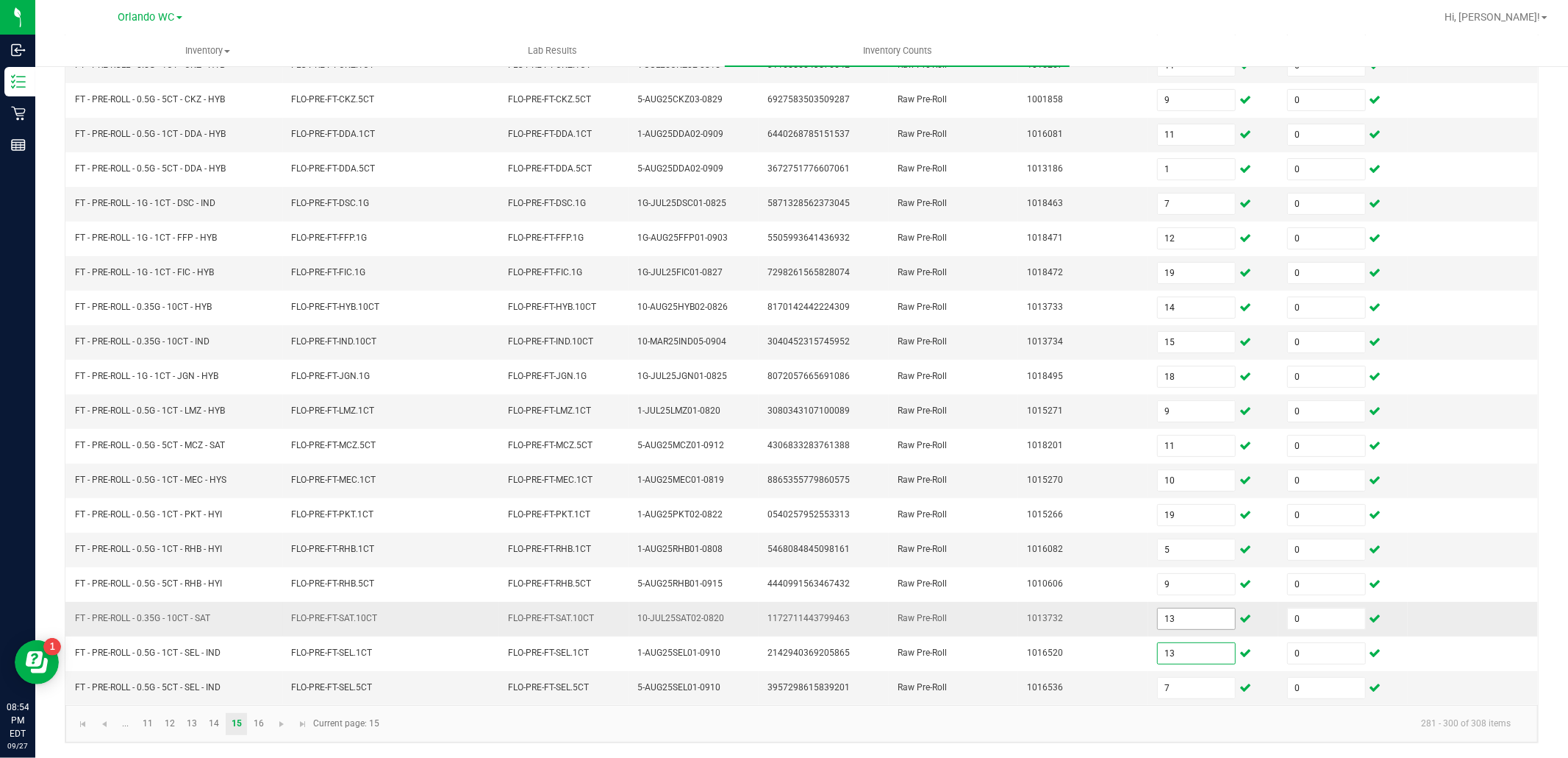
click at [1163, 618] on input "13" at bounding box center [1196, 619] width 77 height 21
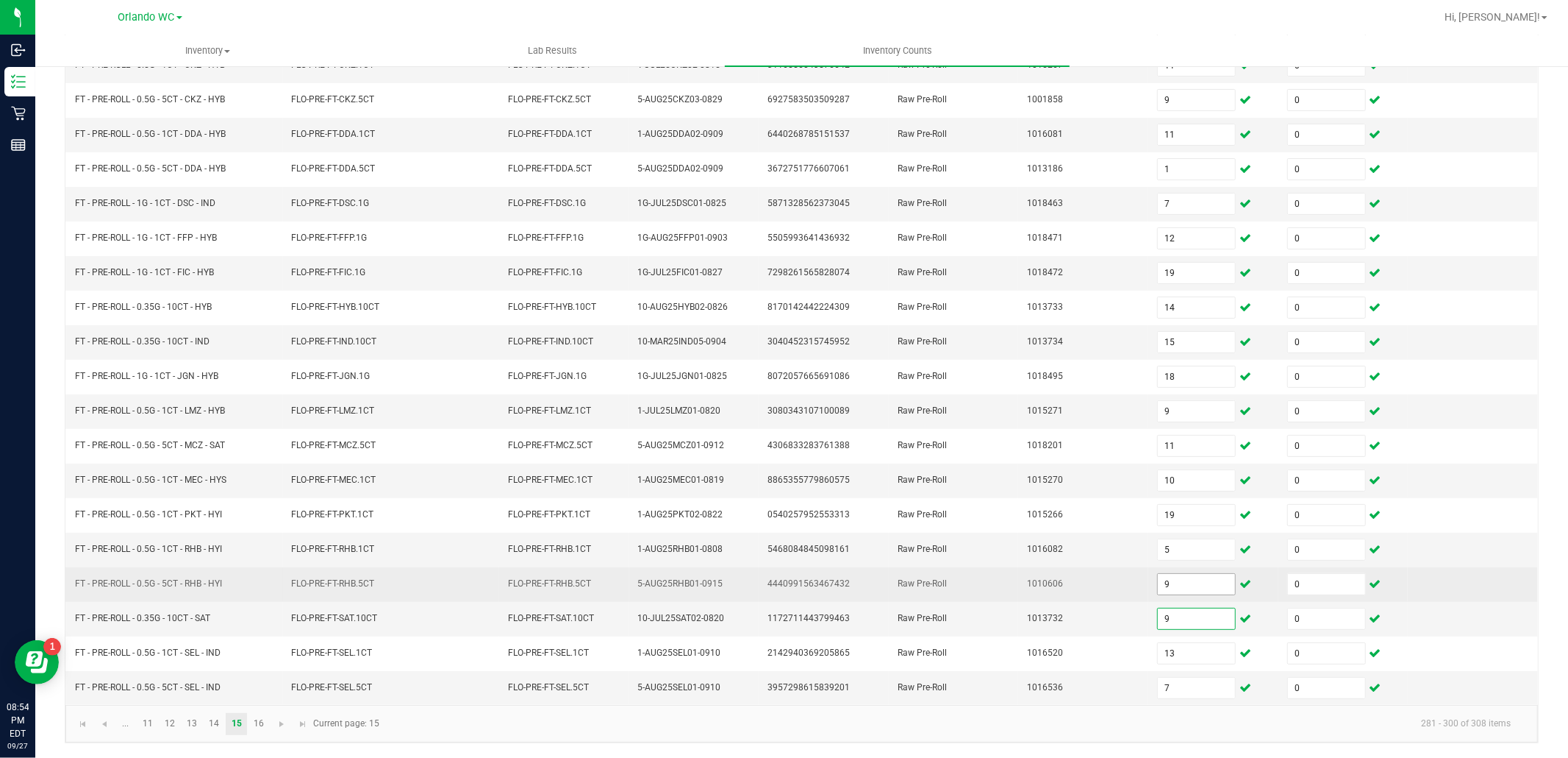
click at [1169, 577] on input "9" at bounding box center [1196, 584] width 77 height 21
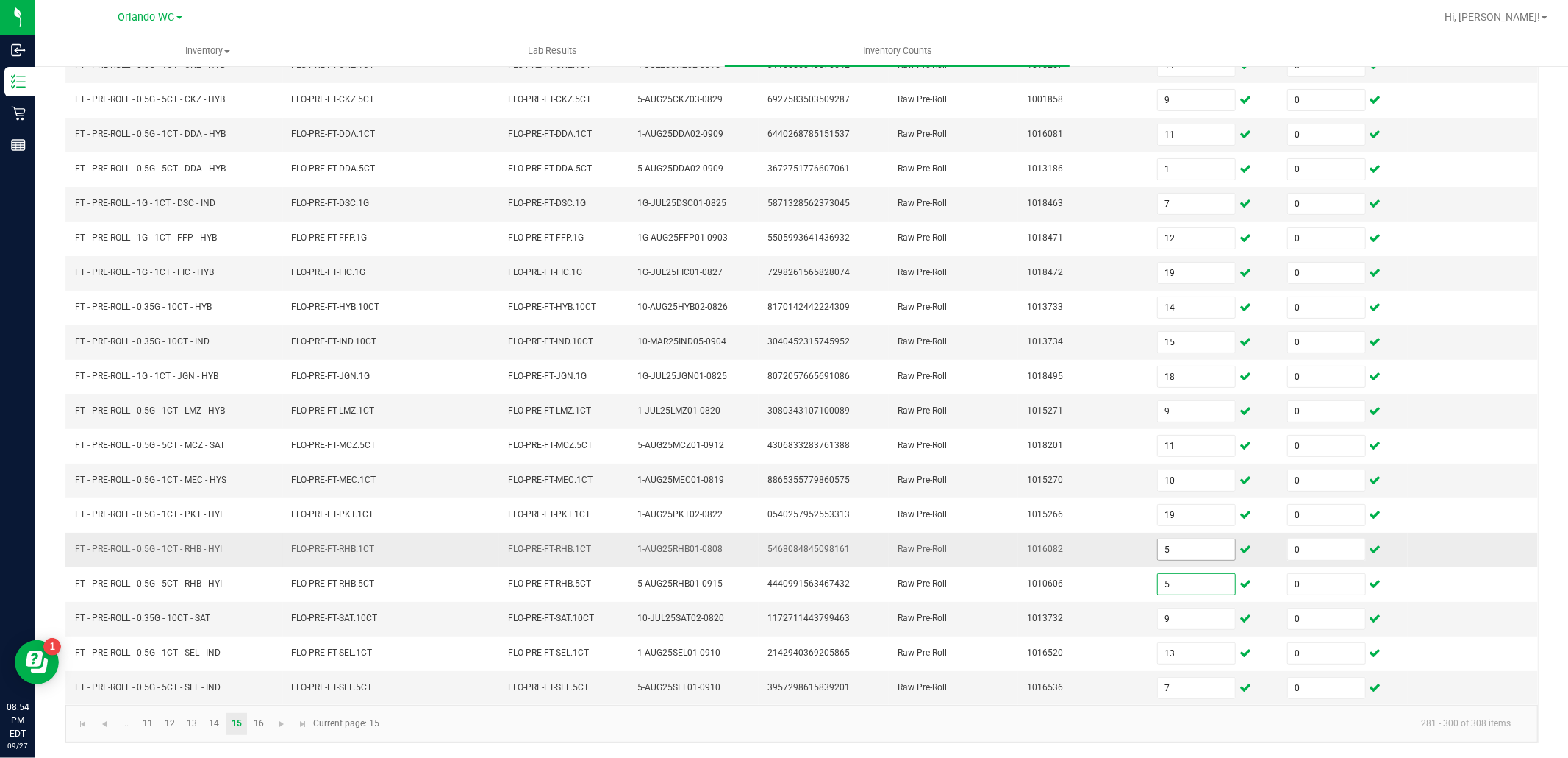
click at [1158, 550] on input "5" at bounding box center [1196, 550] width 77 height 21
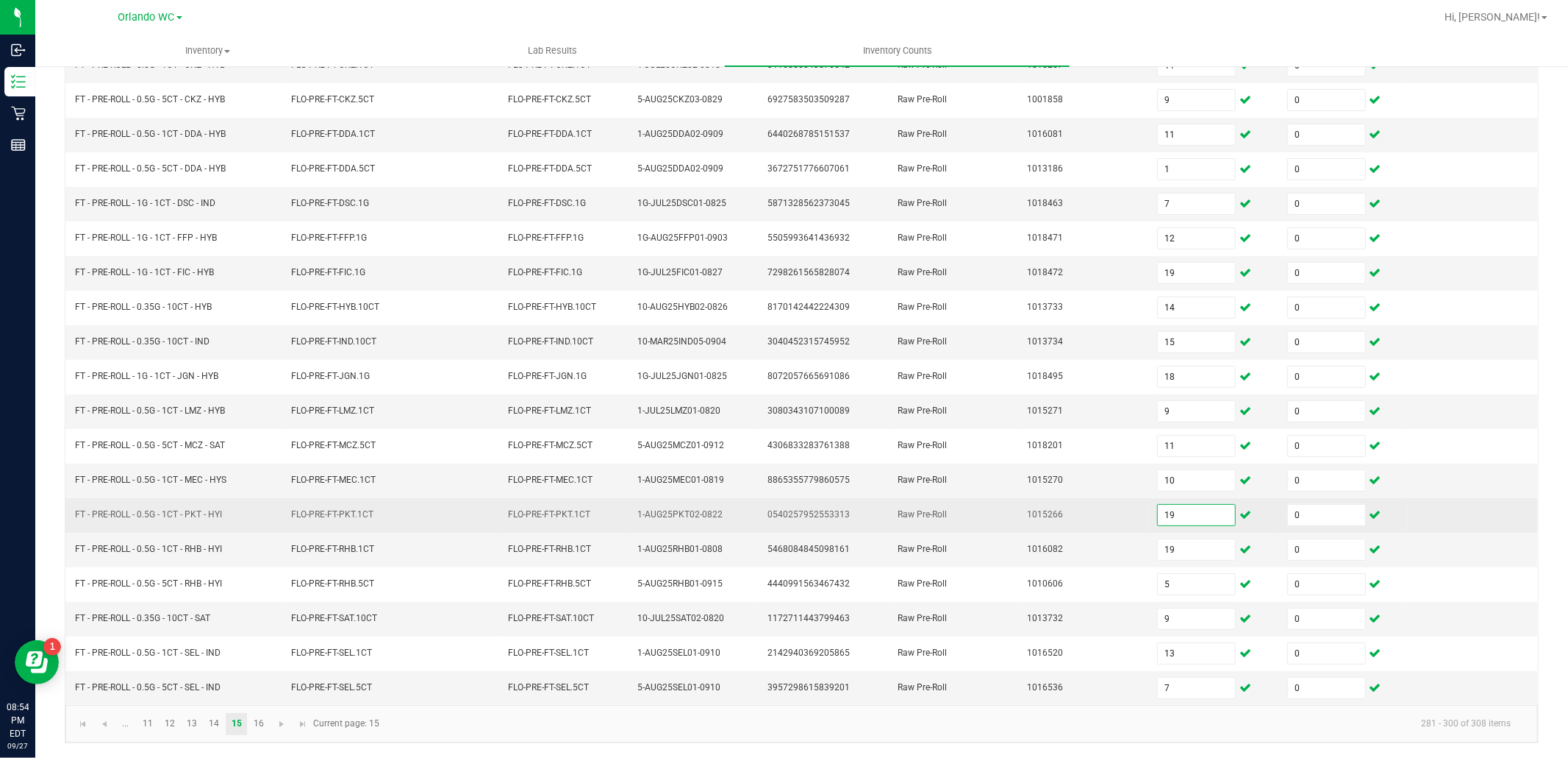
click at [1158, 516] on input "19" at bounding box center [1196, 515] width 77 height 21
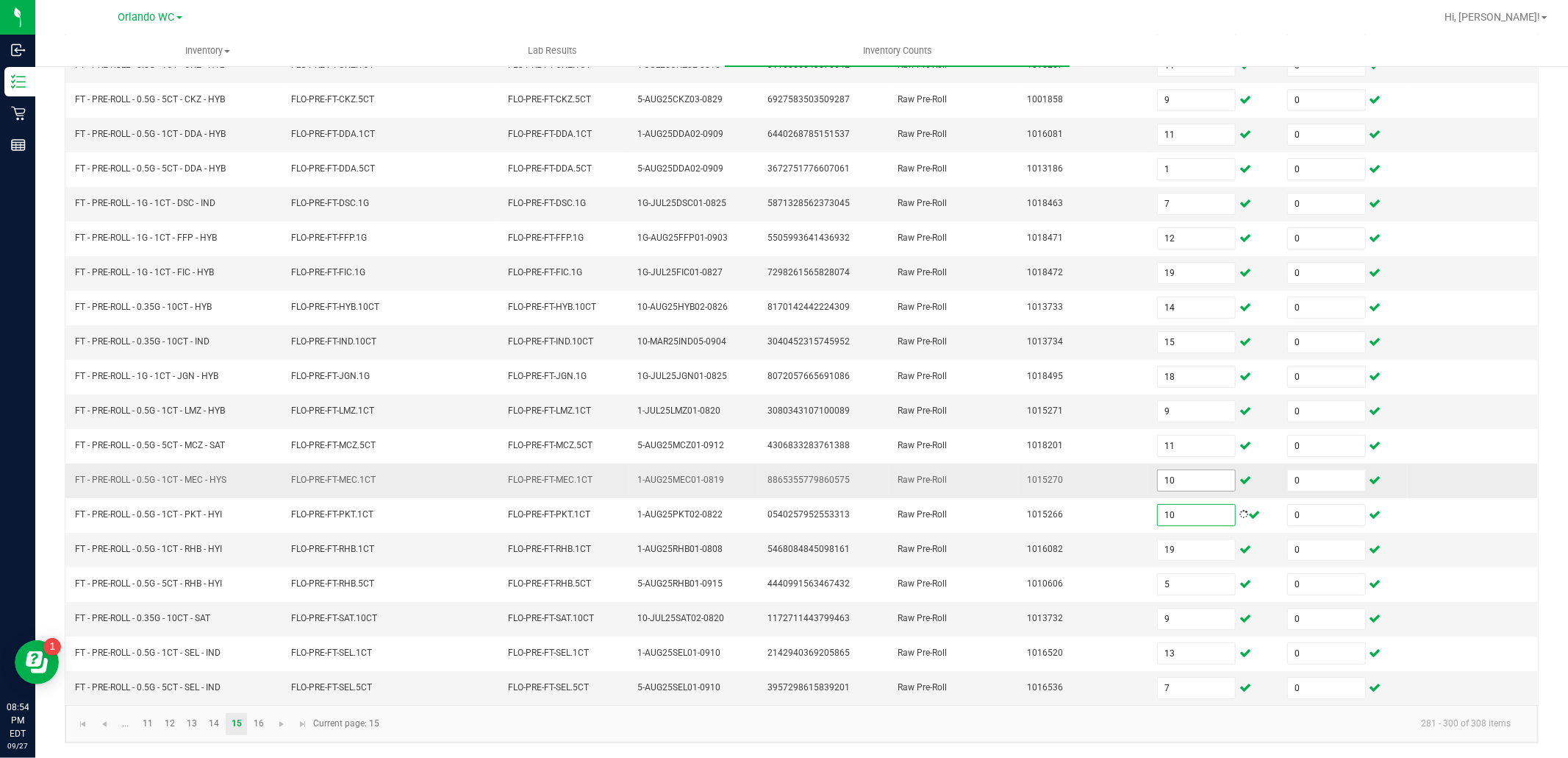
click at [1158, 470] on input "10" at bounding box center [1196, 480] width 77 height 21
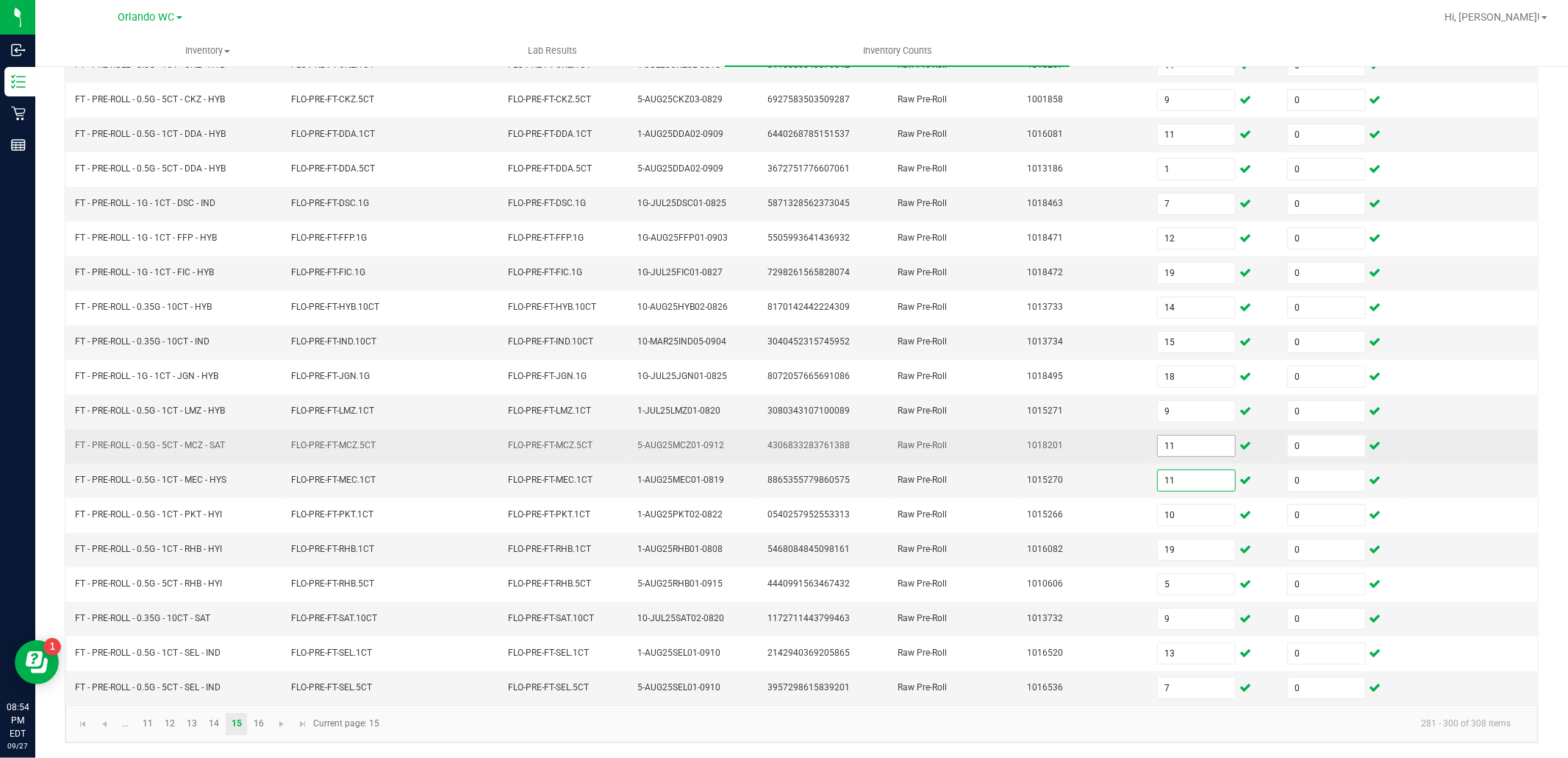
click at [1158, 442] on input "11" at bounding box center [1196, 446] width 77 height 21
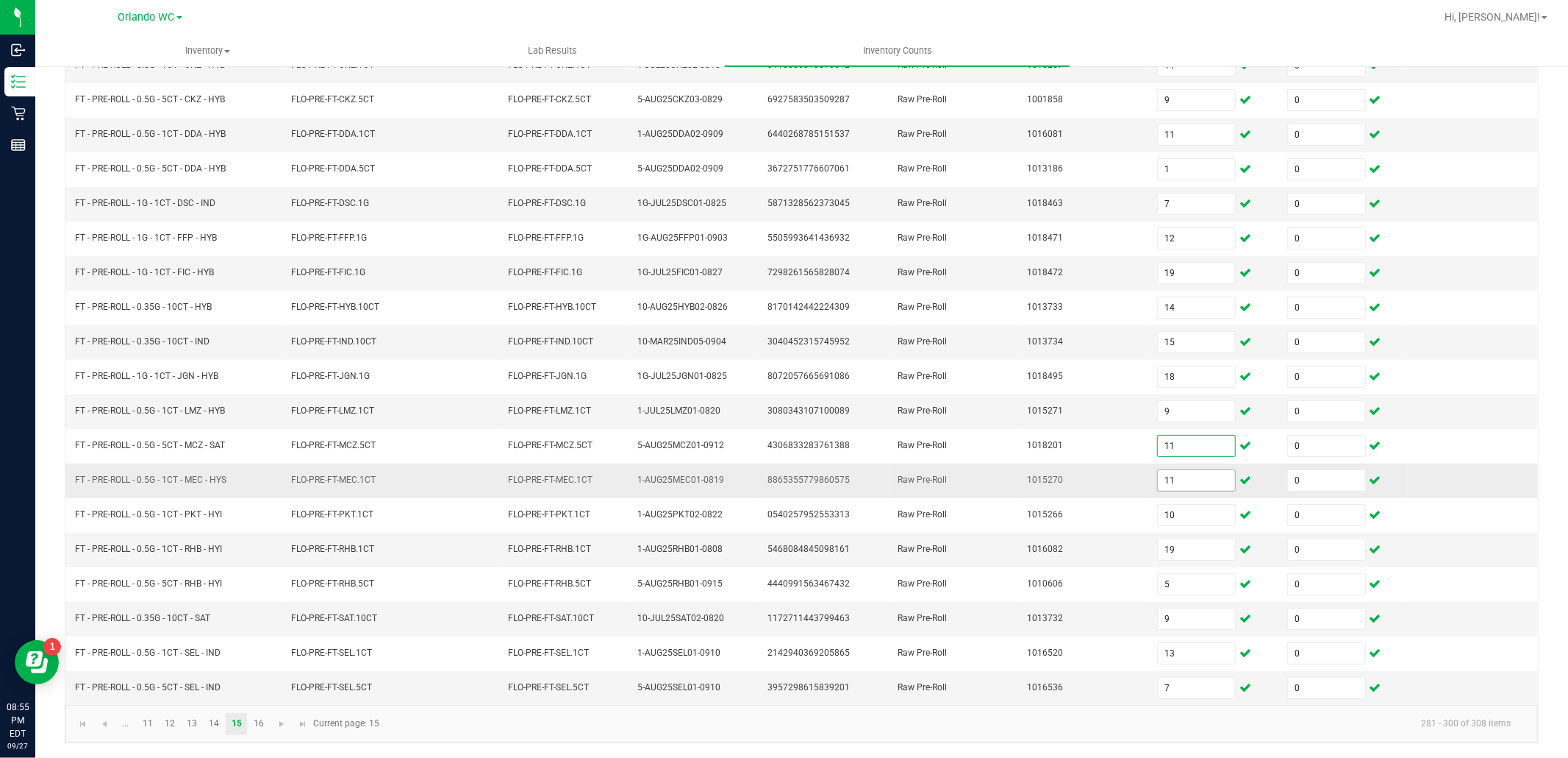
click at [1166, 482] on input "11" at bounding box center [1196, 480] width 77 height 21
click at [1158, 478] on input "11" at bounding box center [1196, 480] width 77 height 21
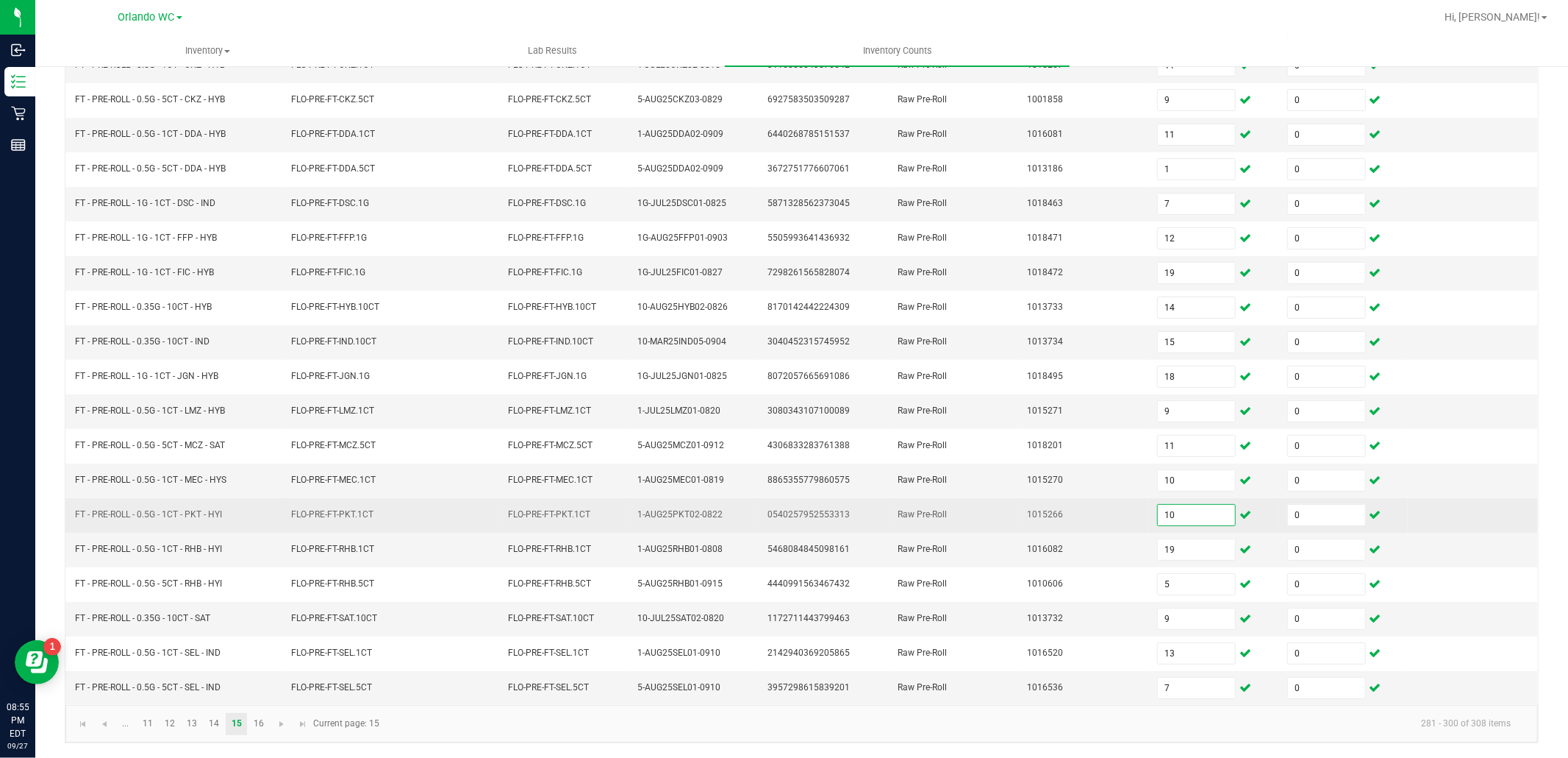
click at [1179, 511] on input "10" at bounding box center [1196, 515] width 77 height 21
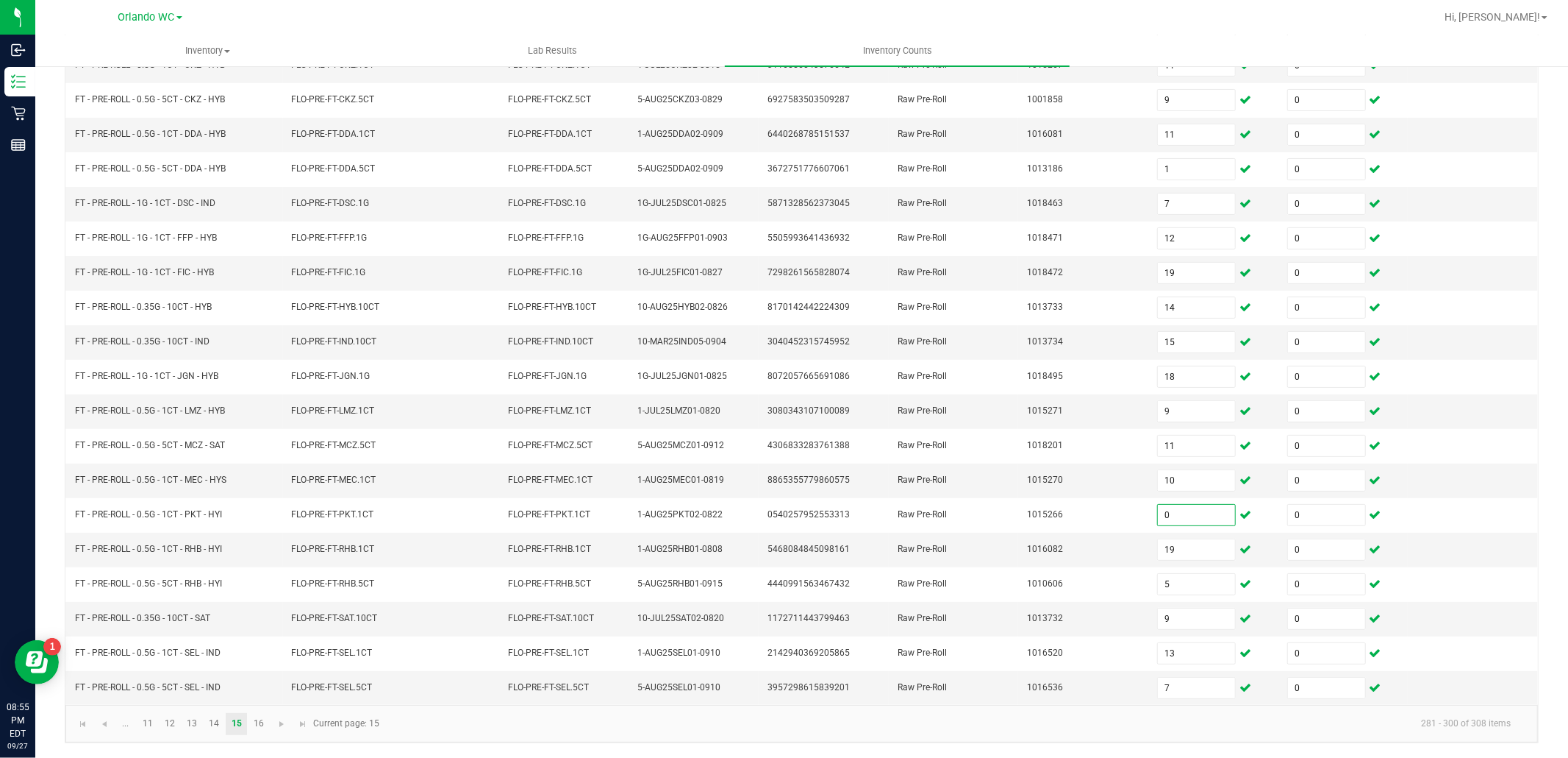
click at [1534, 538] on div "< All Inventory Counts Inventory Count Cancel Count Submit for Review Type Ente…" at bounding box center [802, 299] width 1533 height 916
click at [258, 726] on link "16" at bounding box center [258, 724] width 22 height 22
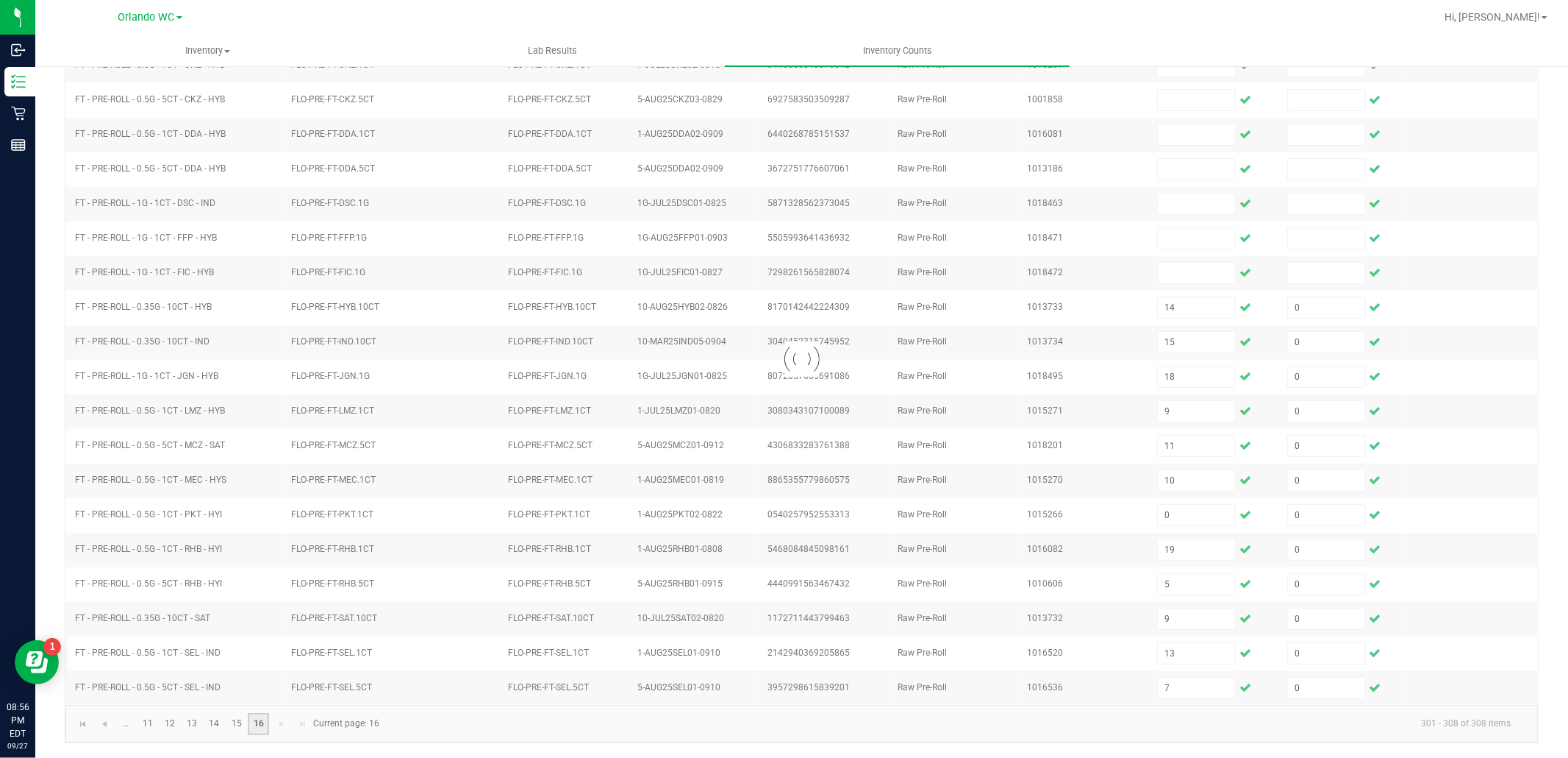
scroll to position [0, 0]
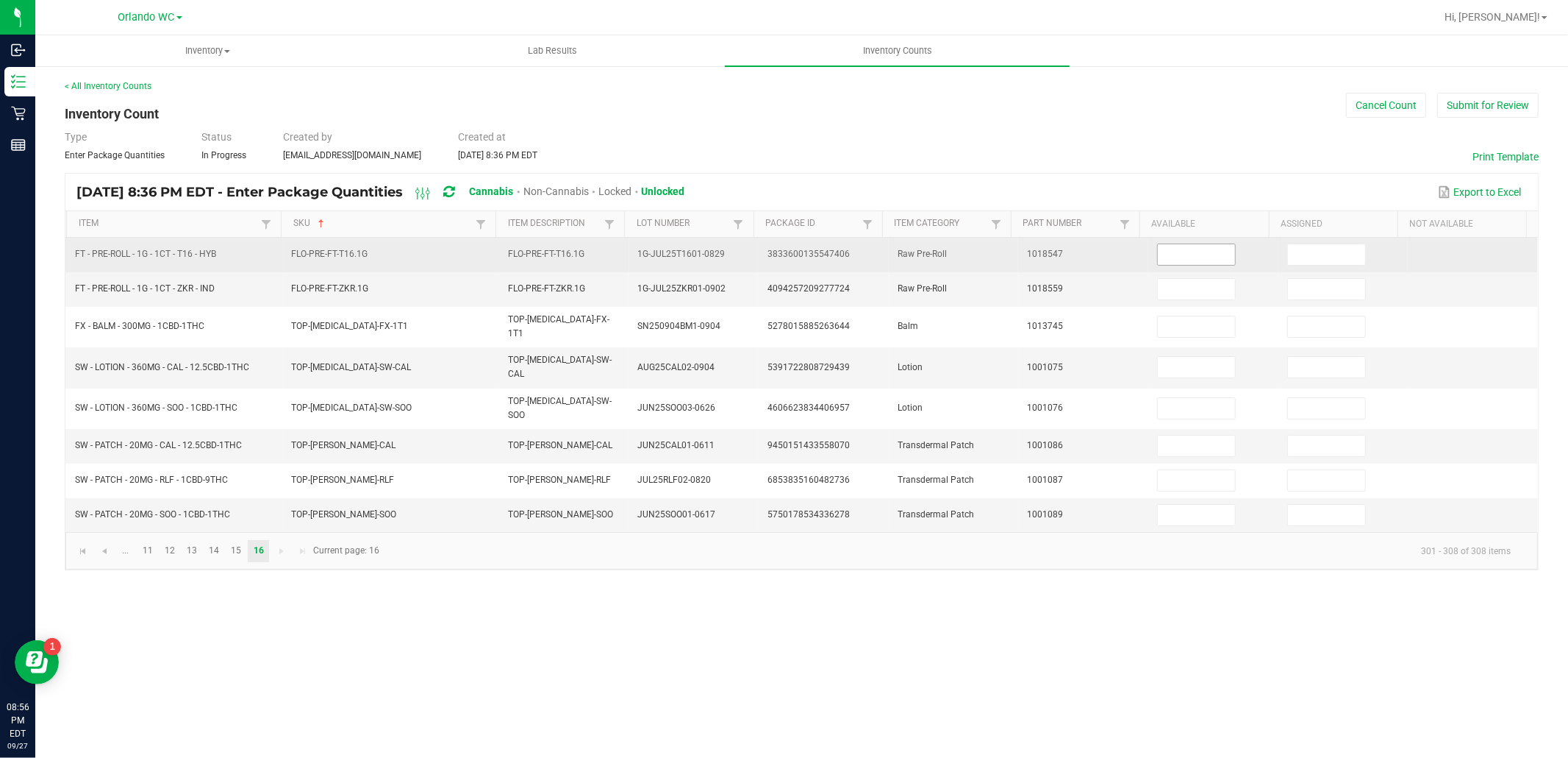
click at [1186, 246] on input at bounding box center [1196, 255] width 77 height 21
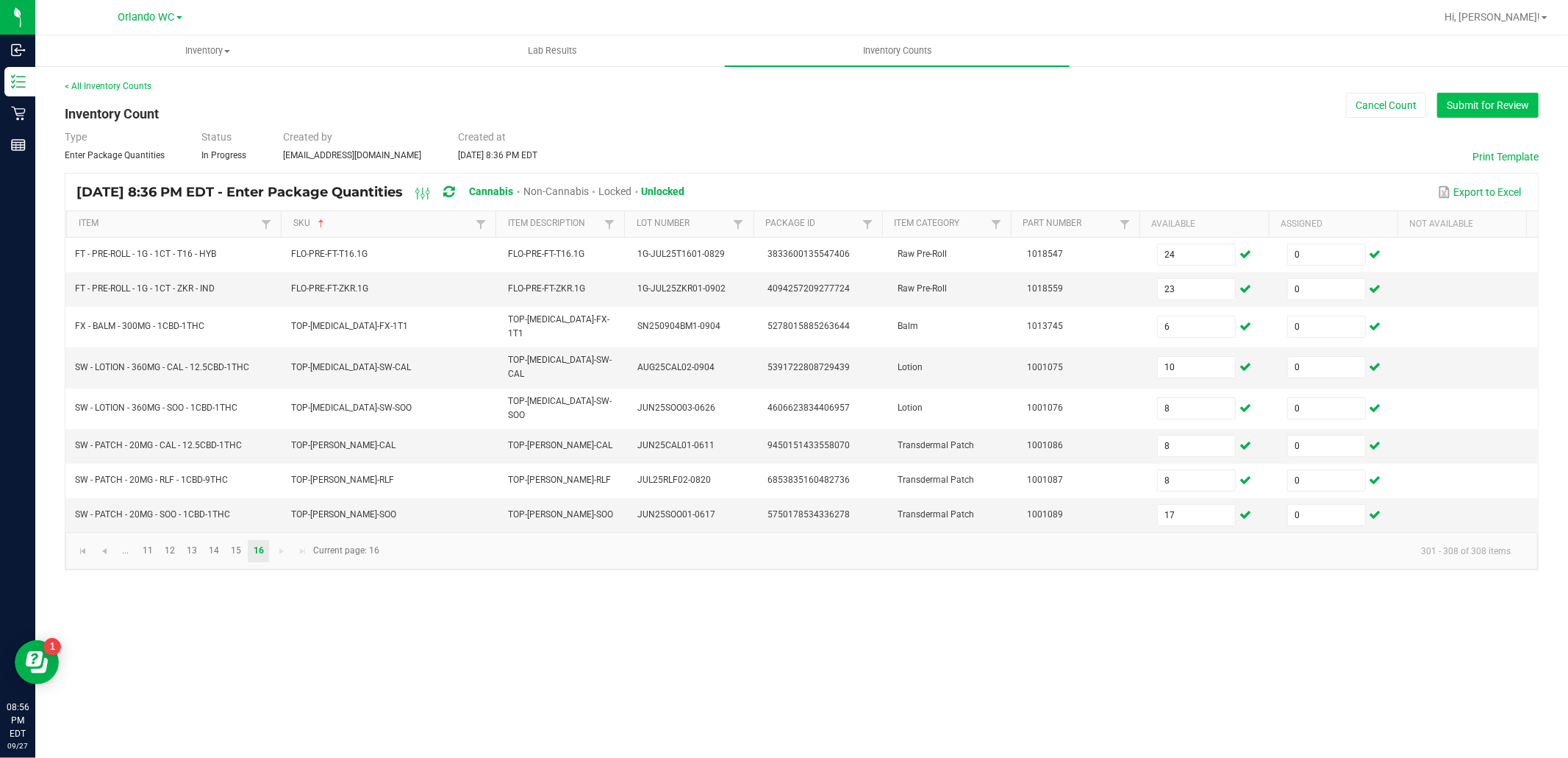
click at [1475, 104] on button "Submit for Review" at bounding box center [1487, 105] width 101 height 25
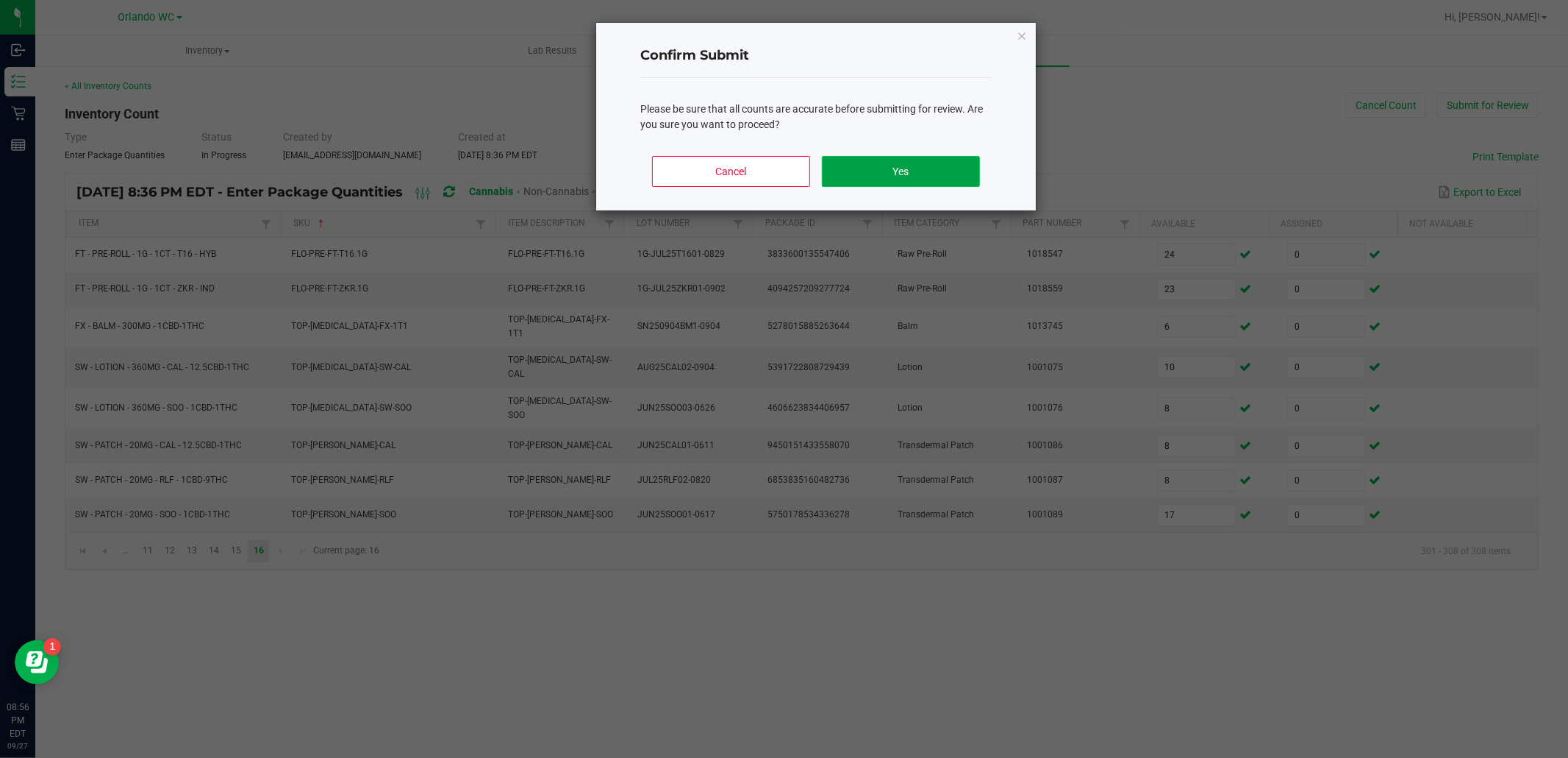
click at [953, 157] on button "Yes" at bounding box center [901, 171] width 158 height 31
